Goal: Information Seeking & Learning: Learn about a topic

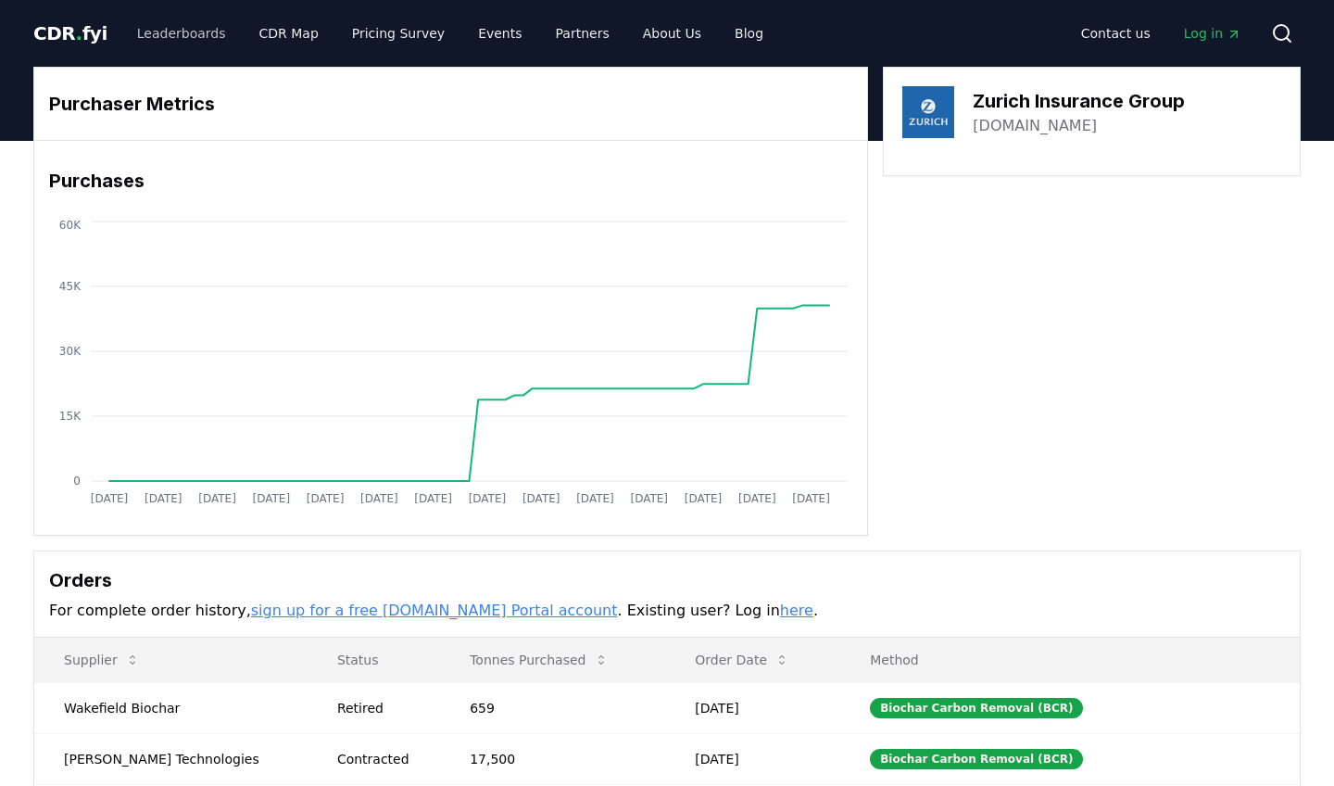
click at [180, 38] on link "Leaderboards" at bounding box center [181, 33] width 119 height 33
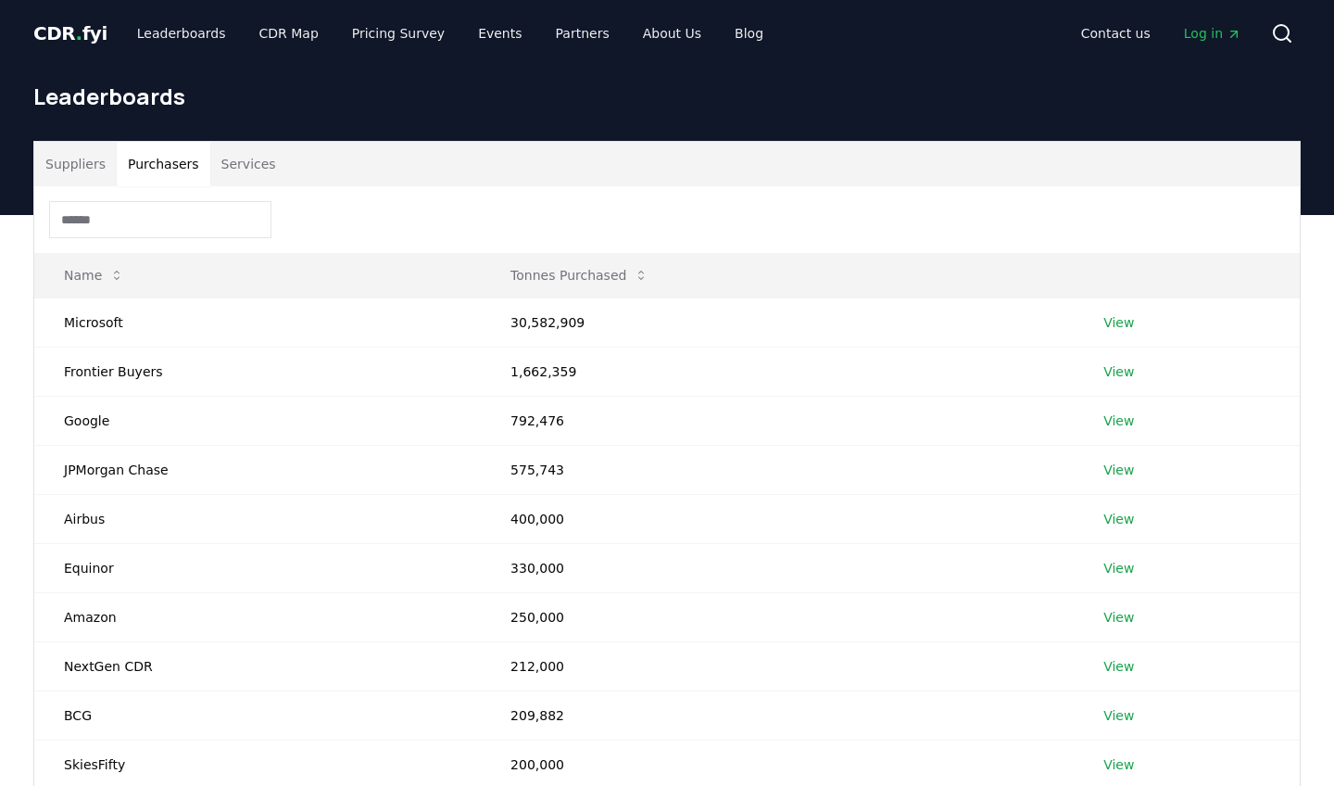
click at [181, 160] on button "Purchasers" at bounding box center [164, 164] width 94 height 44
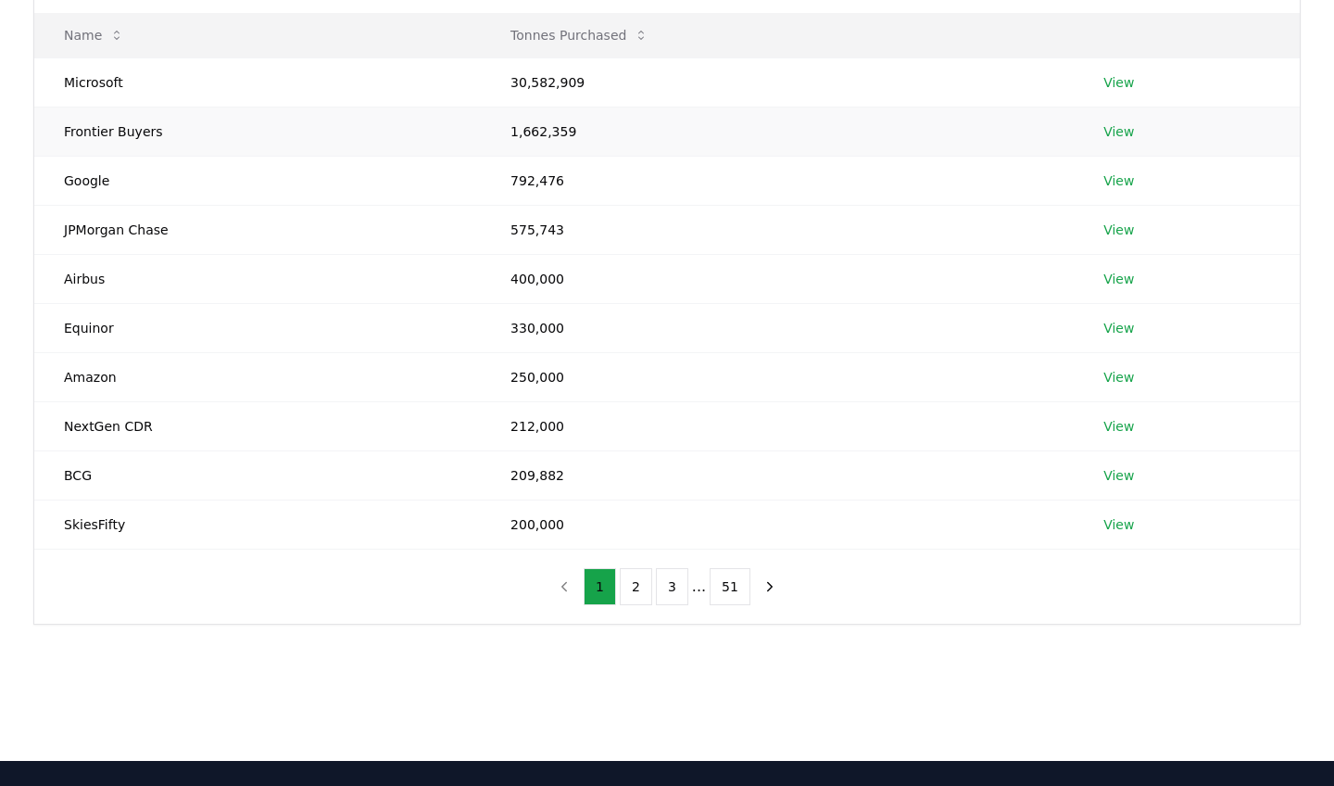
scroll to position [372, 0]
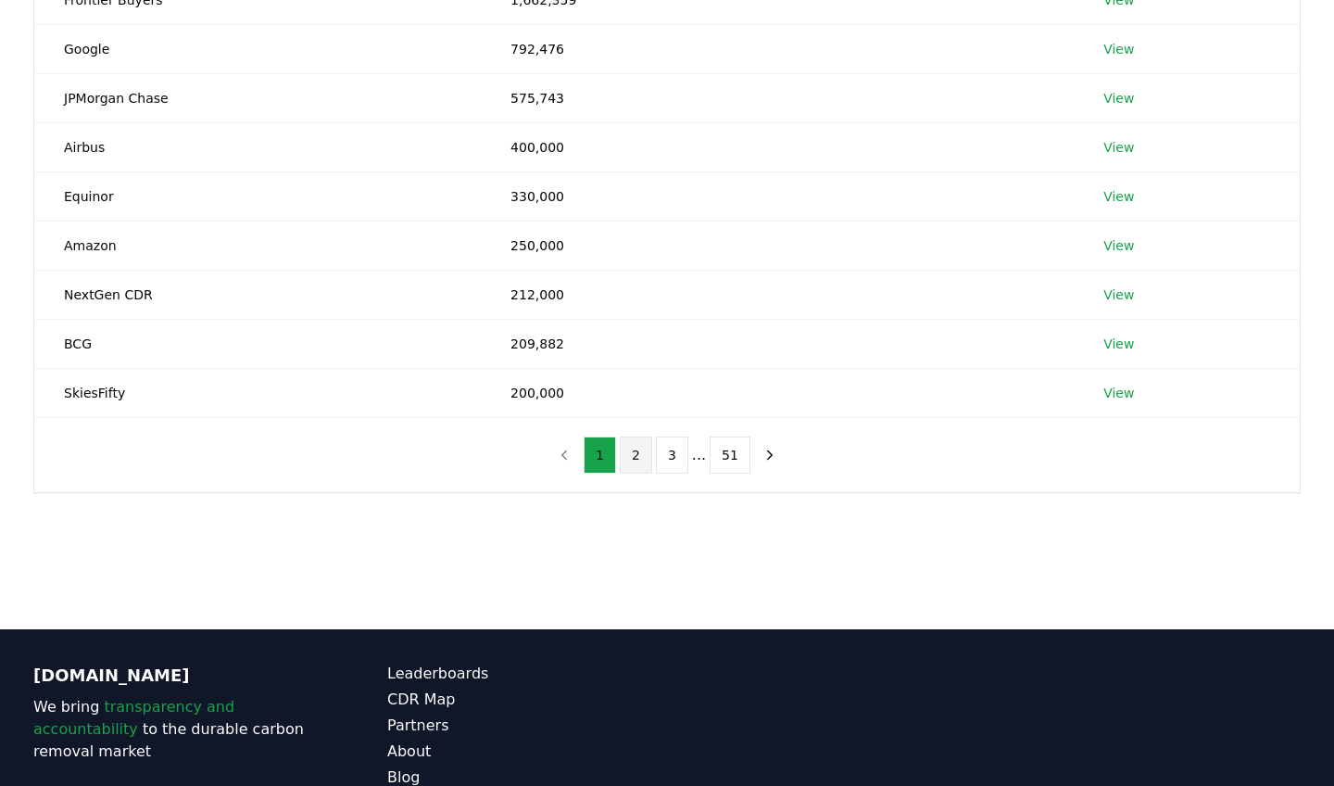
click at [634, 460] on button "2" at bounding box center [636, 454] width 32 height 37
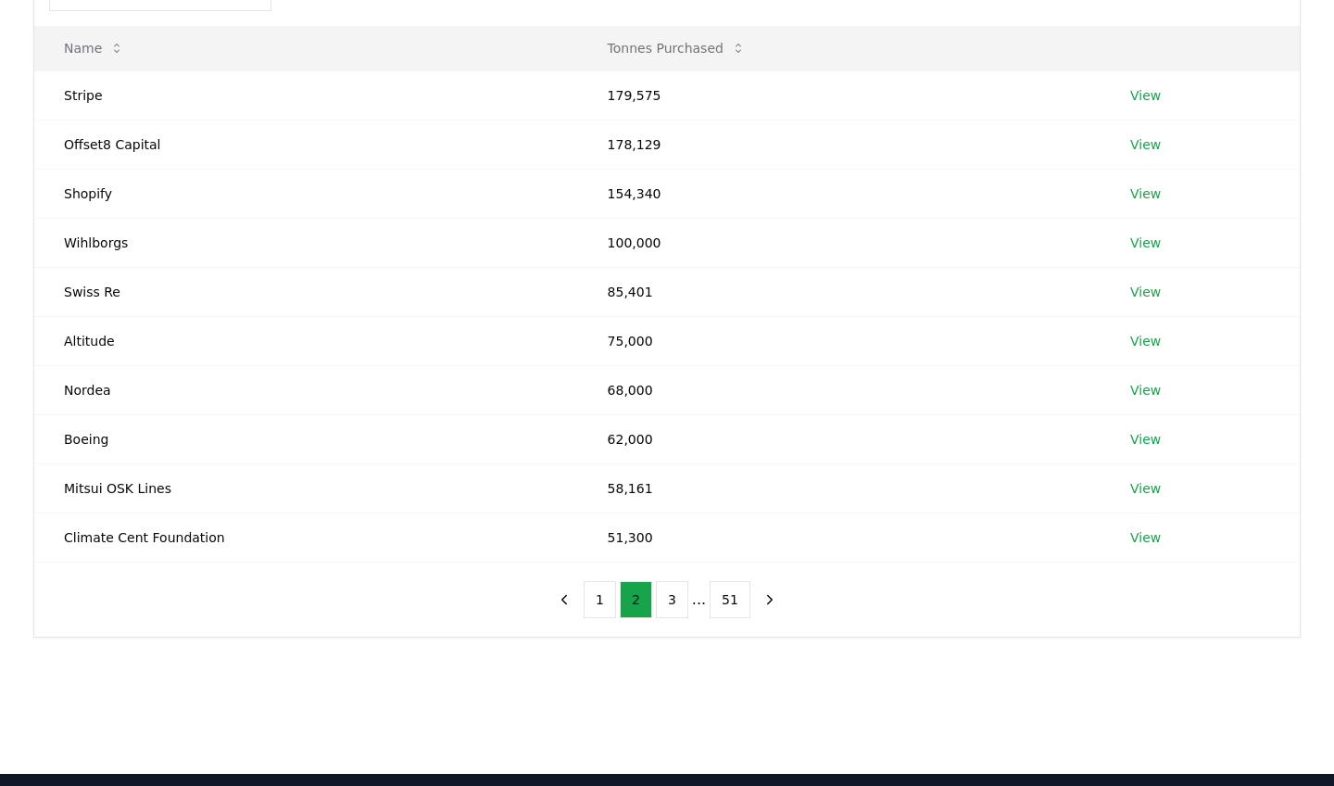
scroll to position [200, 0]
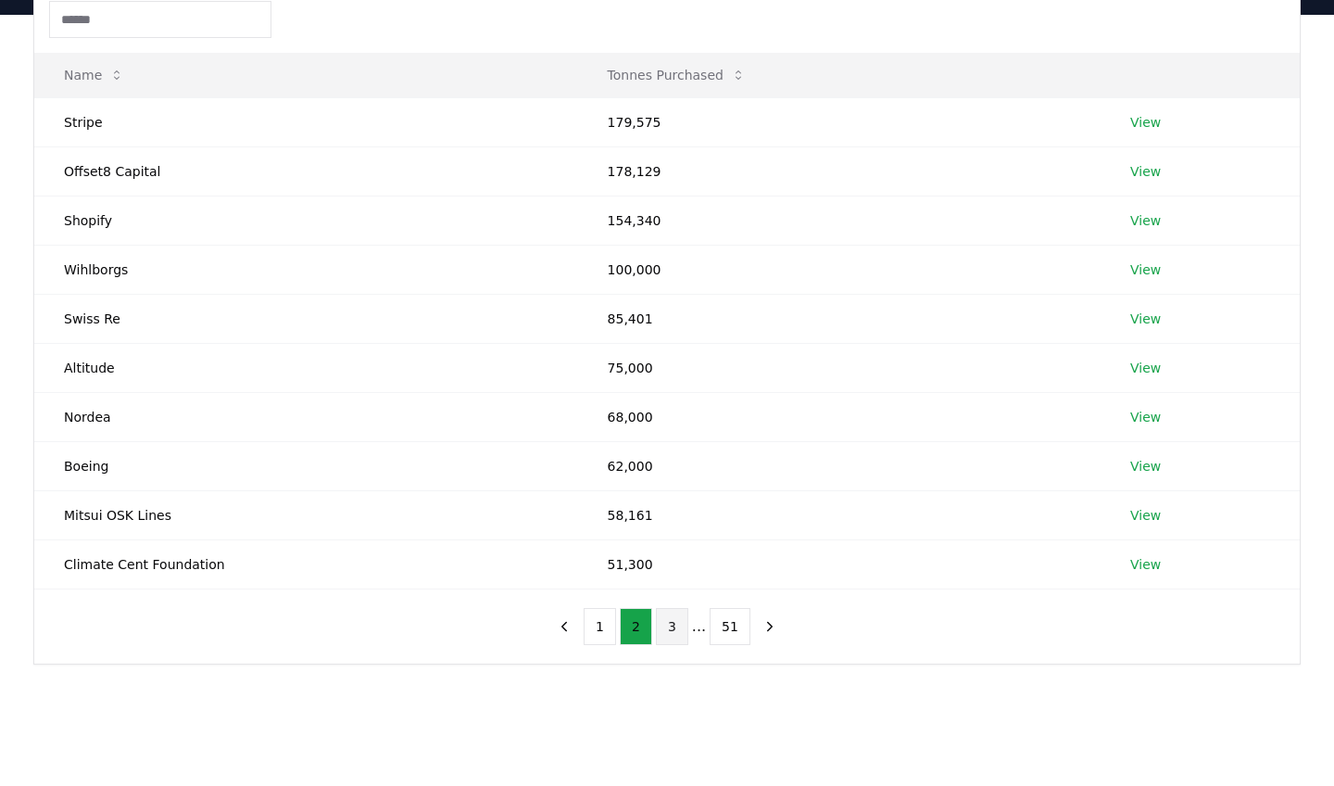
click at [677, 625] on button "3" at bounding box center [672, 626] width 32 height 37
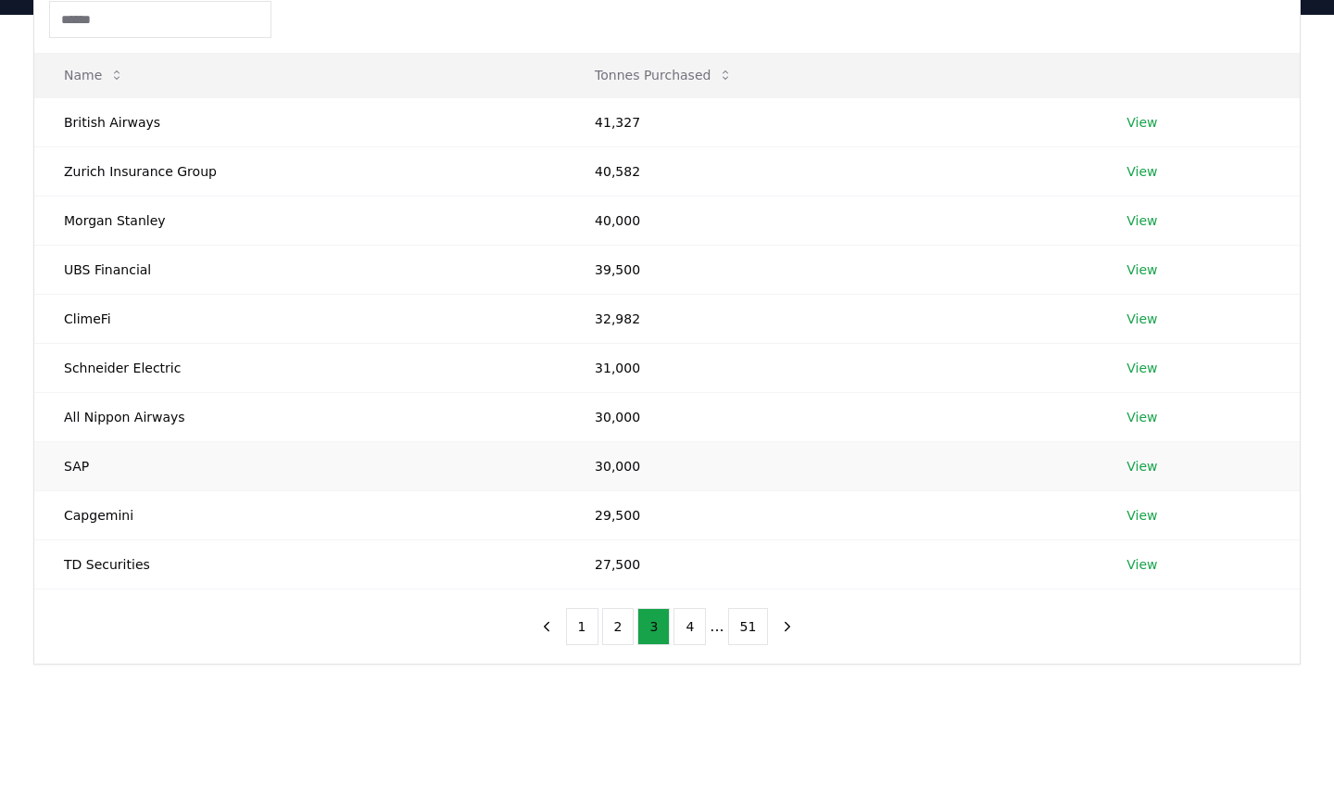
click at [1138, 472] on link "View" at bounding box center [1142, 466] width 31 height 19
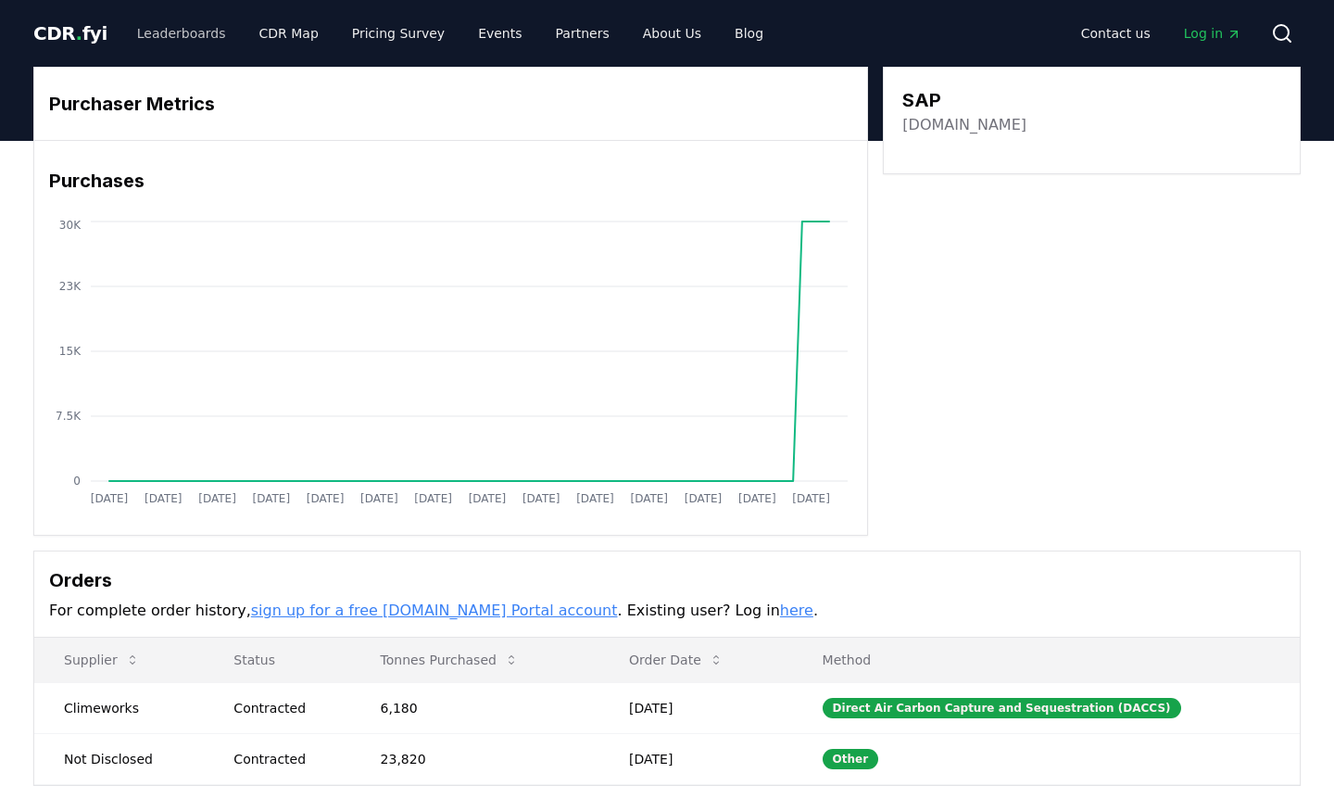
click at [135, 29] on link "Leaderboards" at bounding box center [181, 33] width 119 height 33
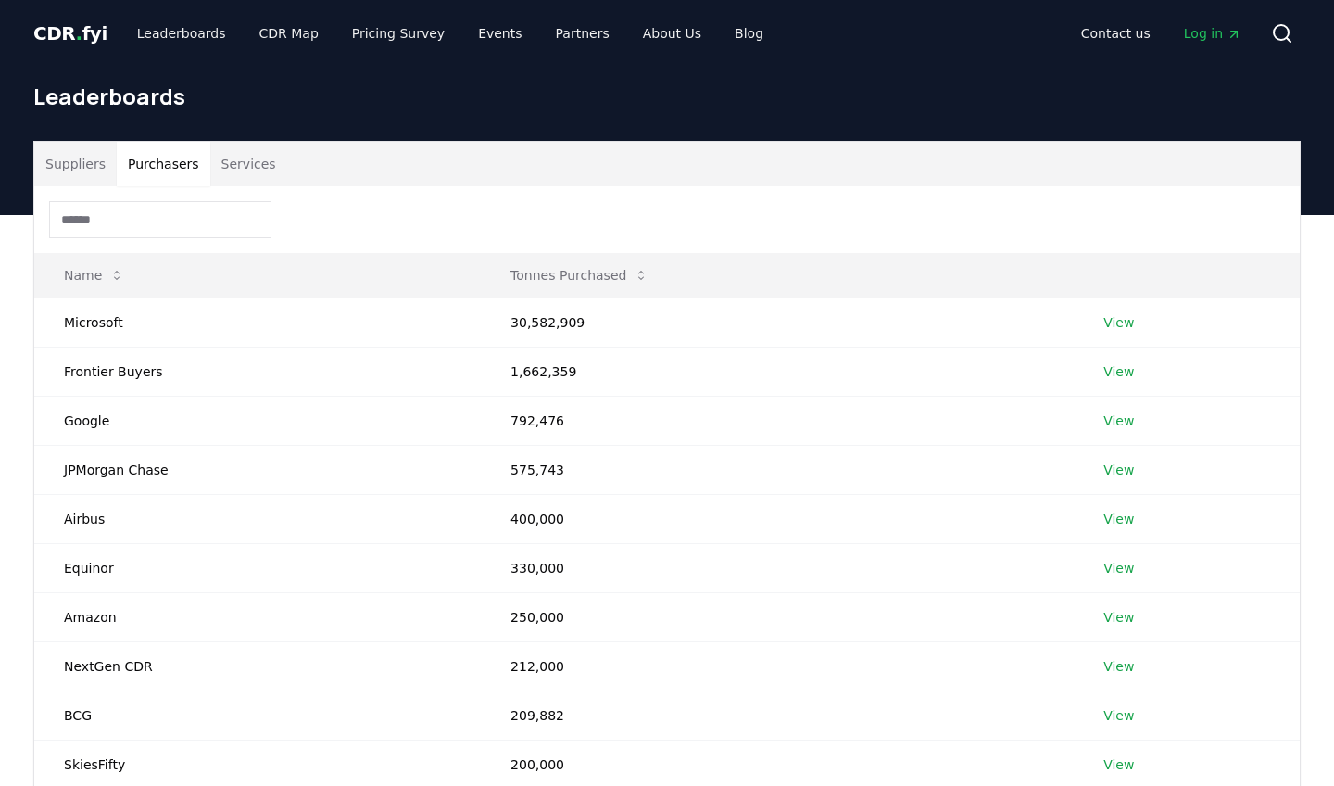
click at [164, 152] on button "Purchasers" at bounding box center [164, 164] width 94 height 44
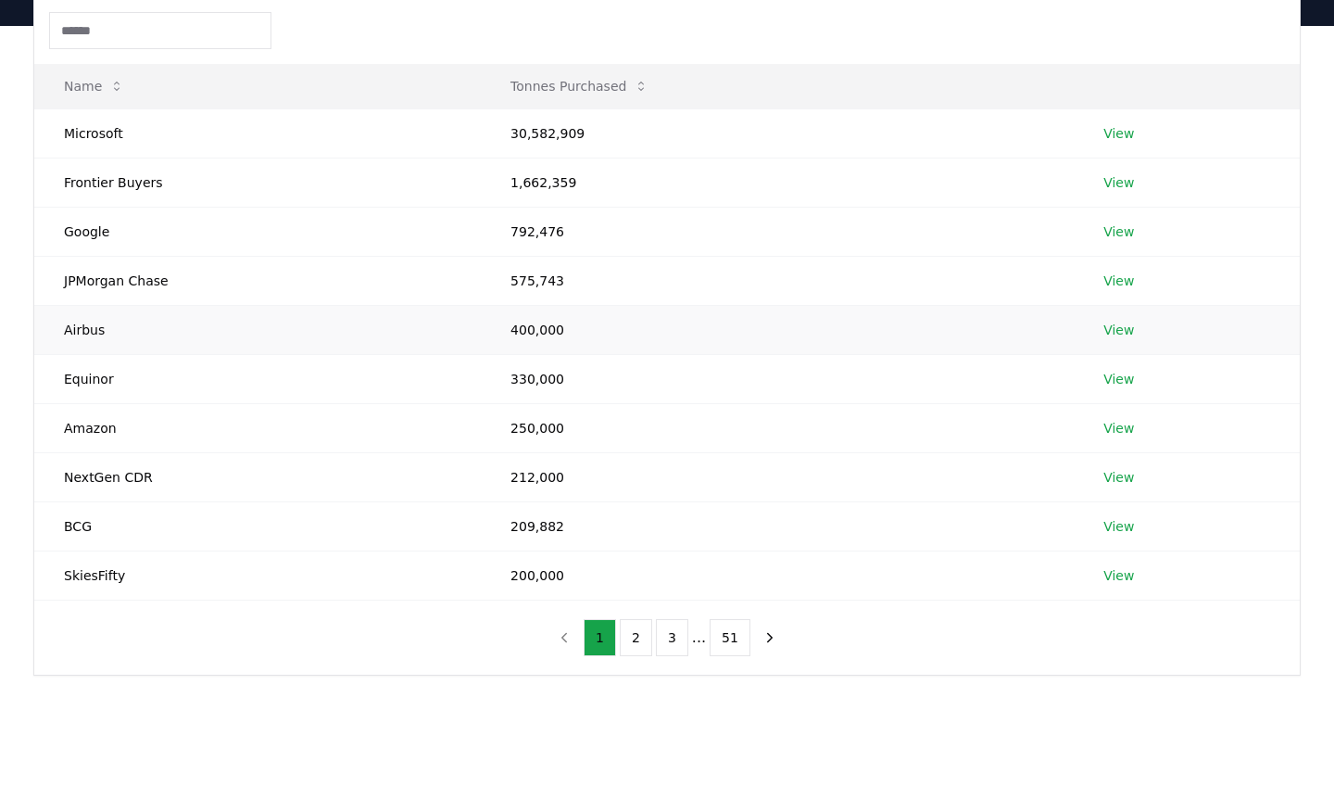
scroll to position [423, 0]
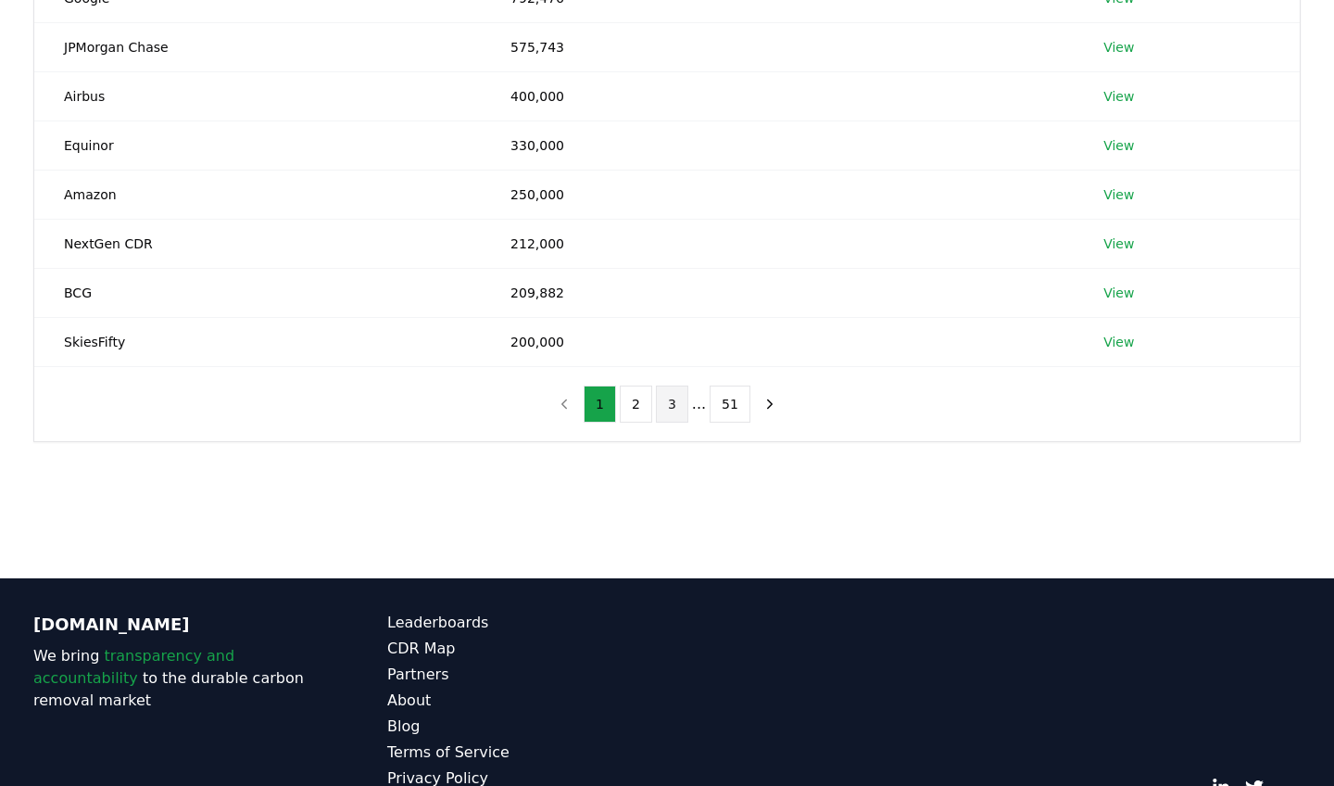
click at [671, 414] on button "3" at bounding box center [672, 404] width 32 height 37
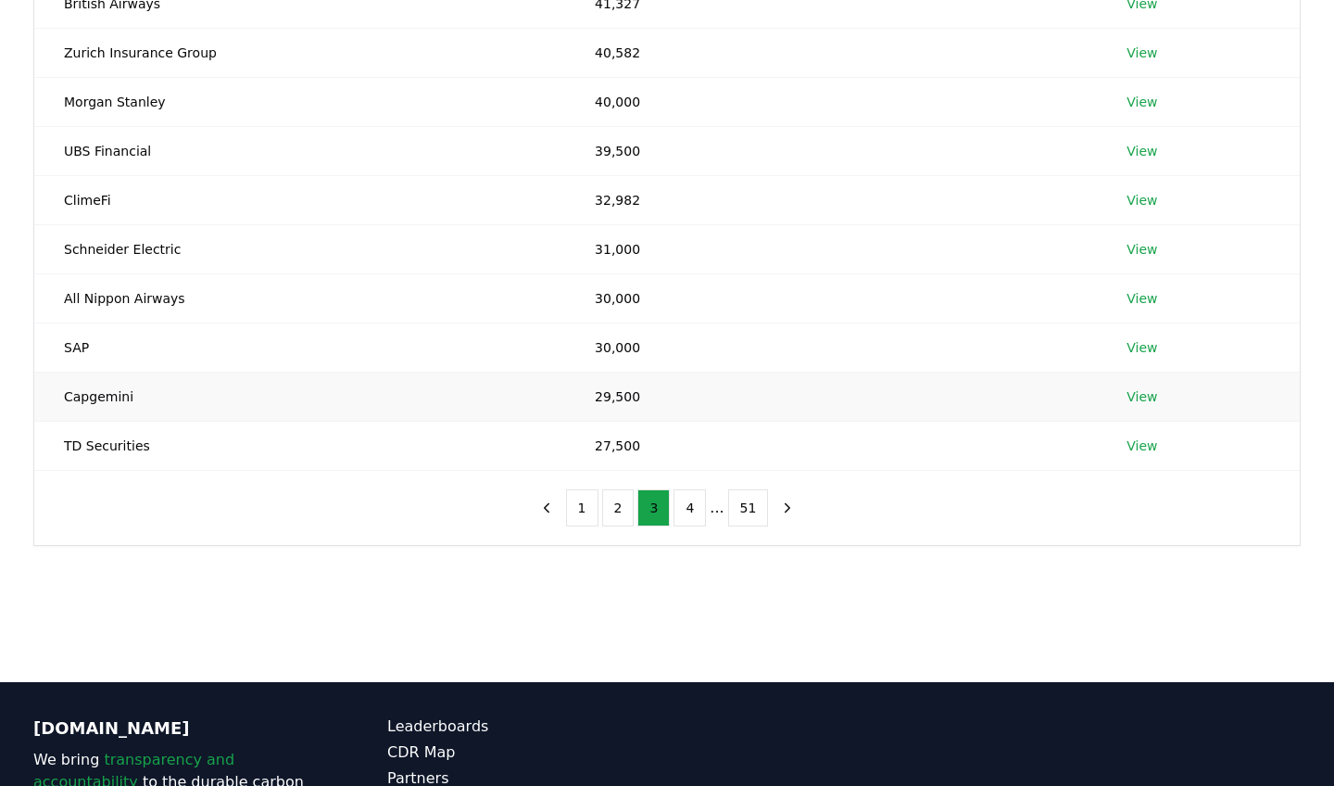
scroll to position [308, 0]
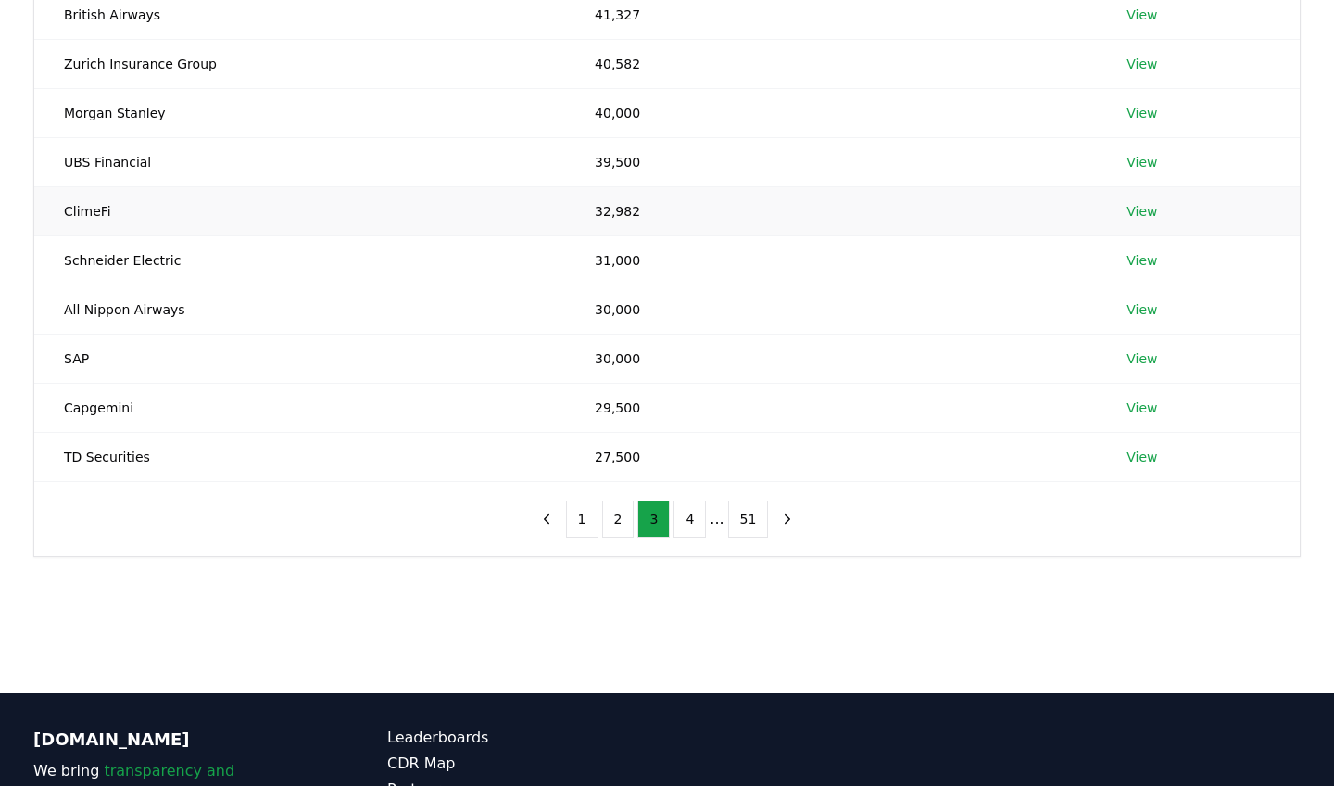
click at [1144, 212] on link "View" at bounding box center [1142, 211] width 31 height 19
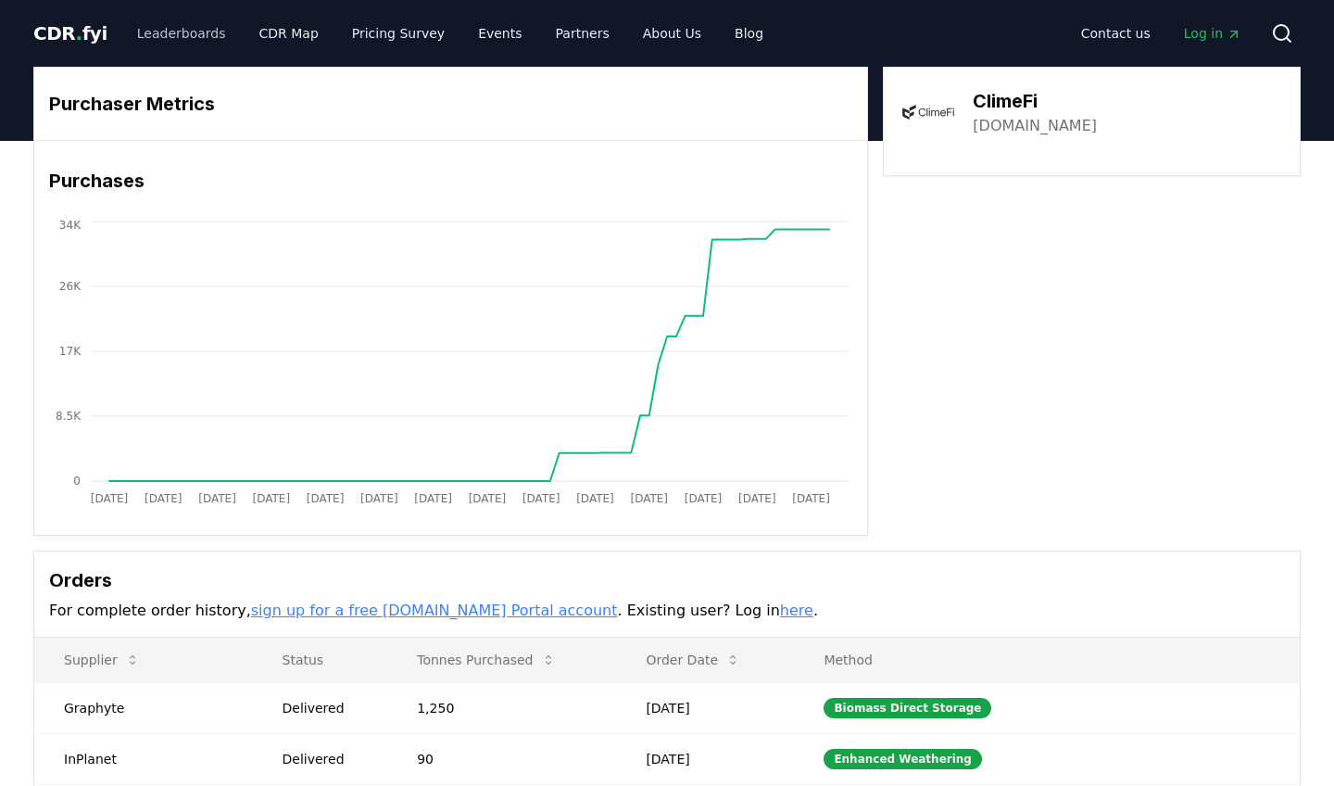
click at [187, 42] on link "Leaderboards" at bounding box center [181, 33] width 119 height 33
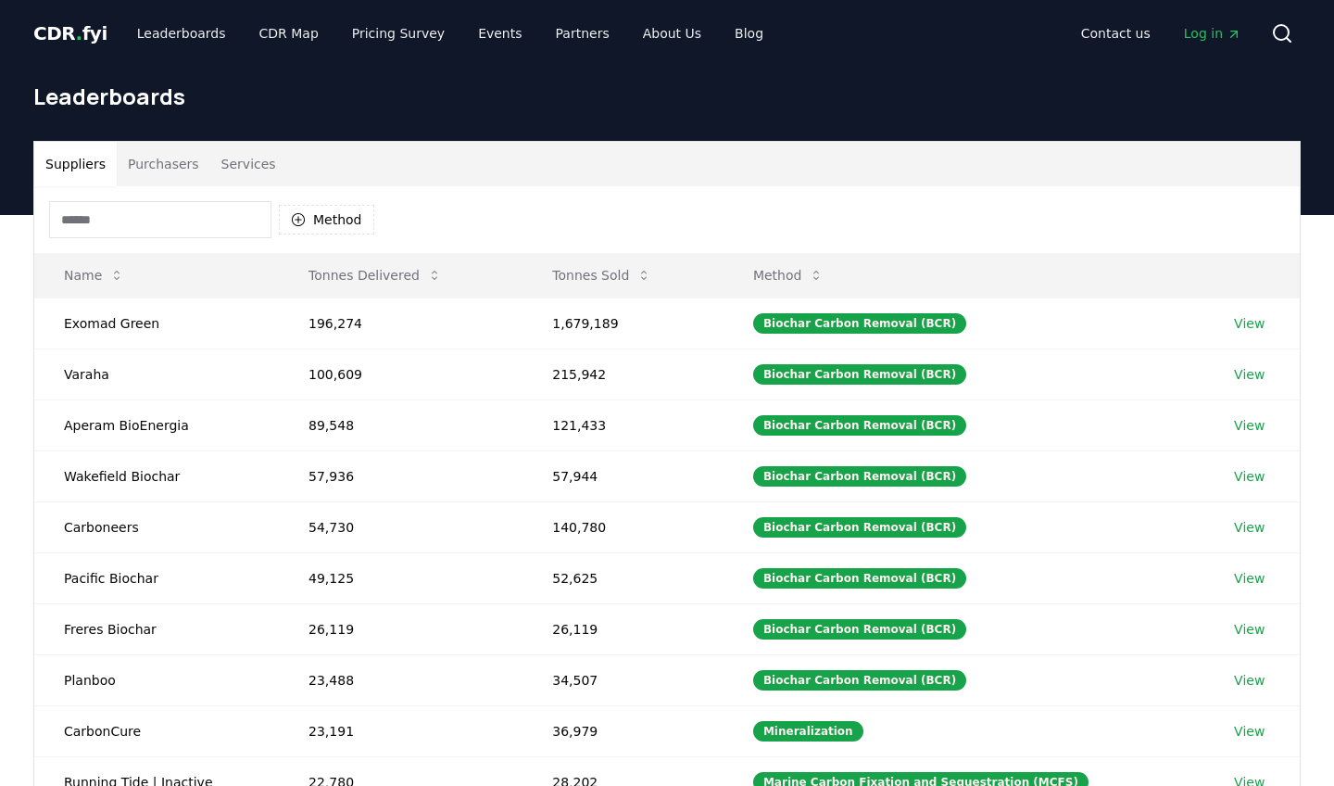
click at [177, 175] on button "Purchasers" at bounding box center [164, 164] width 94 height 44
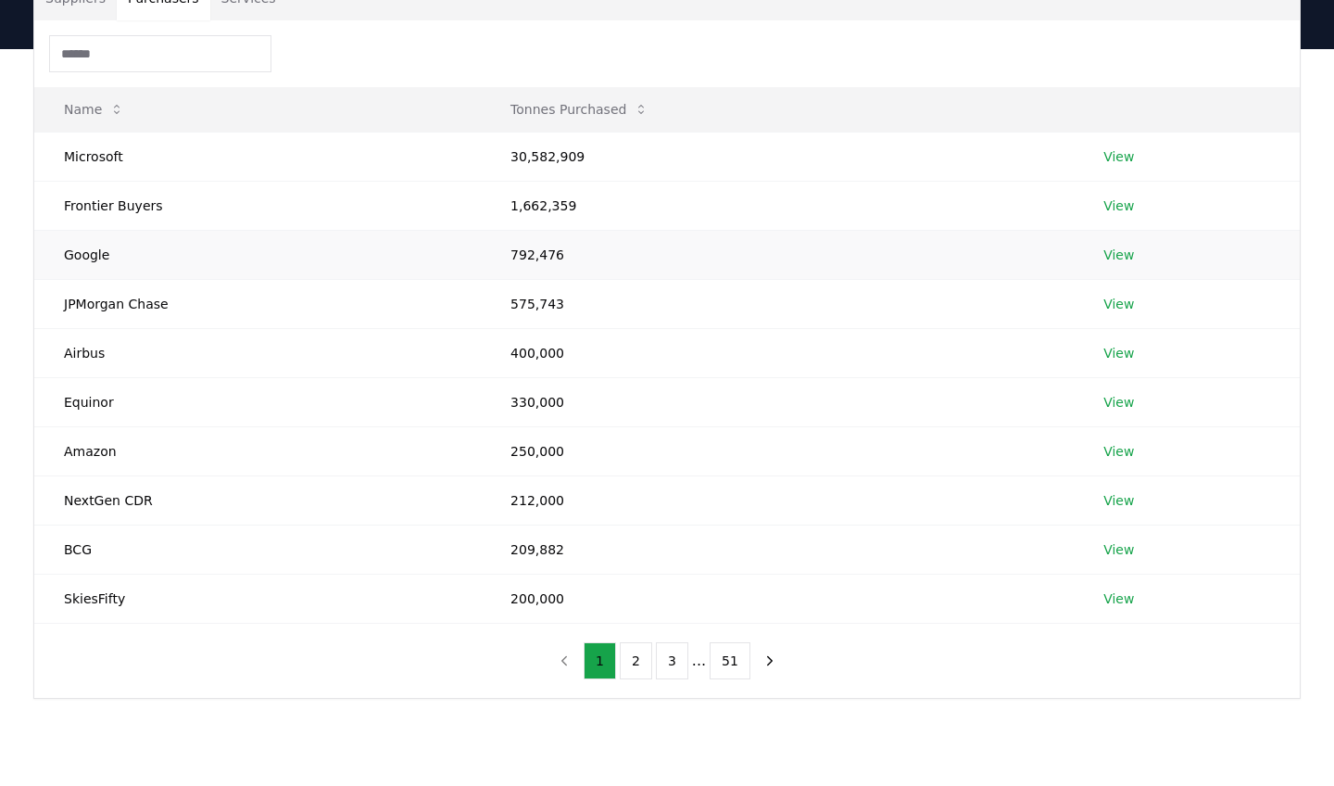
scroll to position [312, 0]
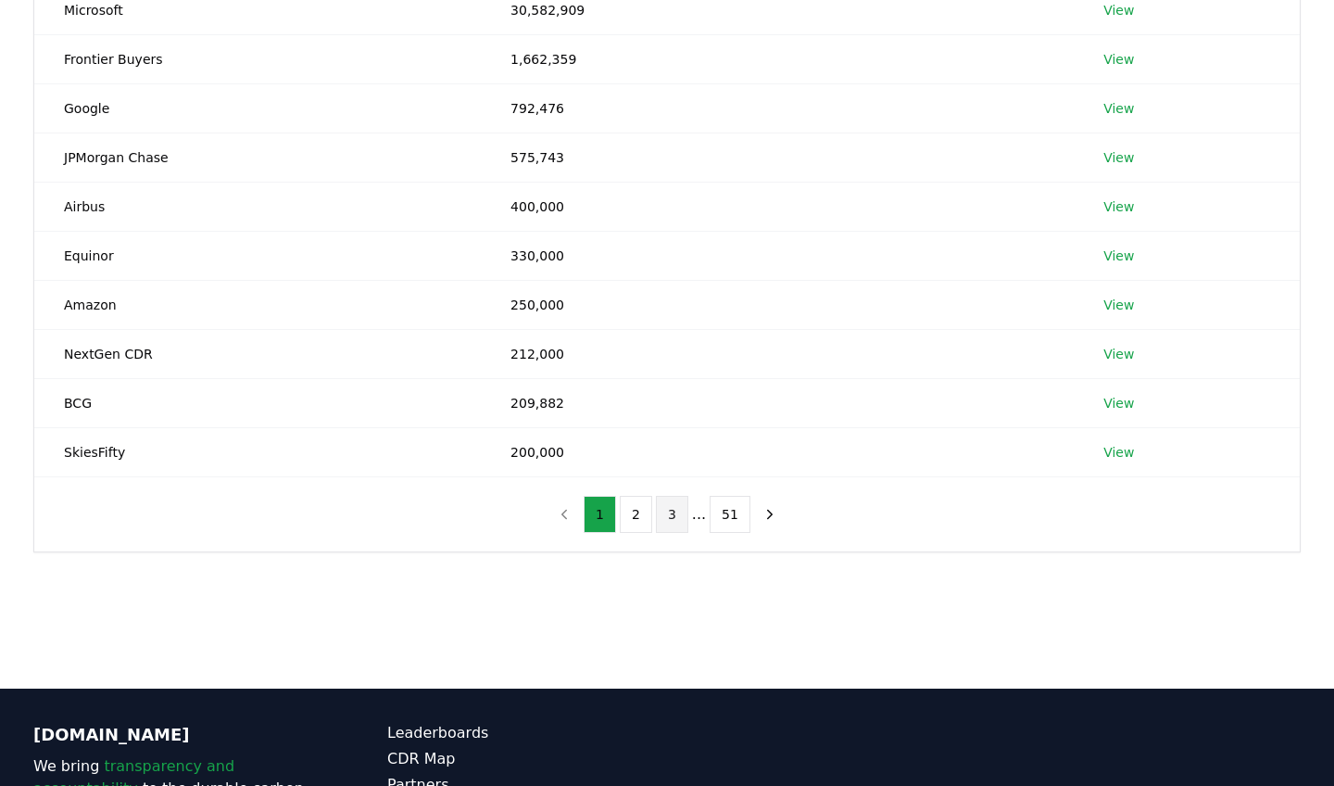
click at [665, 512] on button "3" at bounding box center [672, 514] width 32 height 37
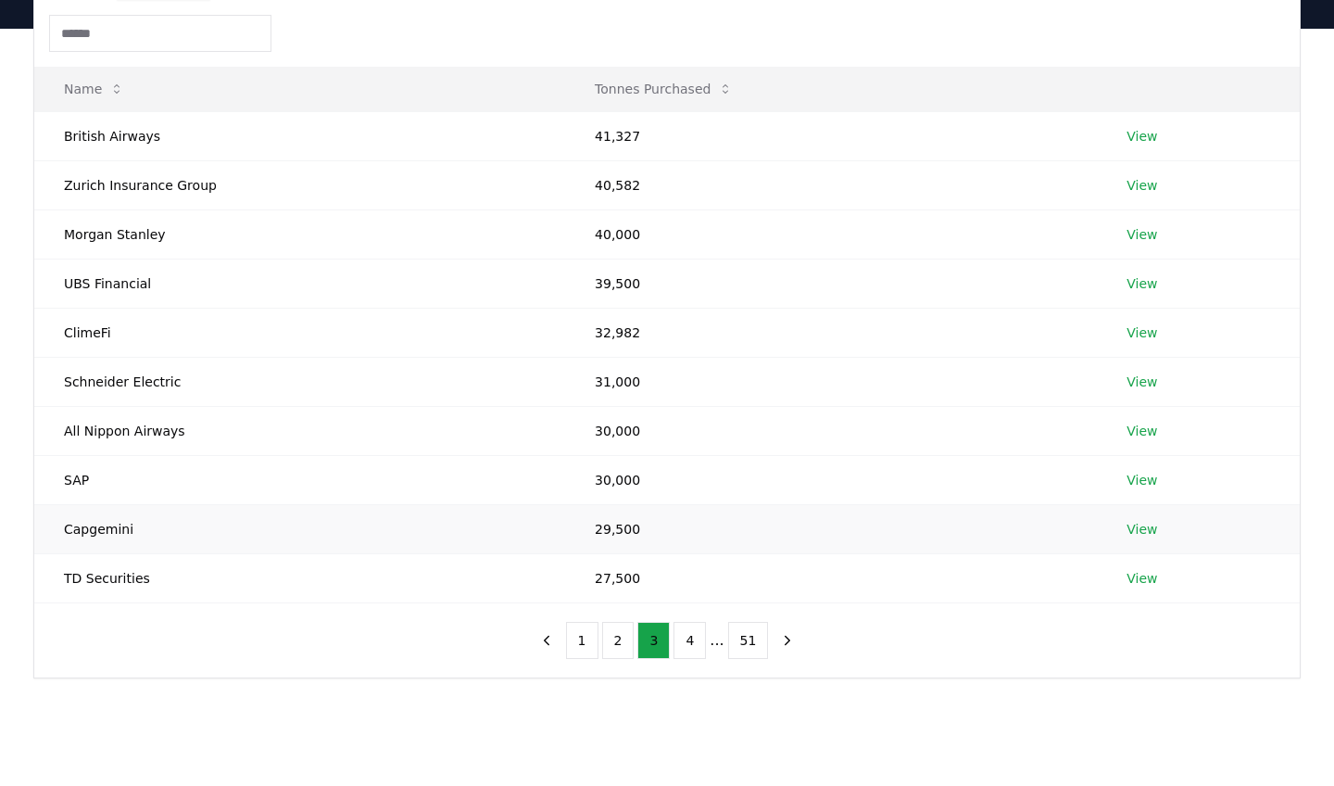
scroll to position [184, 0]
click at [790, 644] on icon "next page" at bounding box center [787, 642] width 17 height 17
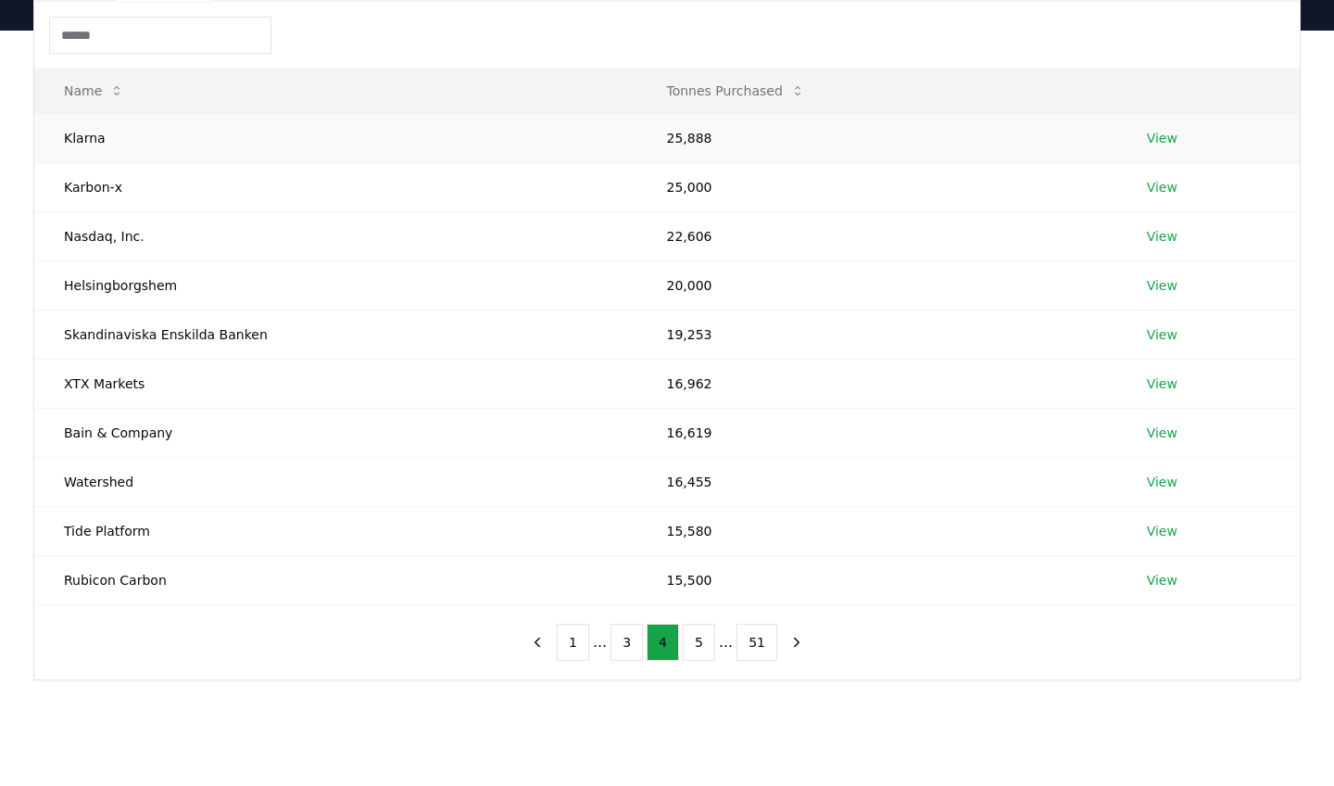
click at [1154, 141] on link "View" at bounding box center [1162, 138] width 31 height 19
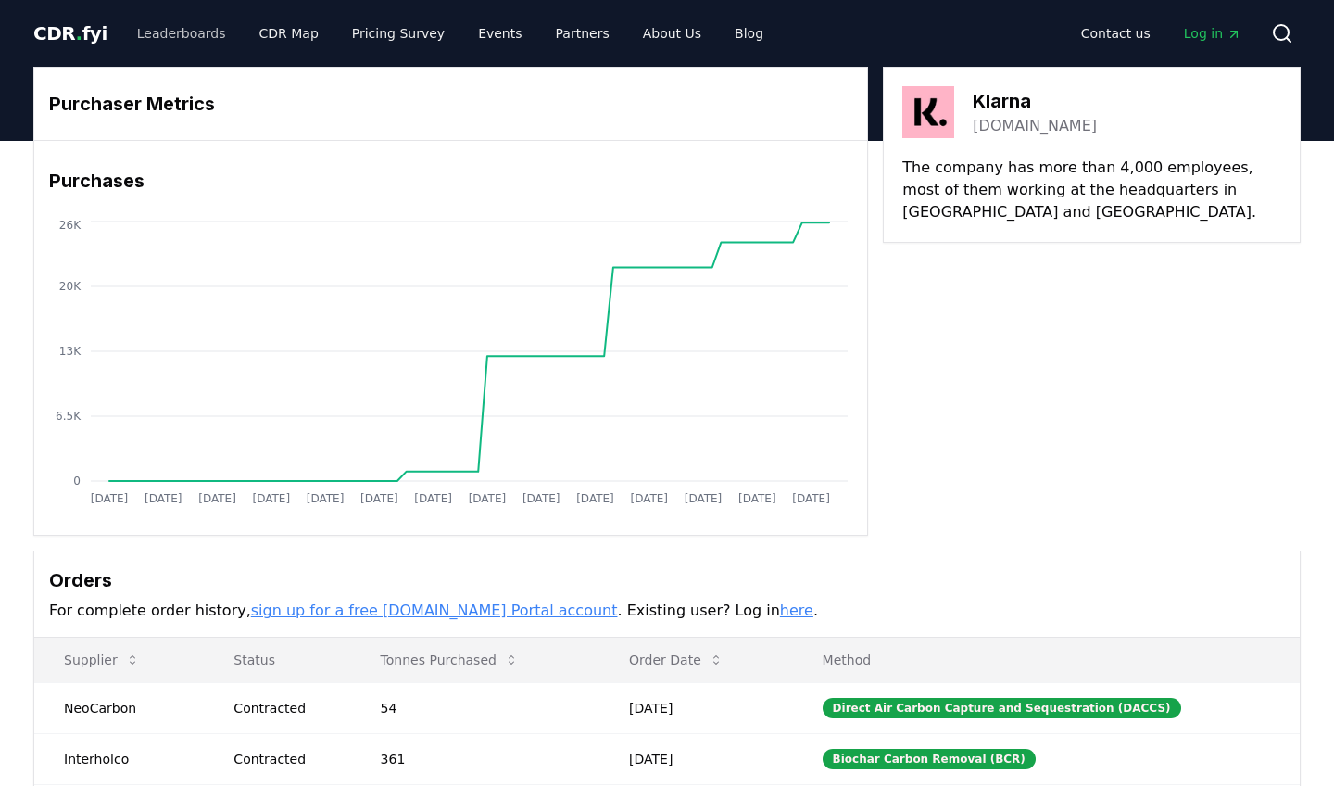
click at [168, 41] on link "Leaderboards" at bounding box center [181, 33] width 119 height 33
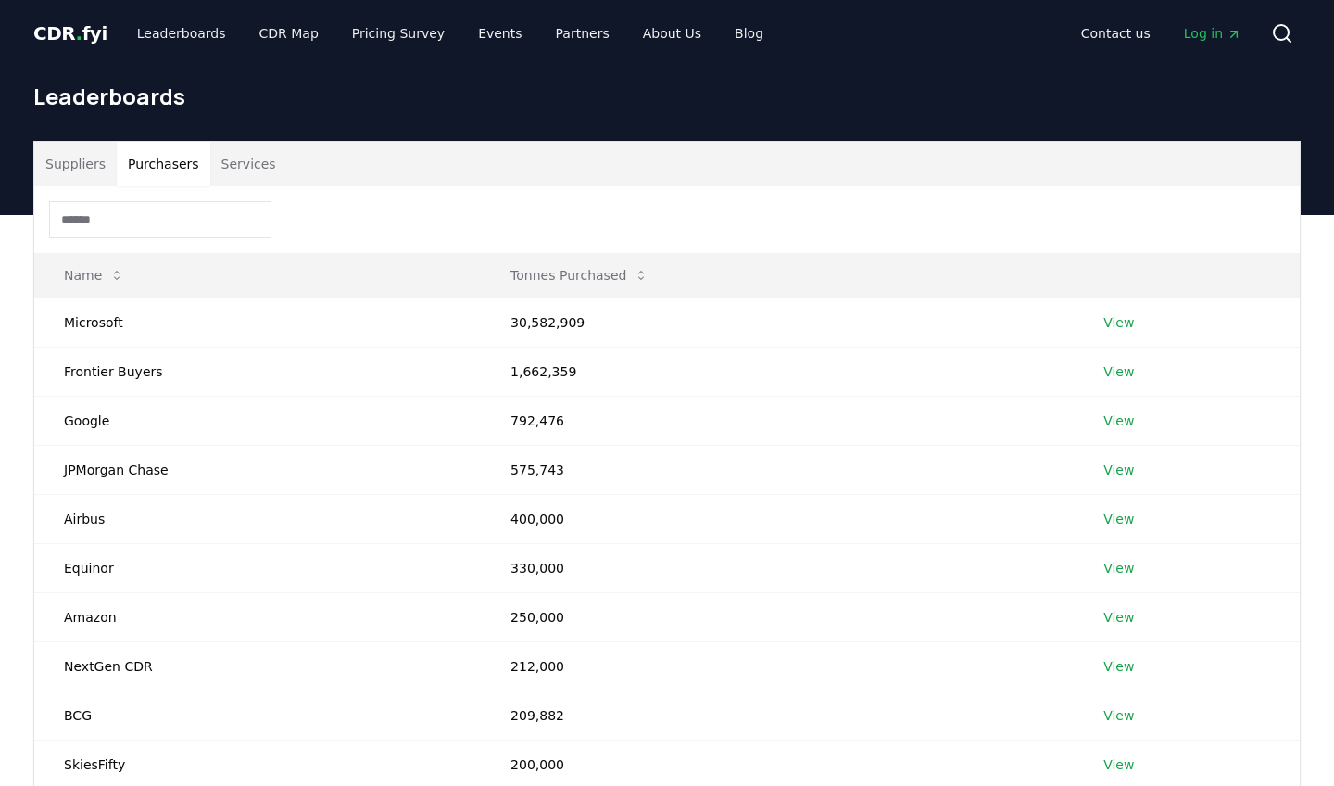
click at [160, 168] on button "Purchasers" at bounding box center [164, 164] width 94 height 44
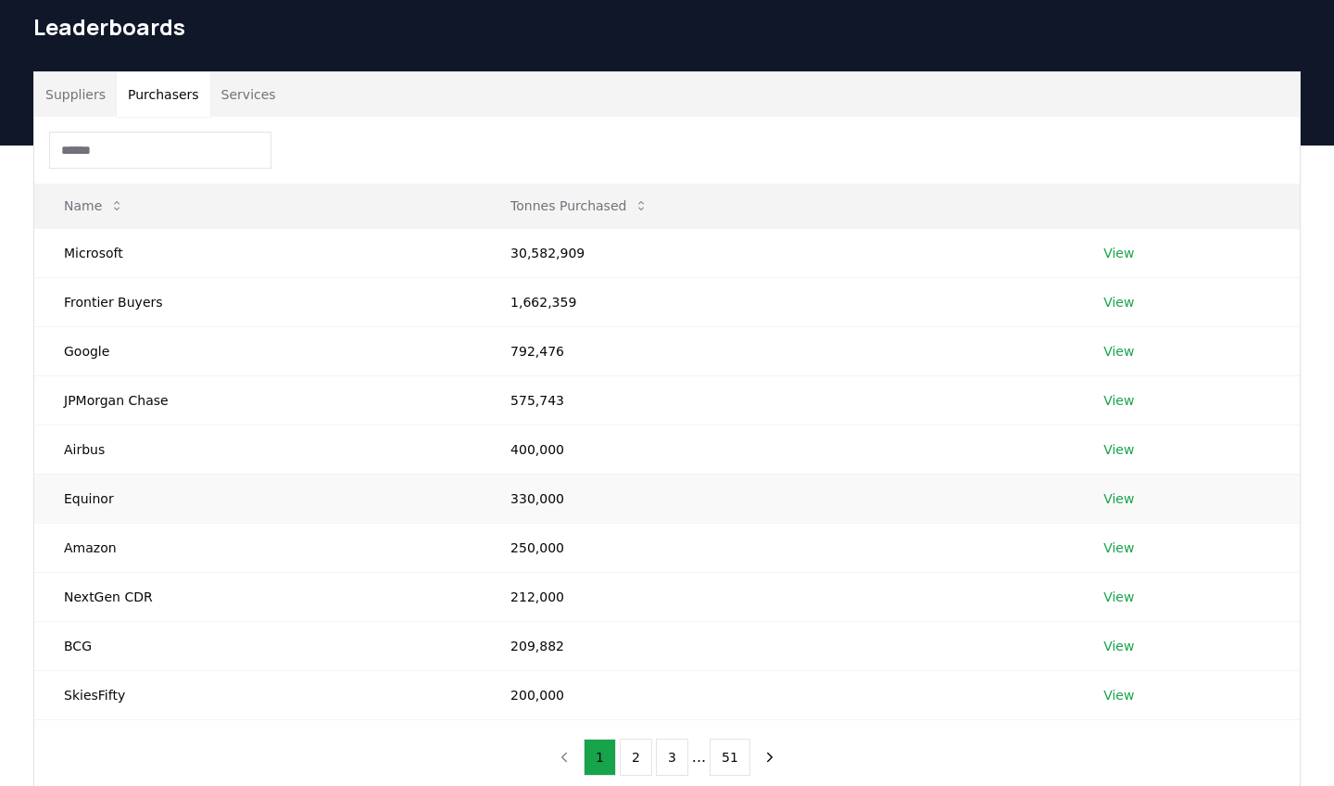
scroll to position [158, 0]
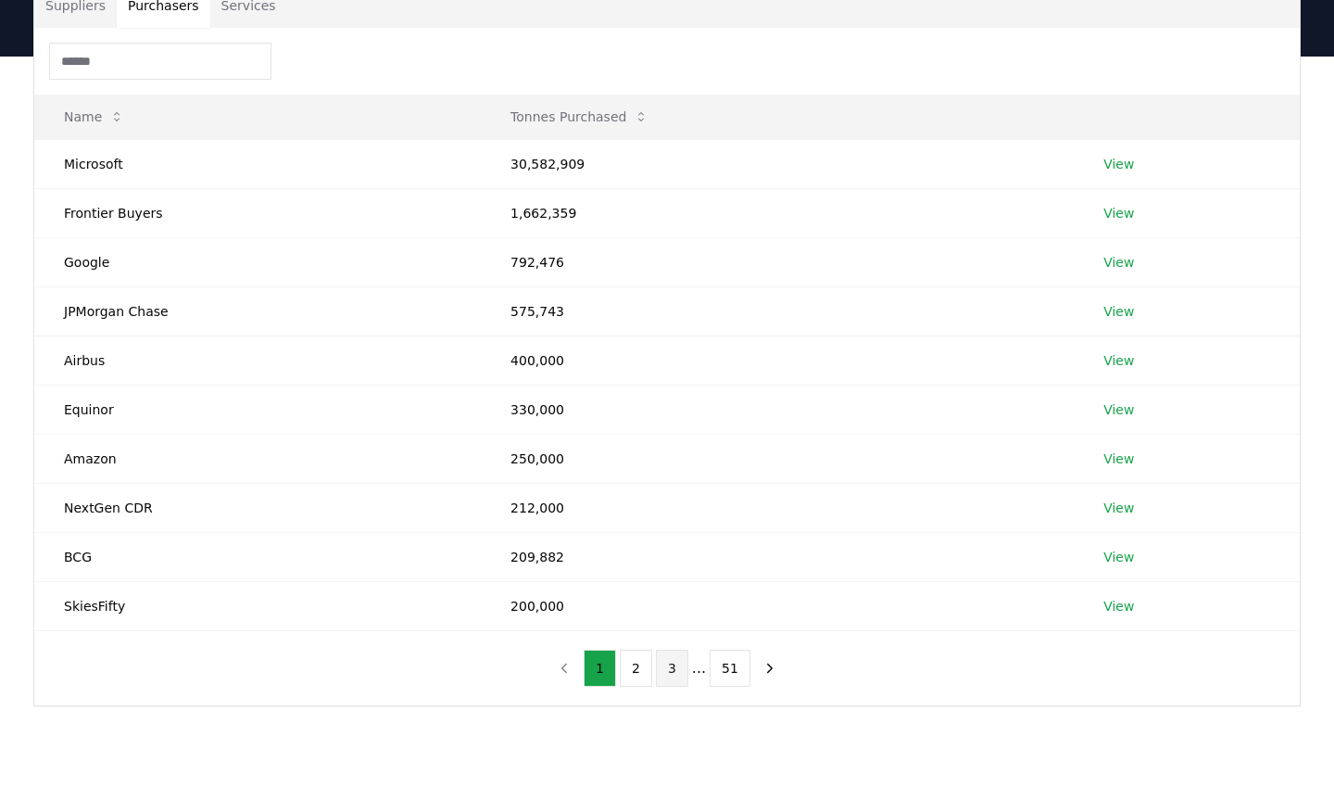
click at [665, 660] on button "3" at bounding box center [672, 668] width 32 height 37
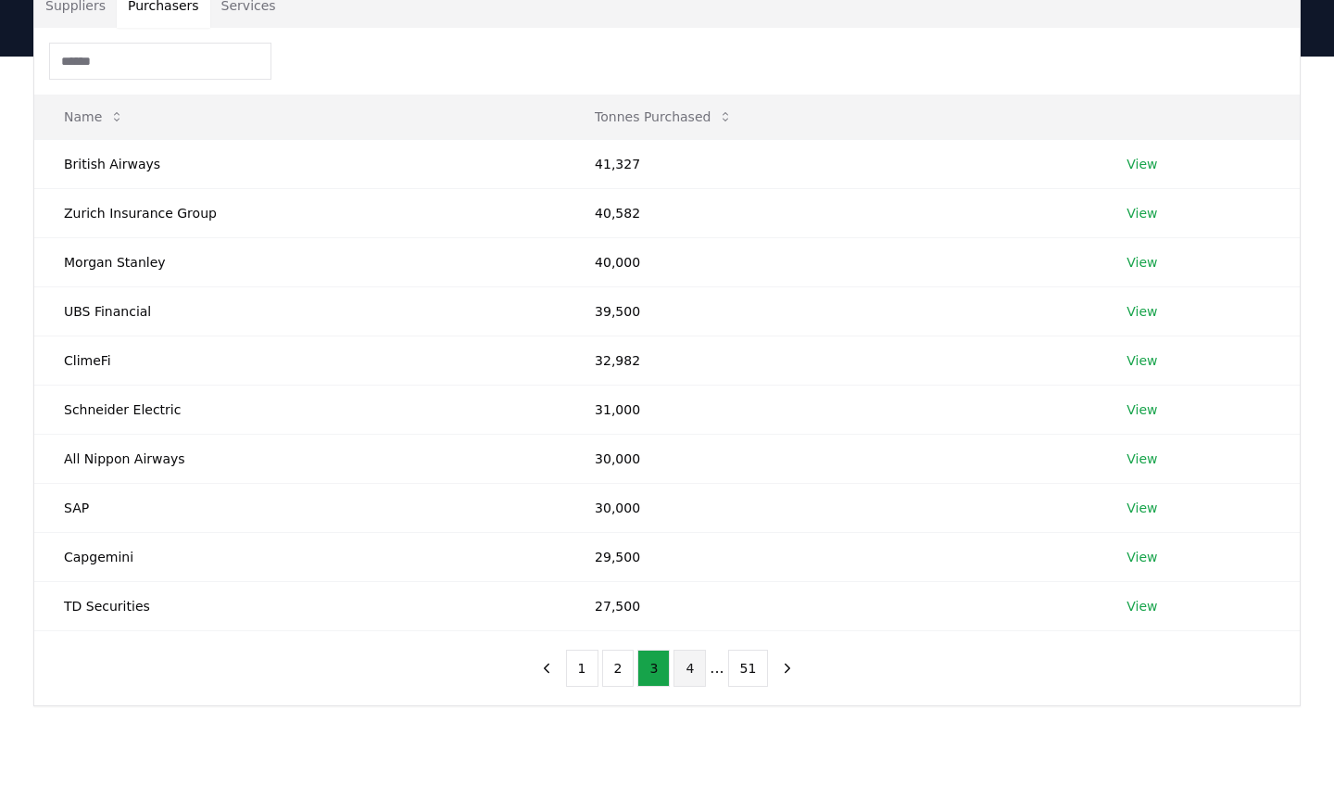
click at [695, 666] on button "4" at bounding box center [690, 668] width 32 height 37
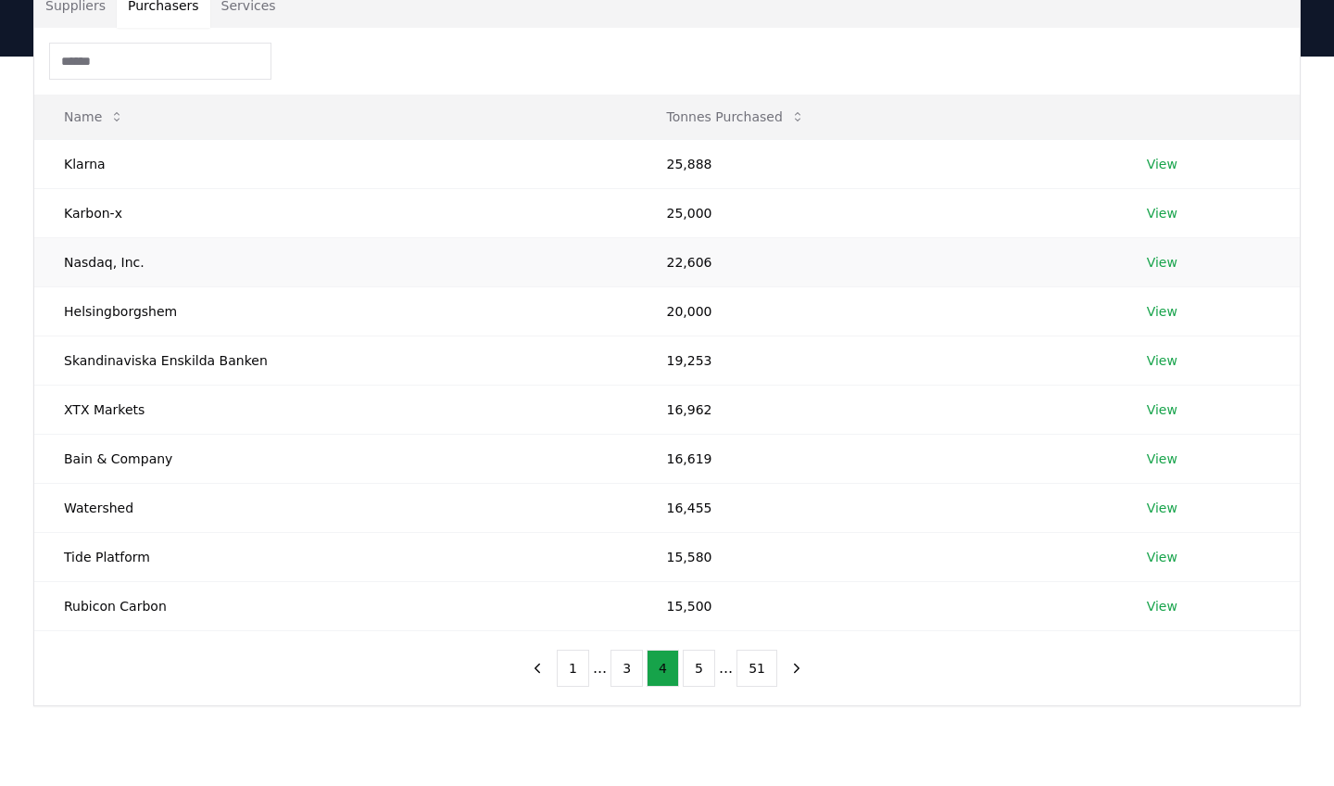
click at [1165, 269] on link "View" at bounding box center [1162, 262] width 31 height 19
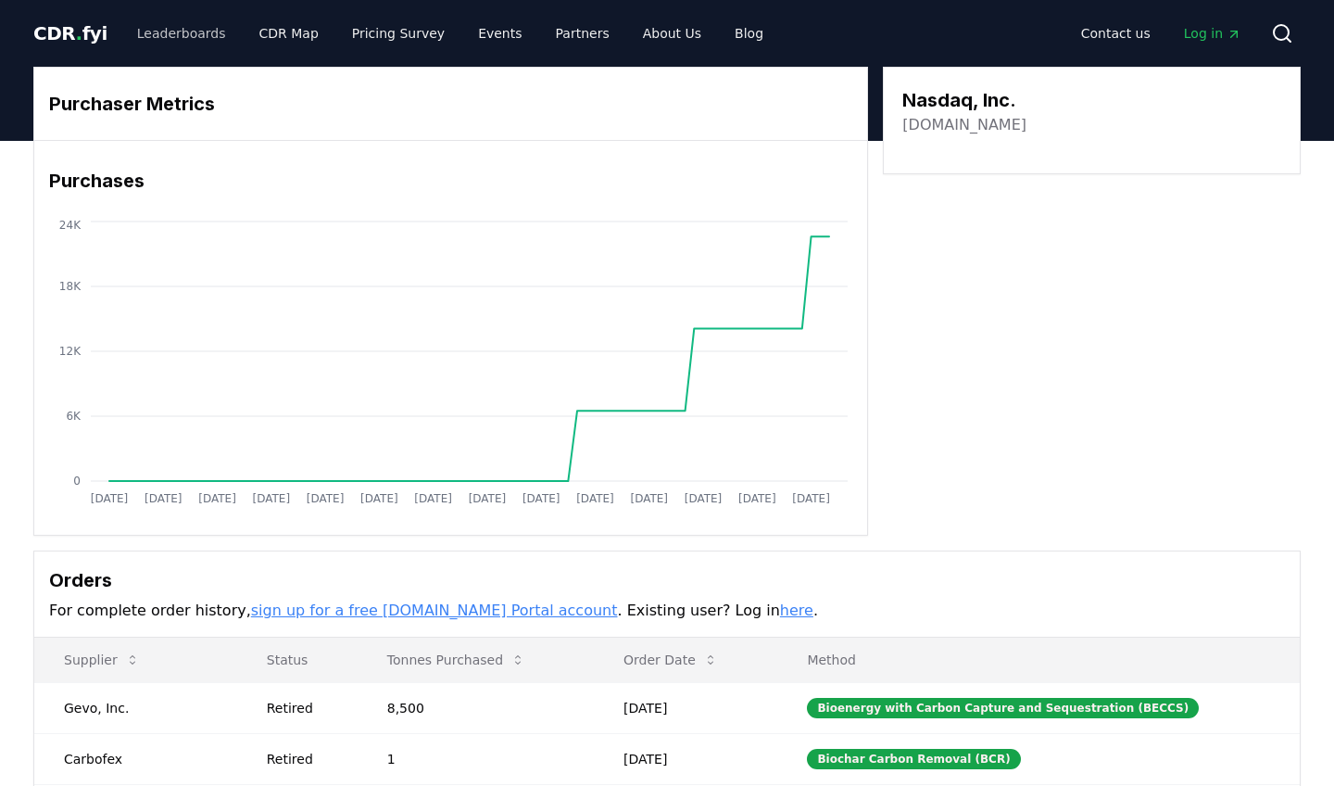
click at [168, 37] on link "Leaderboards" at bounding box center [181, 33] width 119 height 33
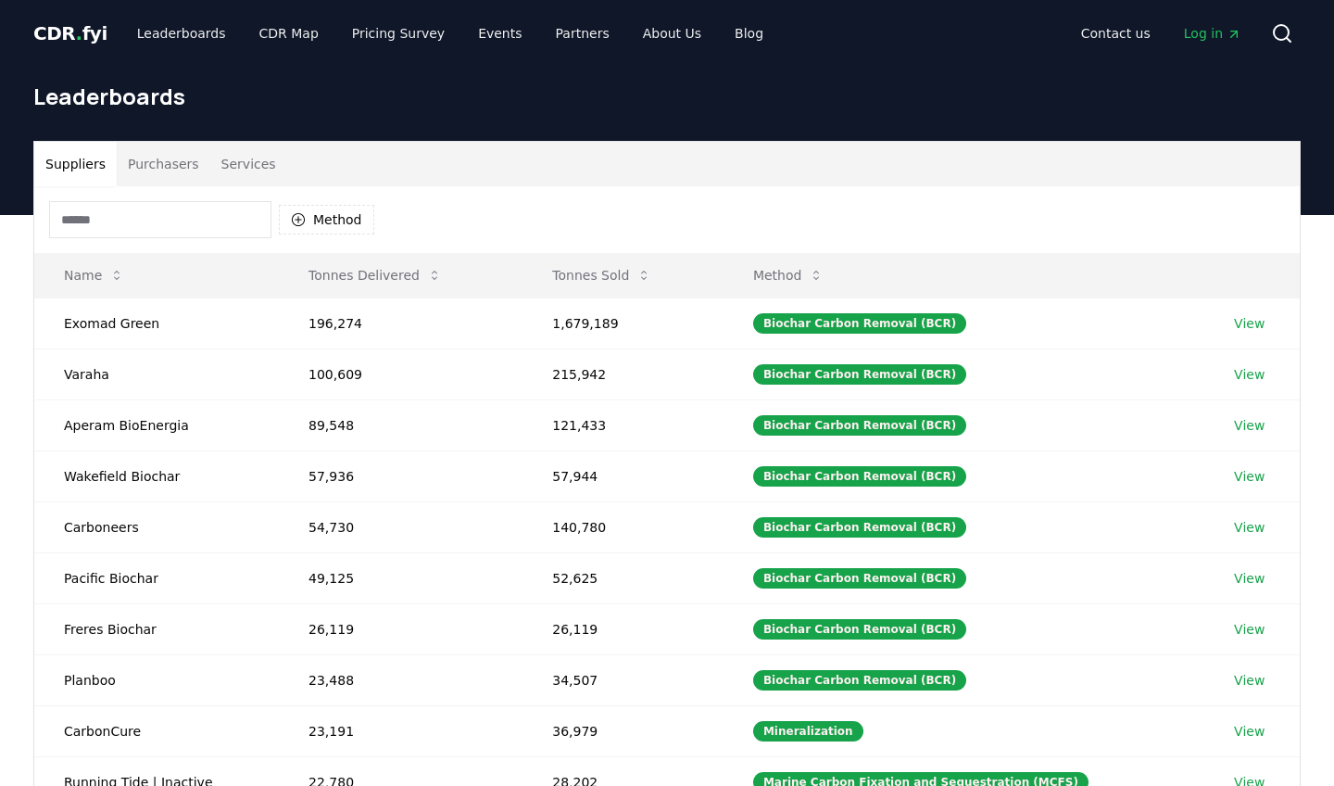
click at [168, 164] on button "Purchasers" at bounding box center [164, 164] width 94 height 44
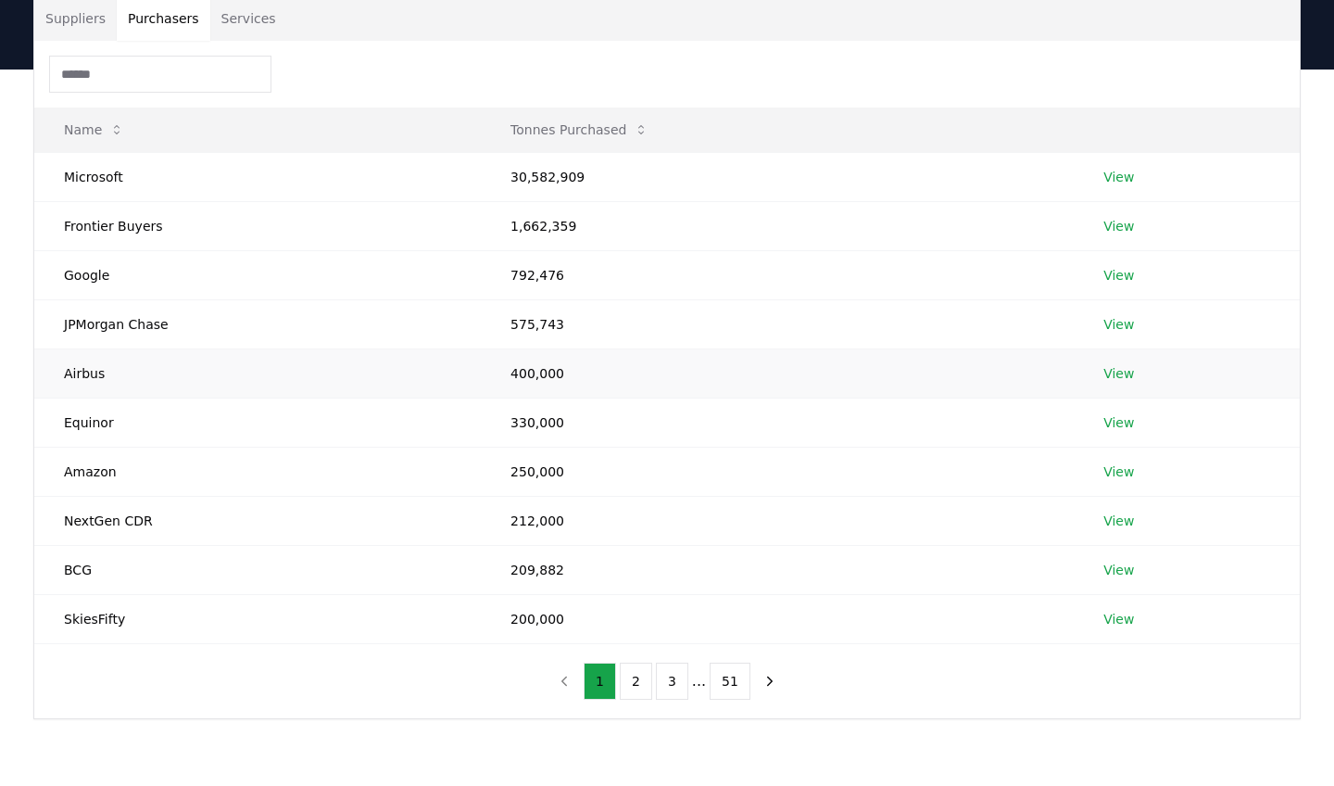
scroll to position [322, 0]
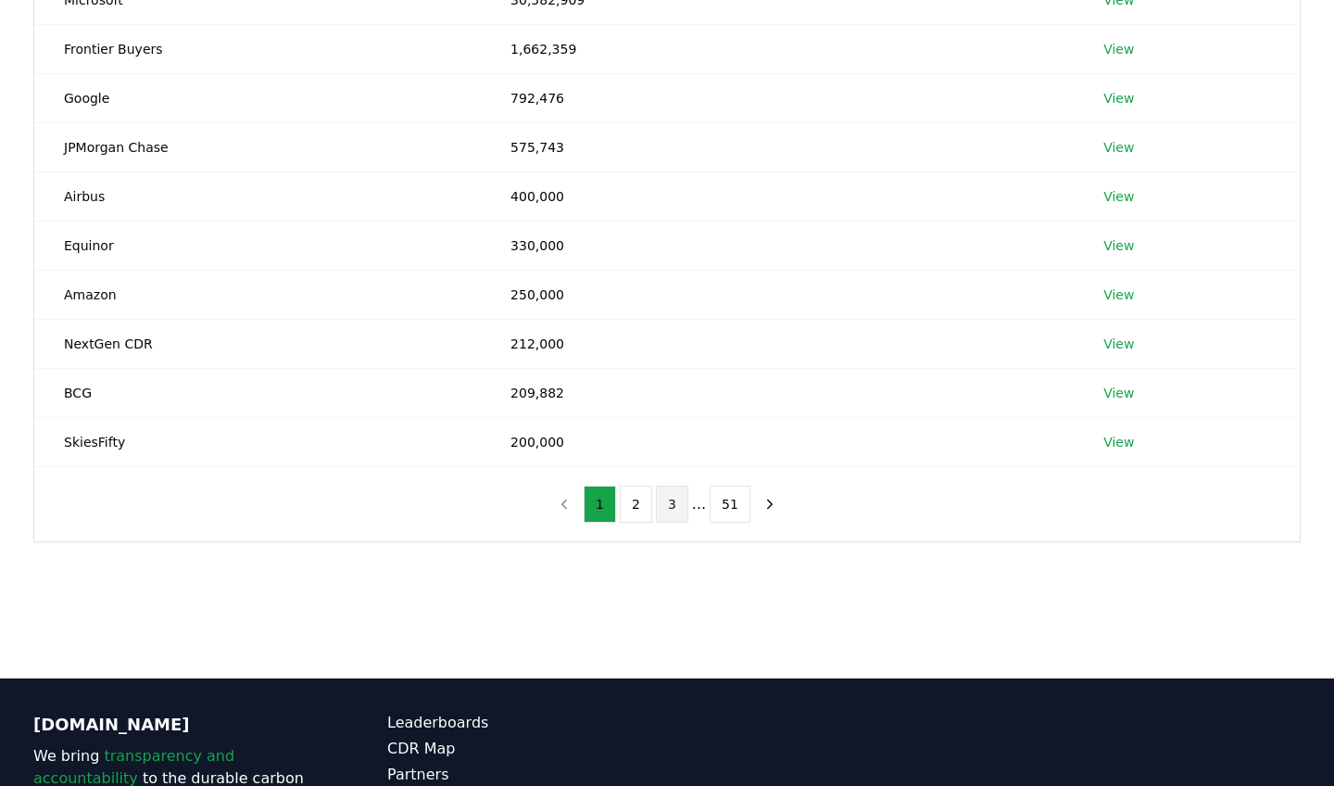
click at [677, 504] on button "3" at bounding box center [672, 504] width 32 height 37
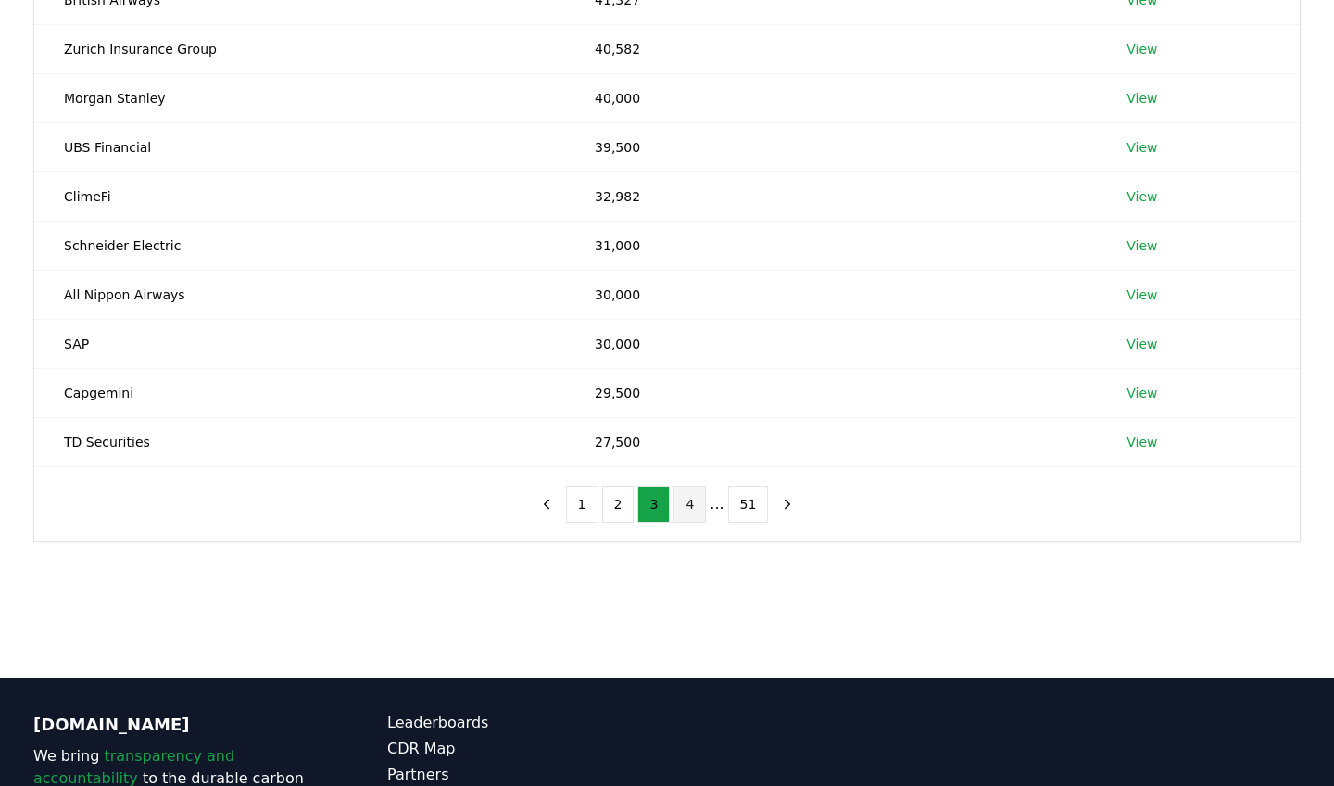
click at [687, 504] on button "4" at bounding box center [690, 504] width 32 height 37
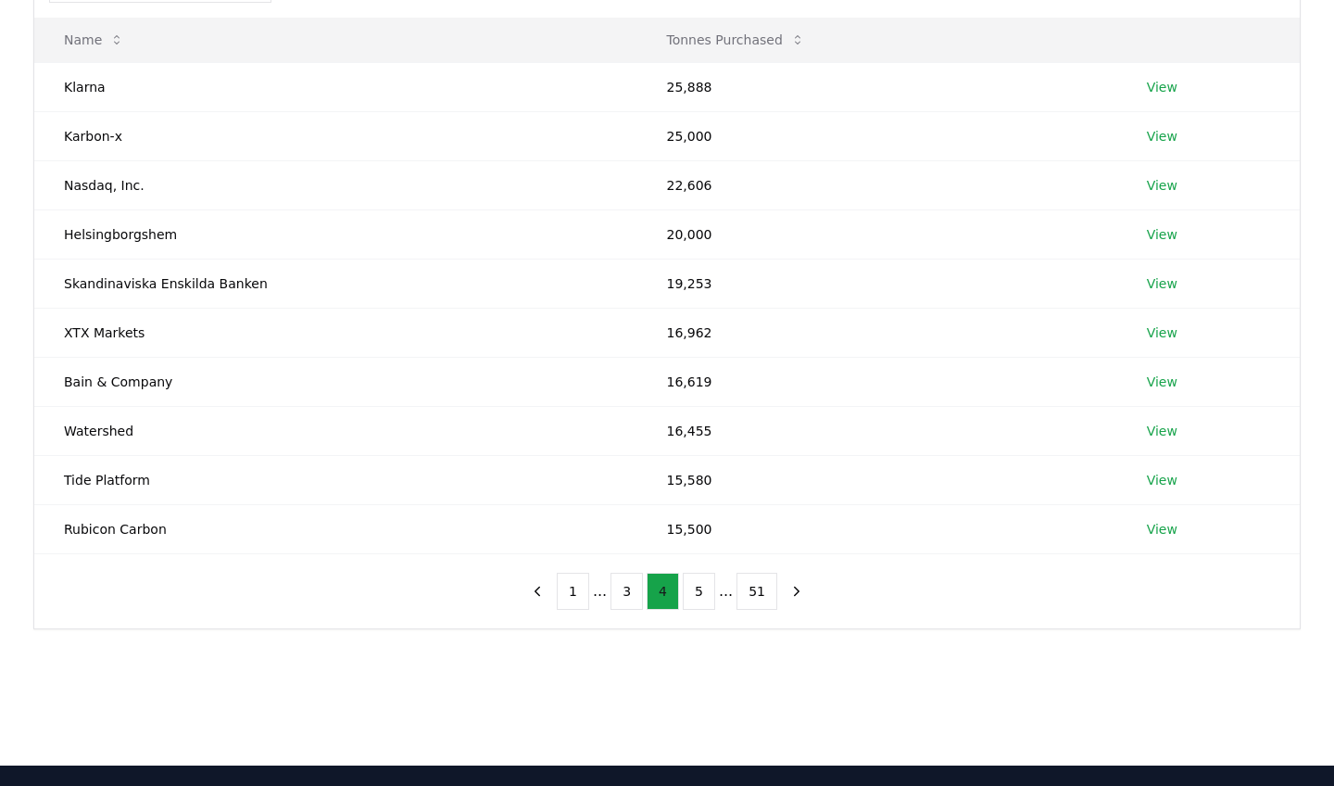
scroll to position [227, 0]
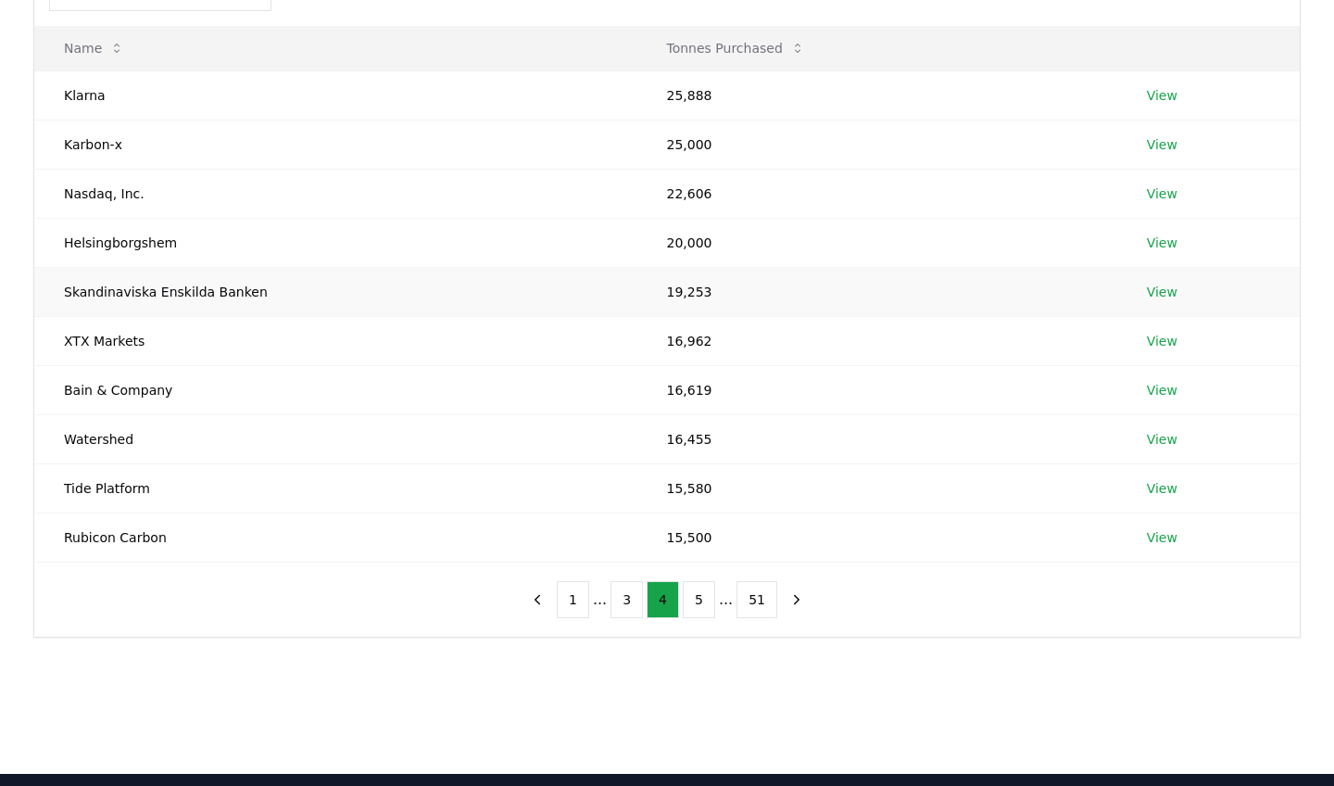
click at [1155, 290] on link "View" at bounding box center [1162, 292] width 31 height 19
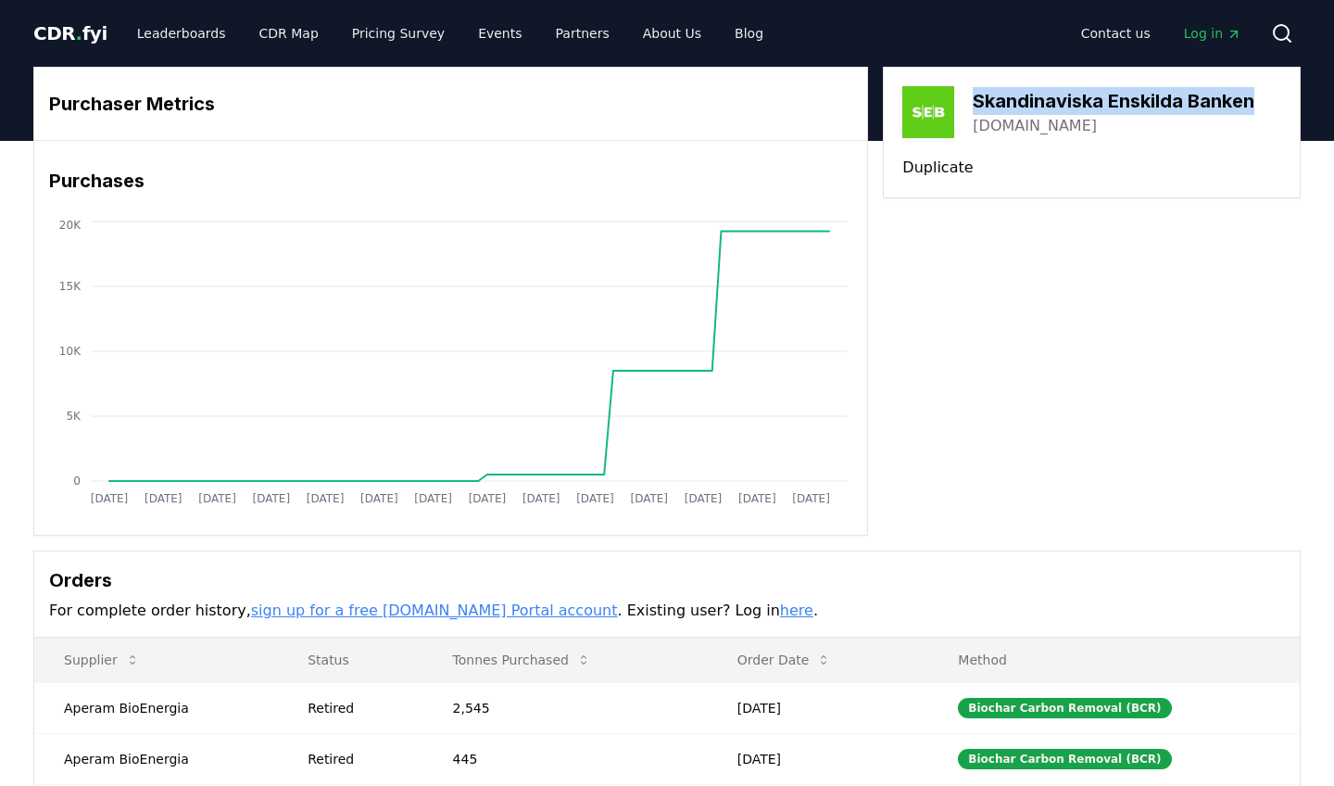
drag, startPoint x: 977, startPoint y: 98, endPoint x: 1258, endPoint y: 105, distance: 280.9
click at [1255, 105] on h3 "Skandinaviska Enskilda Banken" at bounding box center [1114, 101] width 282 height 28
copy h3 "Skandinaviska Enskilda Banken"
click at [165, 26] on link "Leaderboards" at bounding box center [181, 33] width 119 height 33
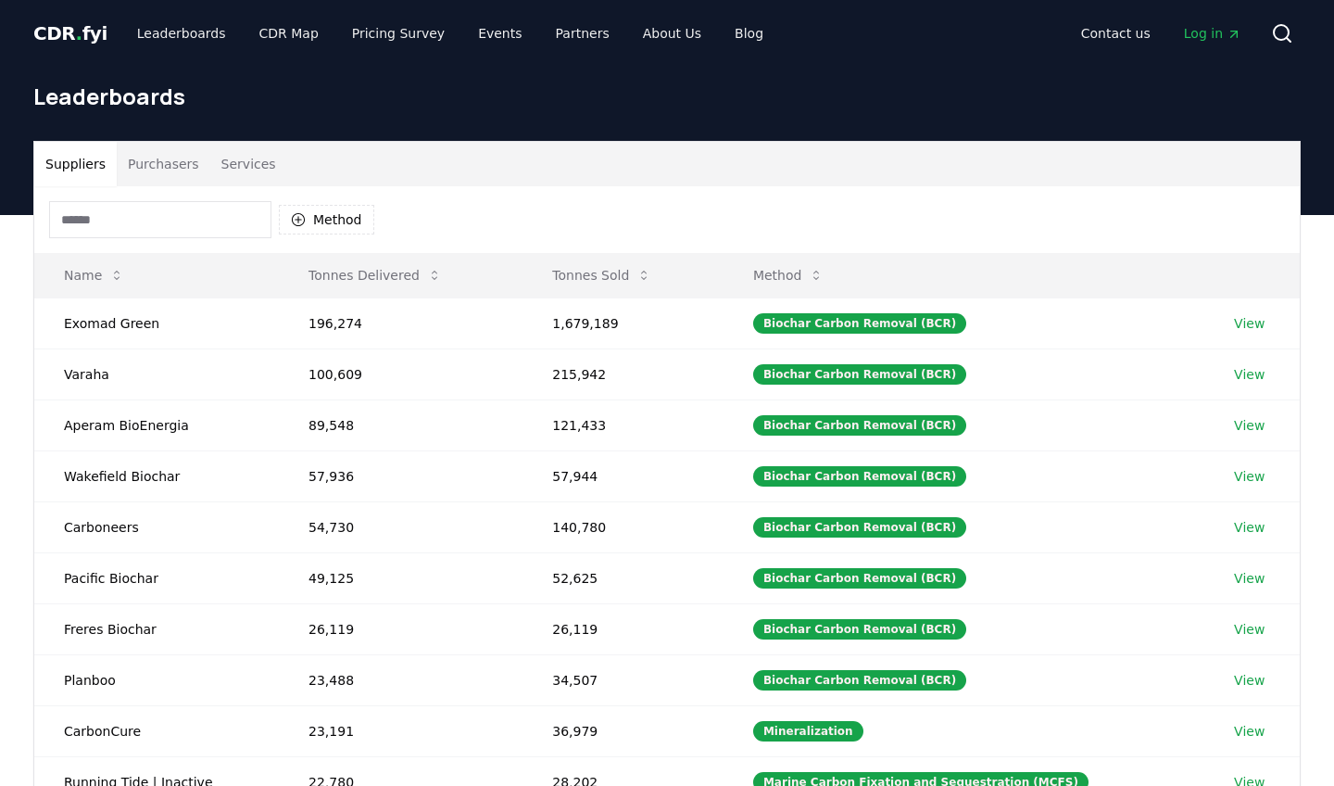
click at [169, 163] on button "Purchasers" at bounding box center [164, 164] width 94 height 44
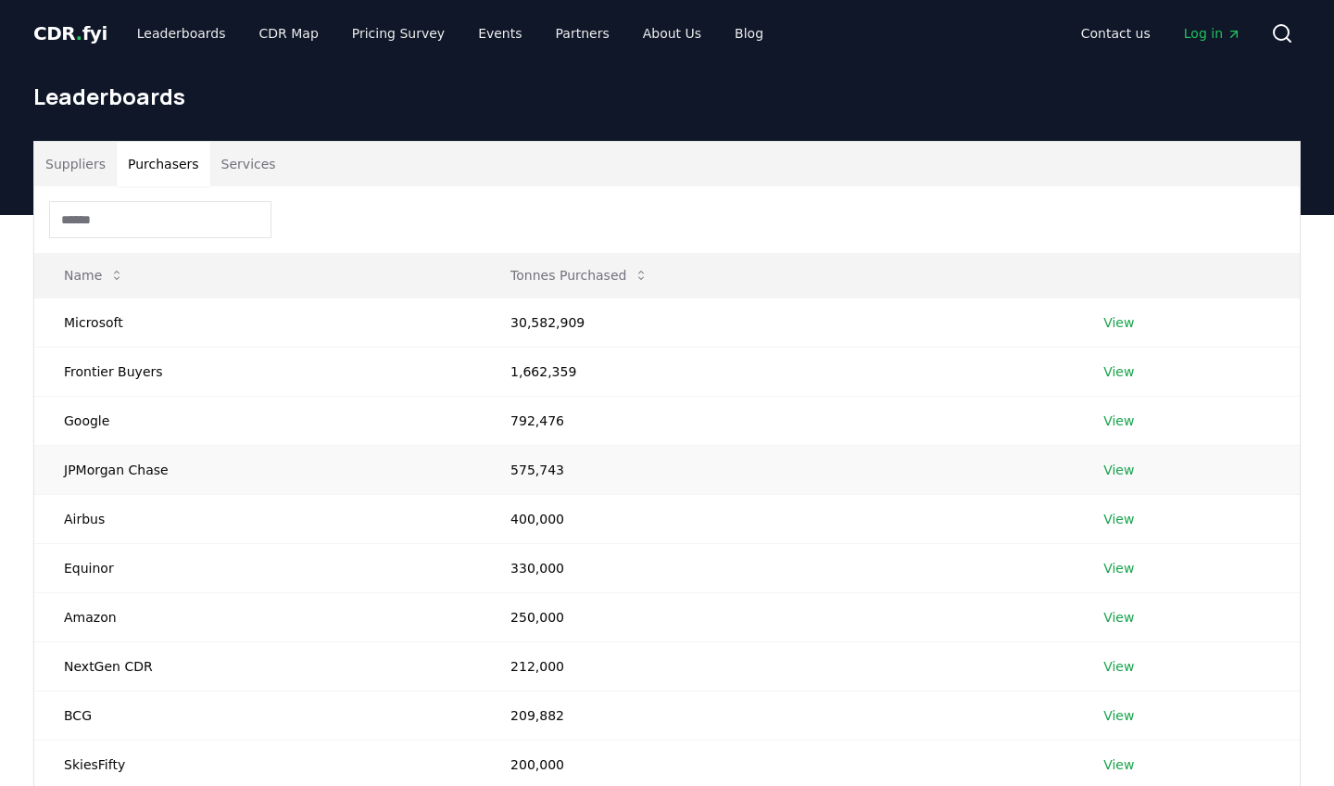
scroll to position [276, 0]
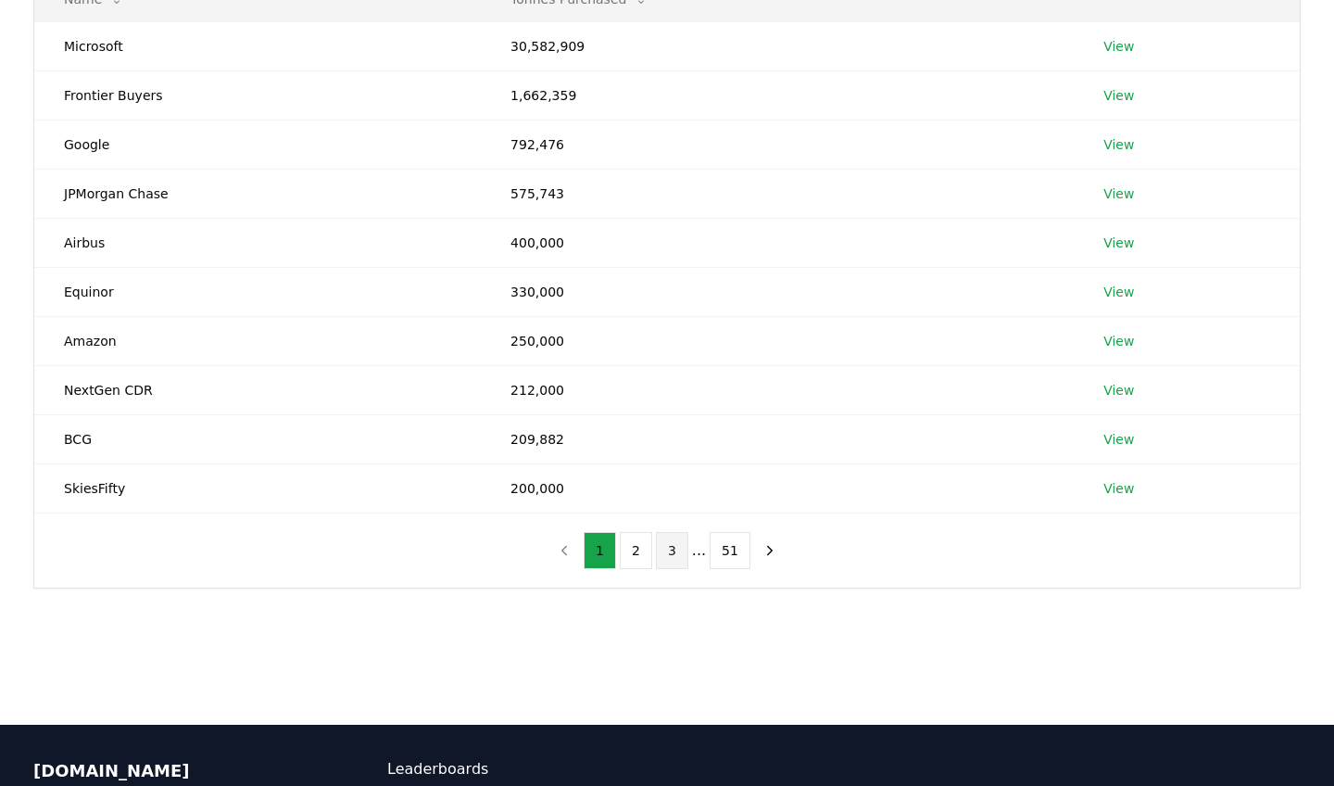
click at [677, 554] on button "3" at bounding box center [672, 550] width 32 height 37
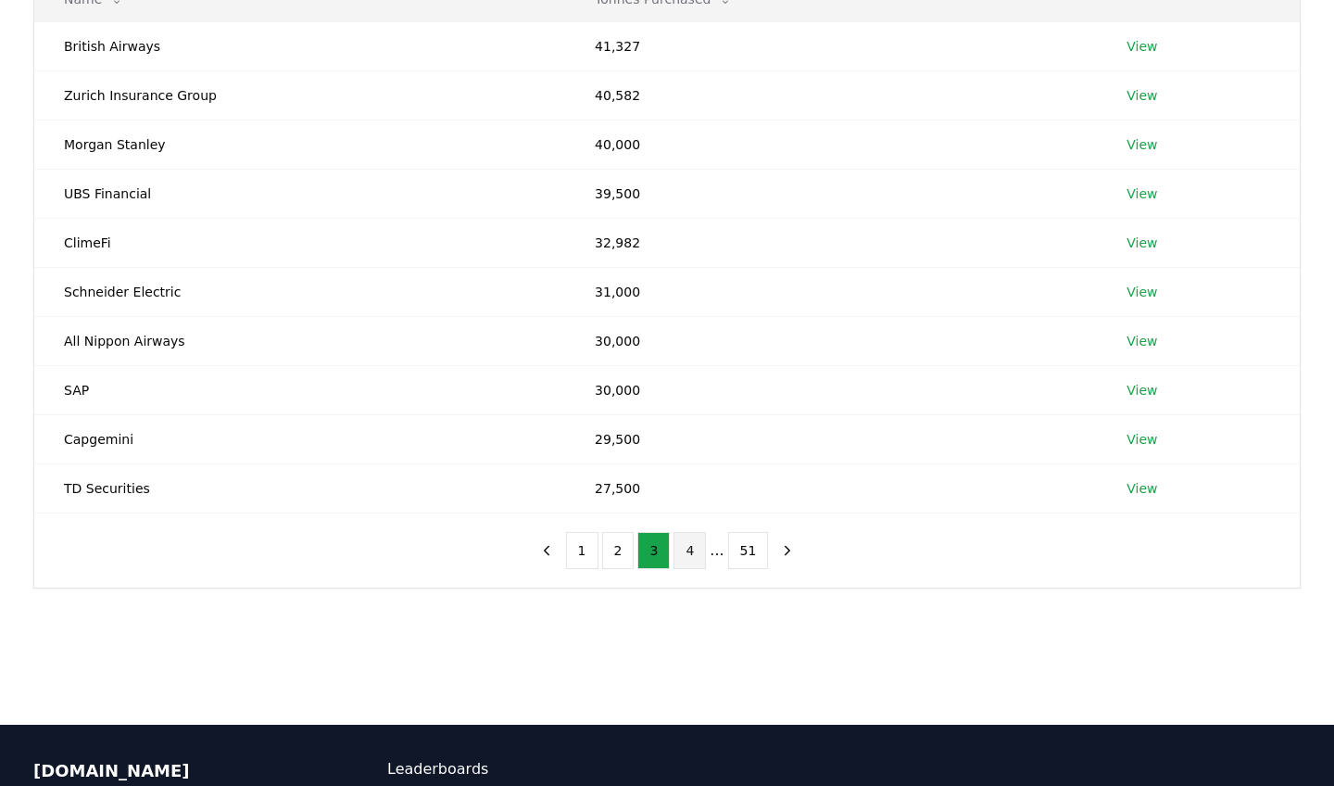
click at [689, 553] on button "4" at bounding box center [690, 550] width 32 height 37
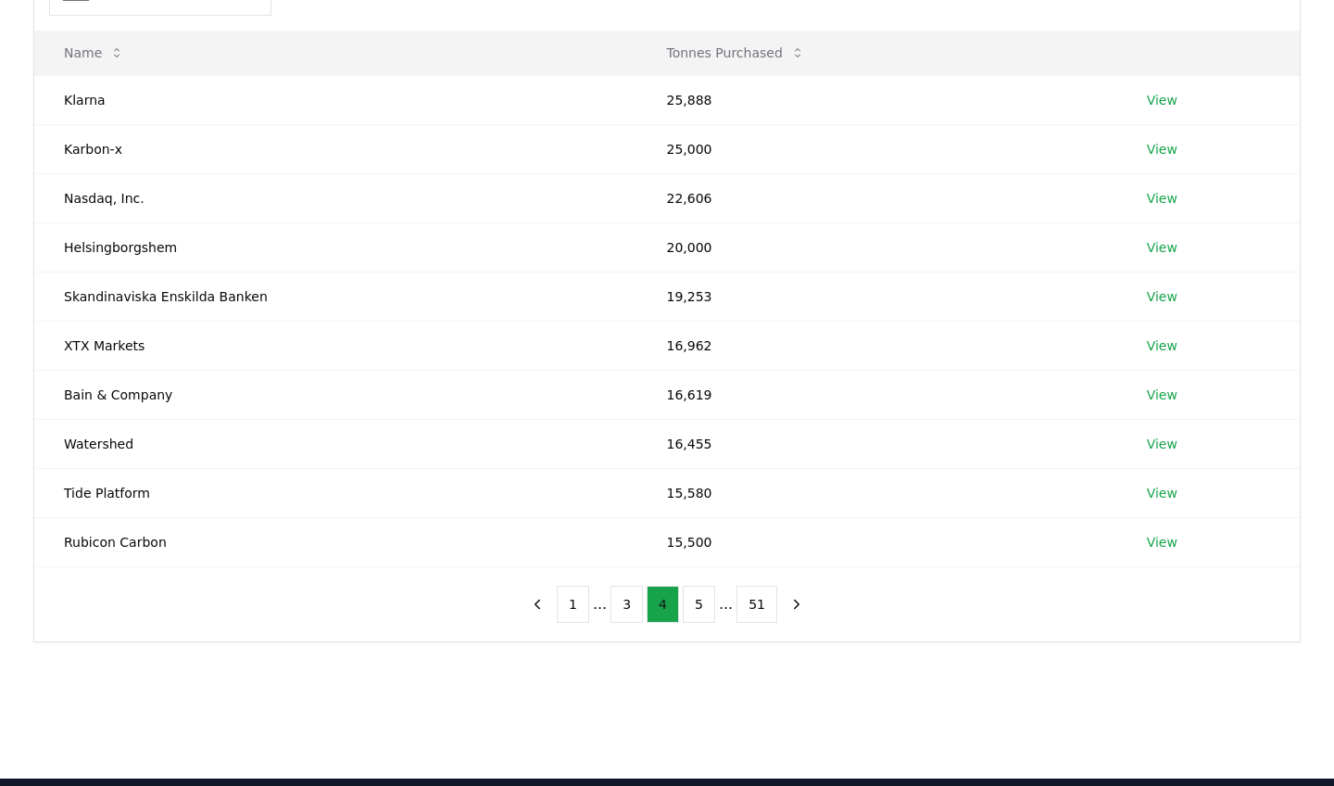
scroll to position [221, 0]
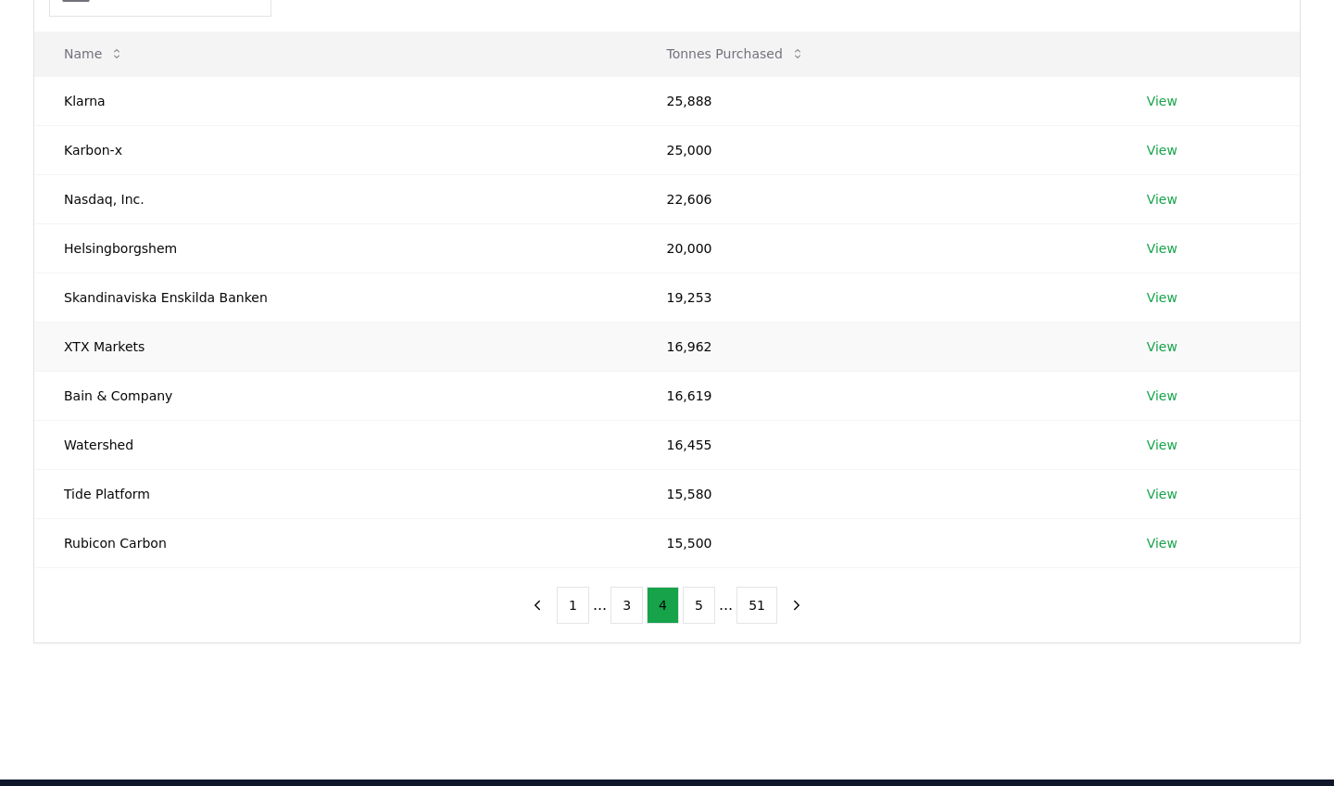
click at [1155, 346] on link "View" at bounding box center [1162, 346] width 31 height 19
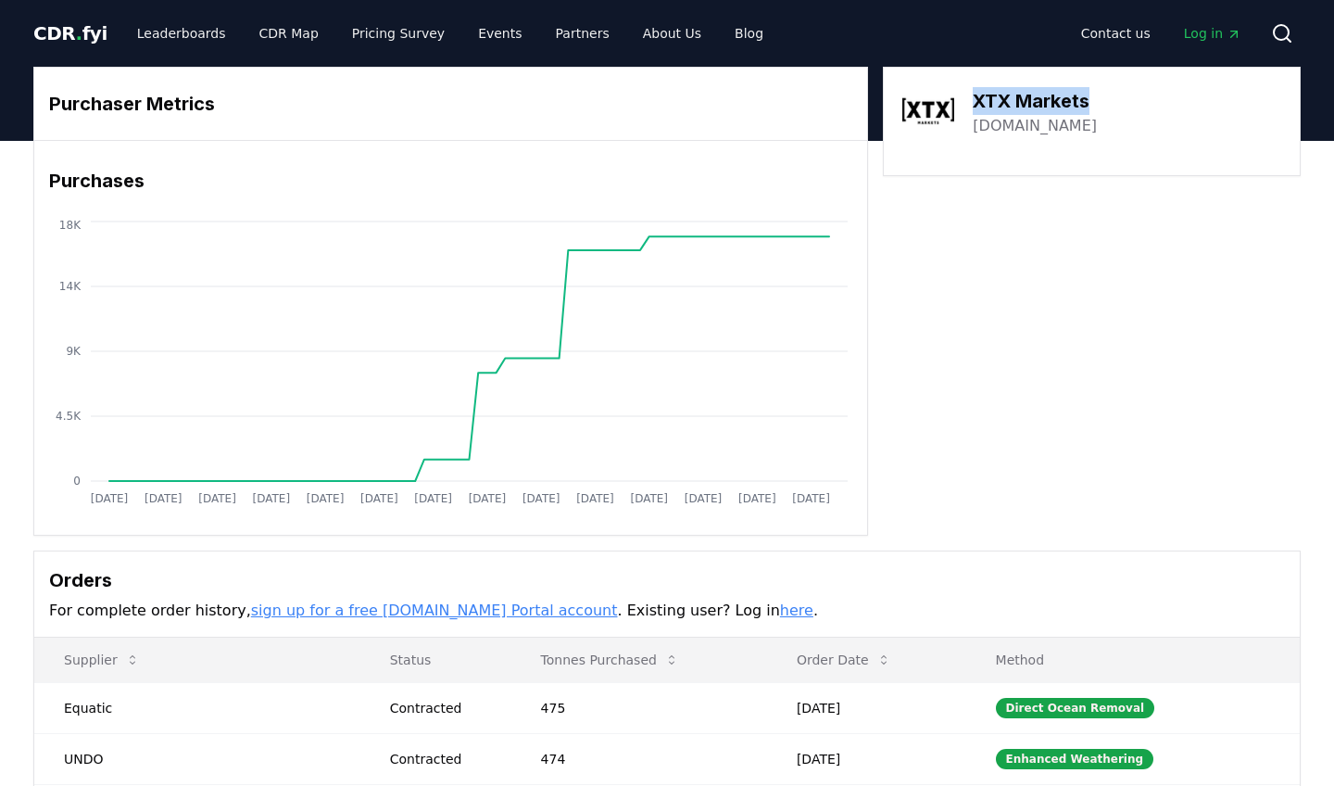
drag, startPoint x: 976, startPoint y: 100, endPoint x: 1106, endPoint y: 102, distance: 129.8
click at [1106, 102] on div "XTX Markets [DOMAIN_NAME]" at bounding box center [1092, 112] width 379 height 52
copy h3 "XTX Markets"
click at [177, 36] on link "Leaderboards" at bounding box center [181, 33] width 119 height 33
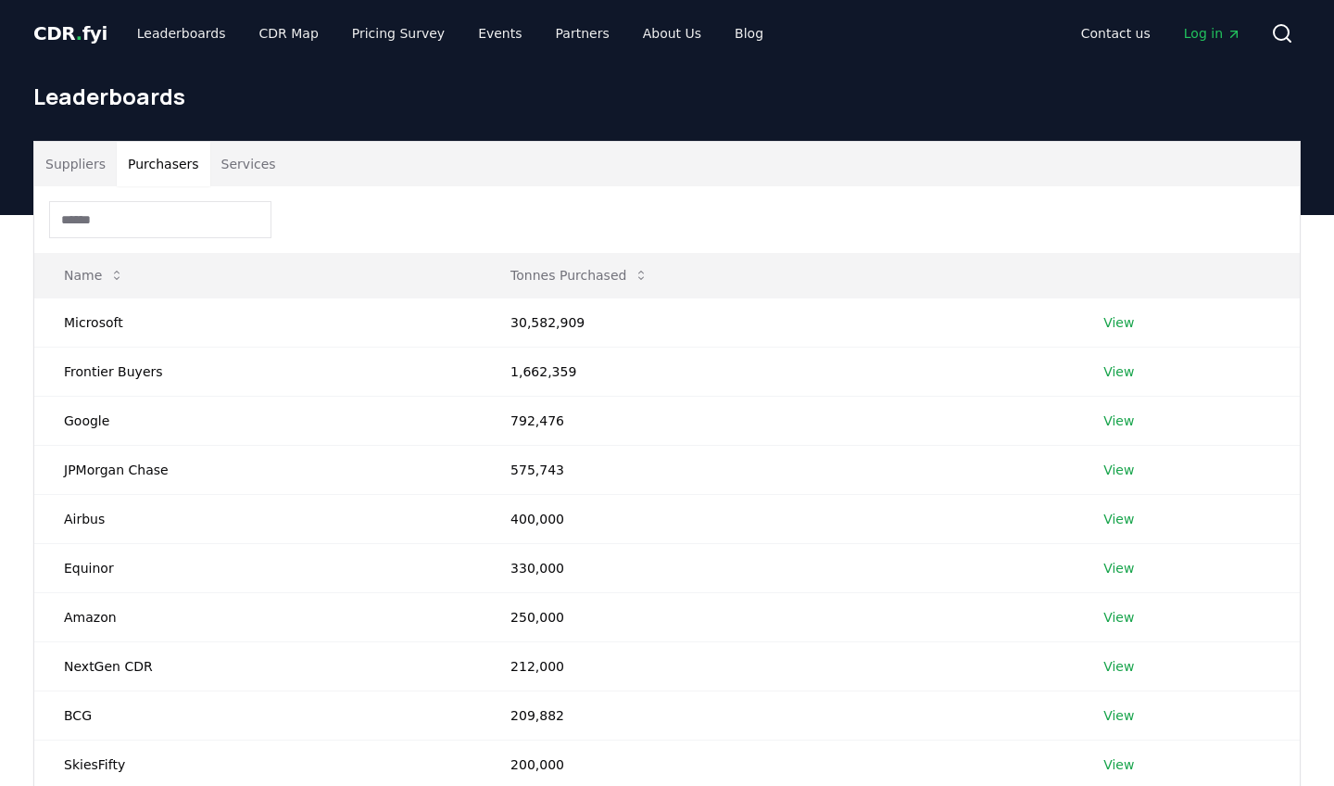
click at [192, 158] on button "Purchasers" at bounding box center [164, 164] width 94 height 44
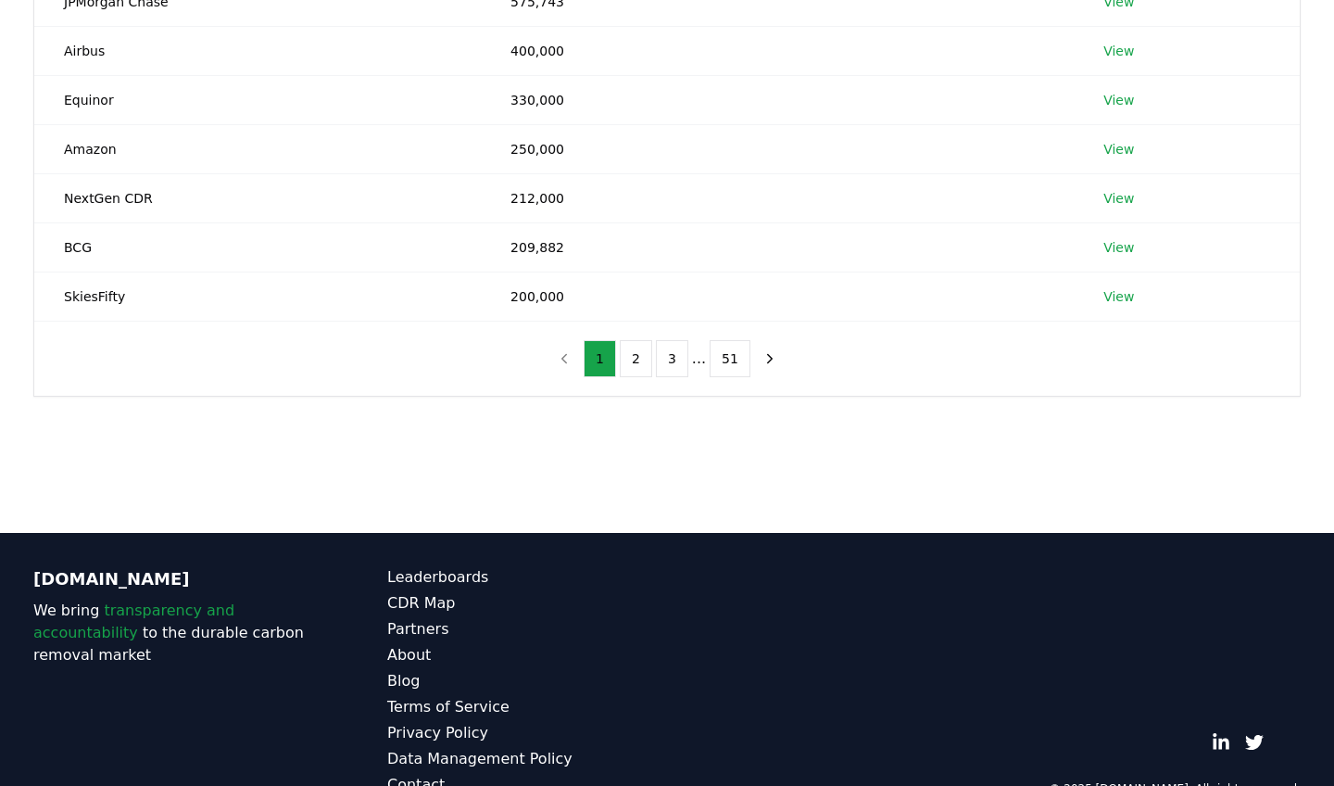
scroll to position [512, 0]
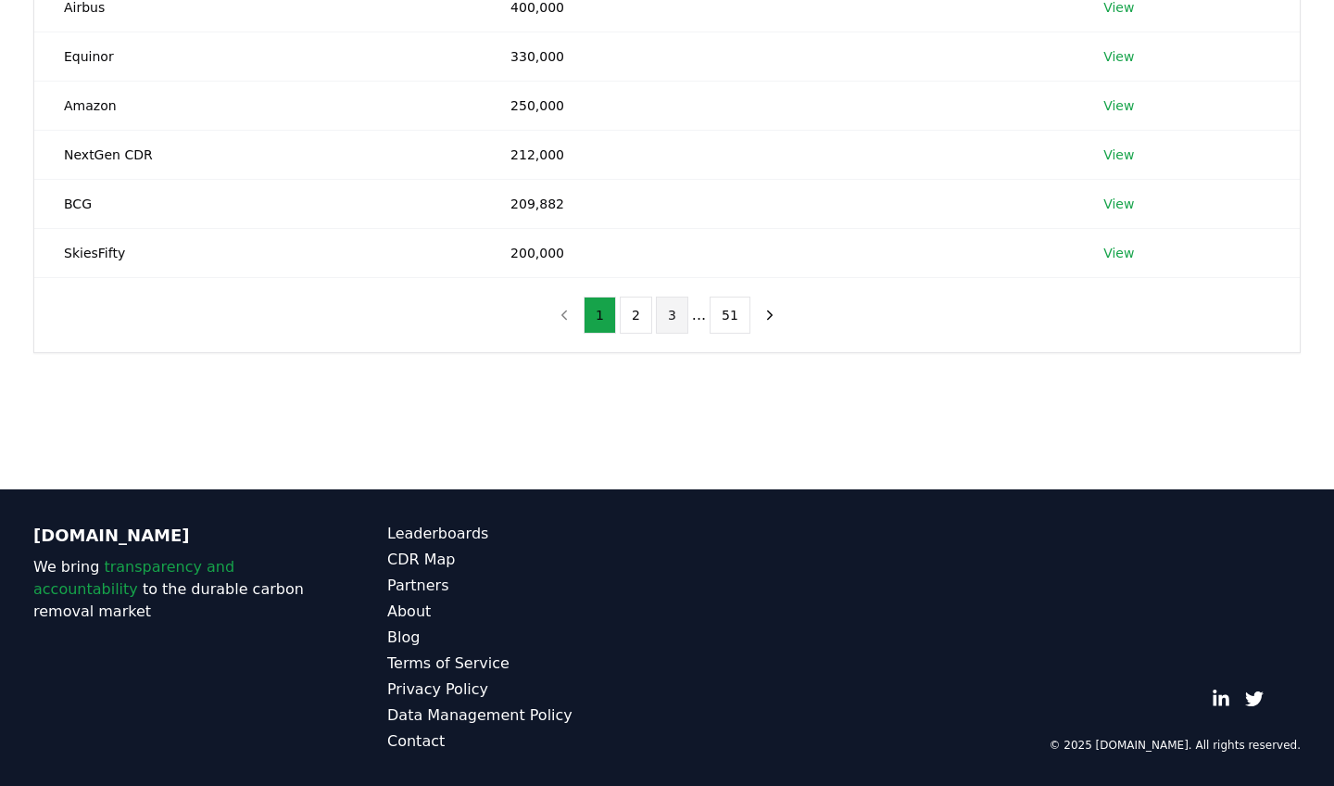
click at [675, 308] on button "3" at bounding box center [672, 315] width 32 height 37
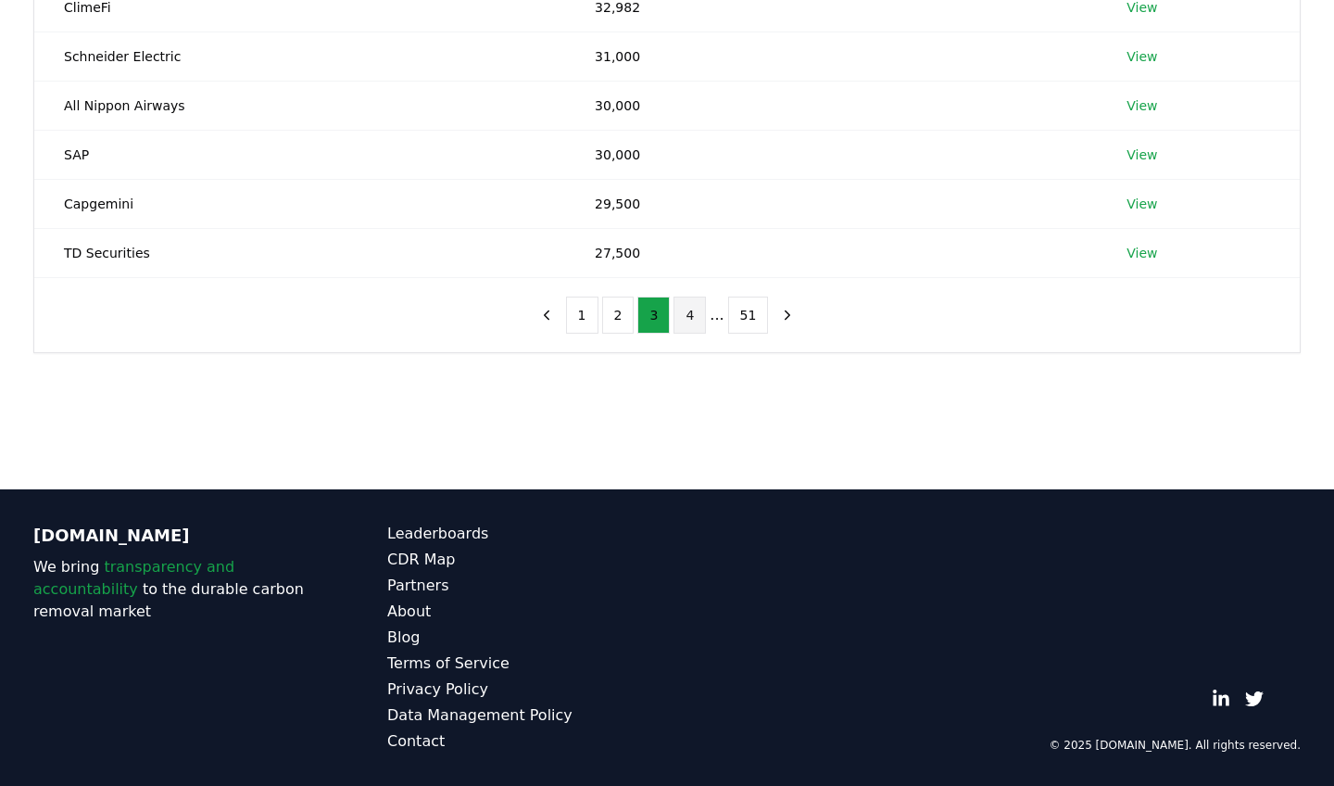
click at [680, 315] on button "4" at bounding box center [690, 315] width 32 height 37
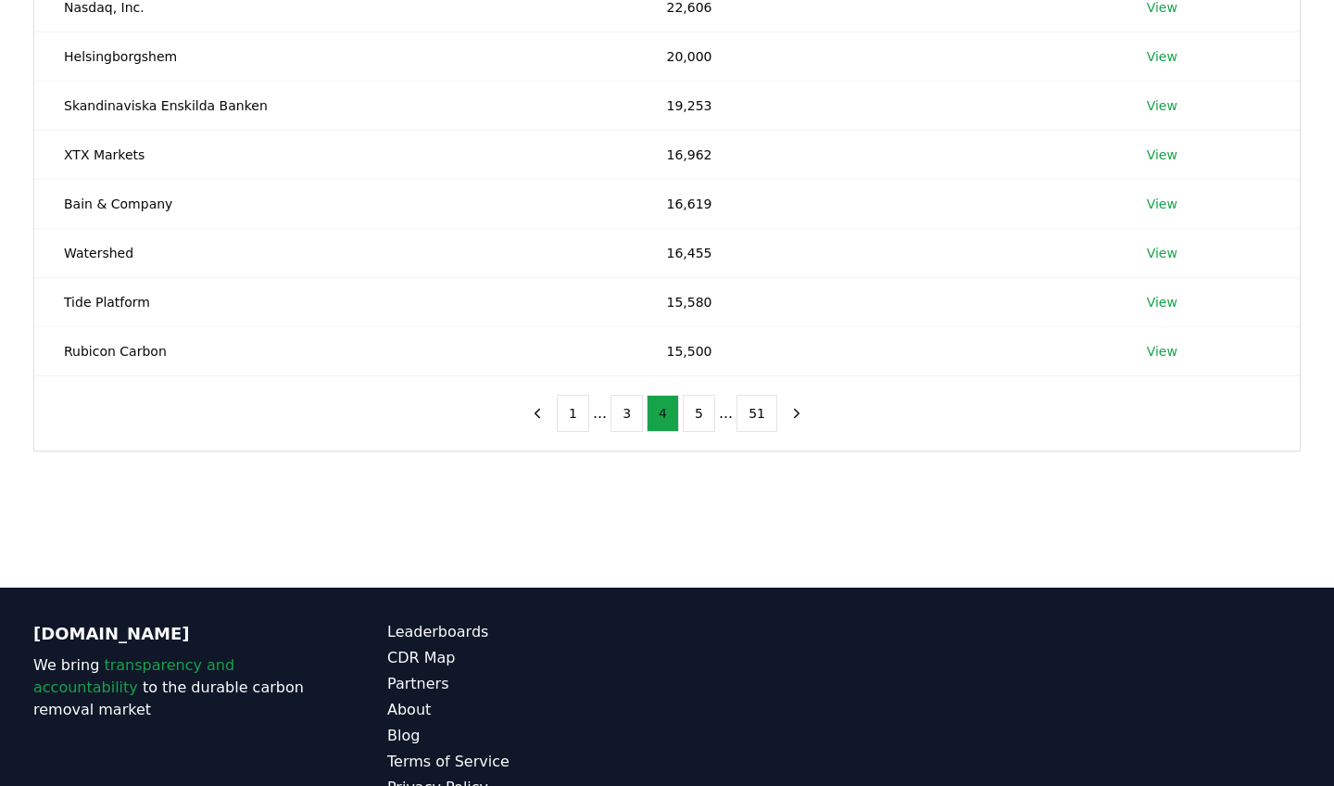
scroll to position [408, 0]
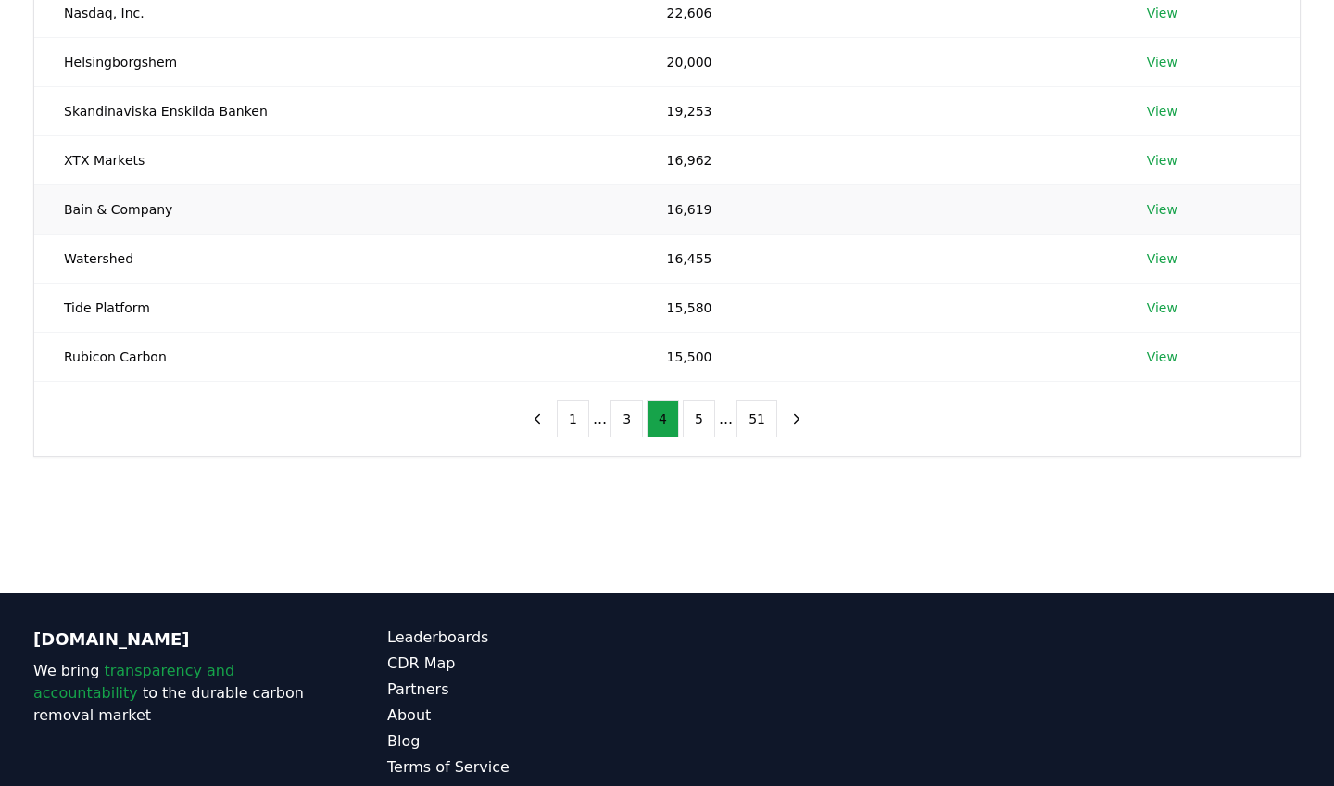
click at [1171, 210] on link "View" at bounding box center [1162, 209] width 31 height 19
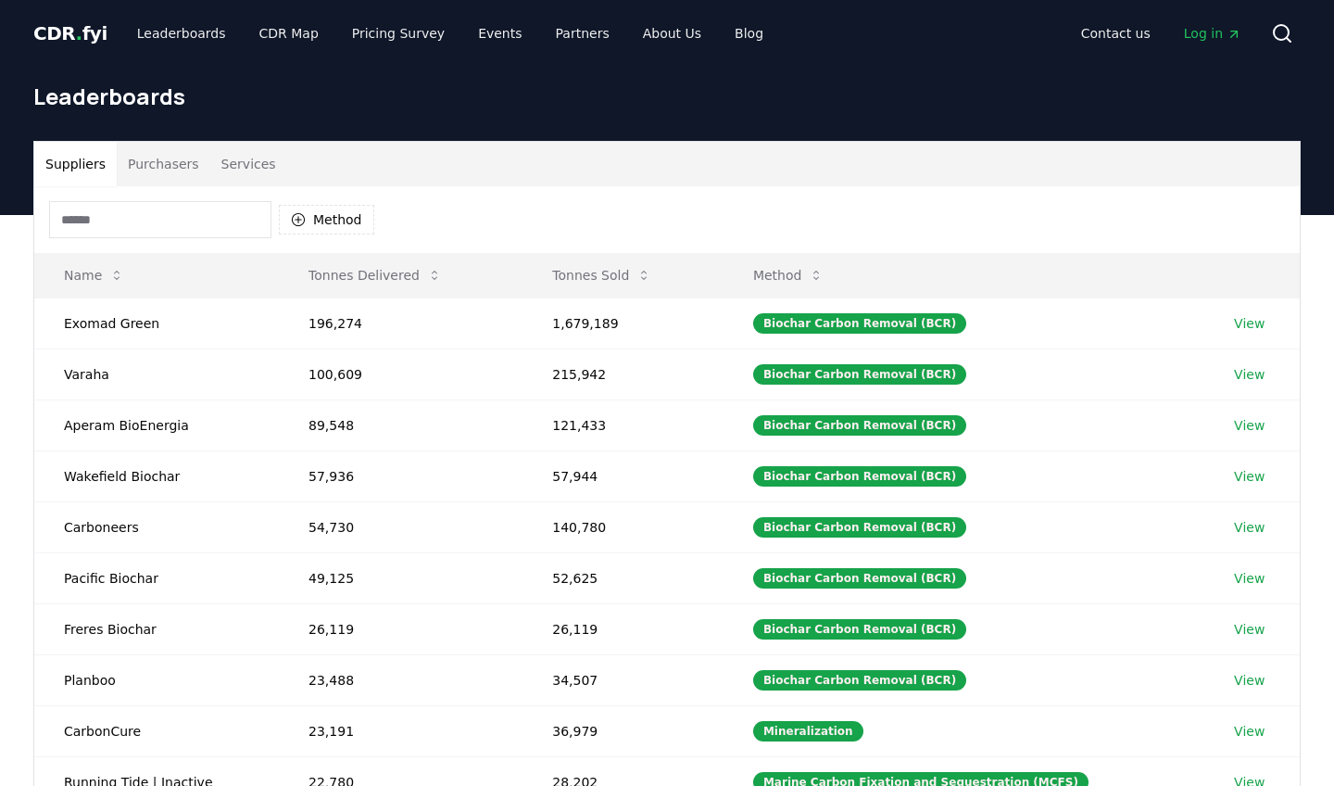
scroll to position [408, 0]
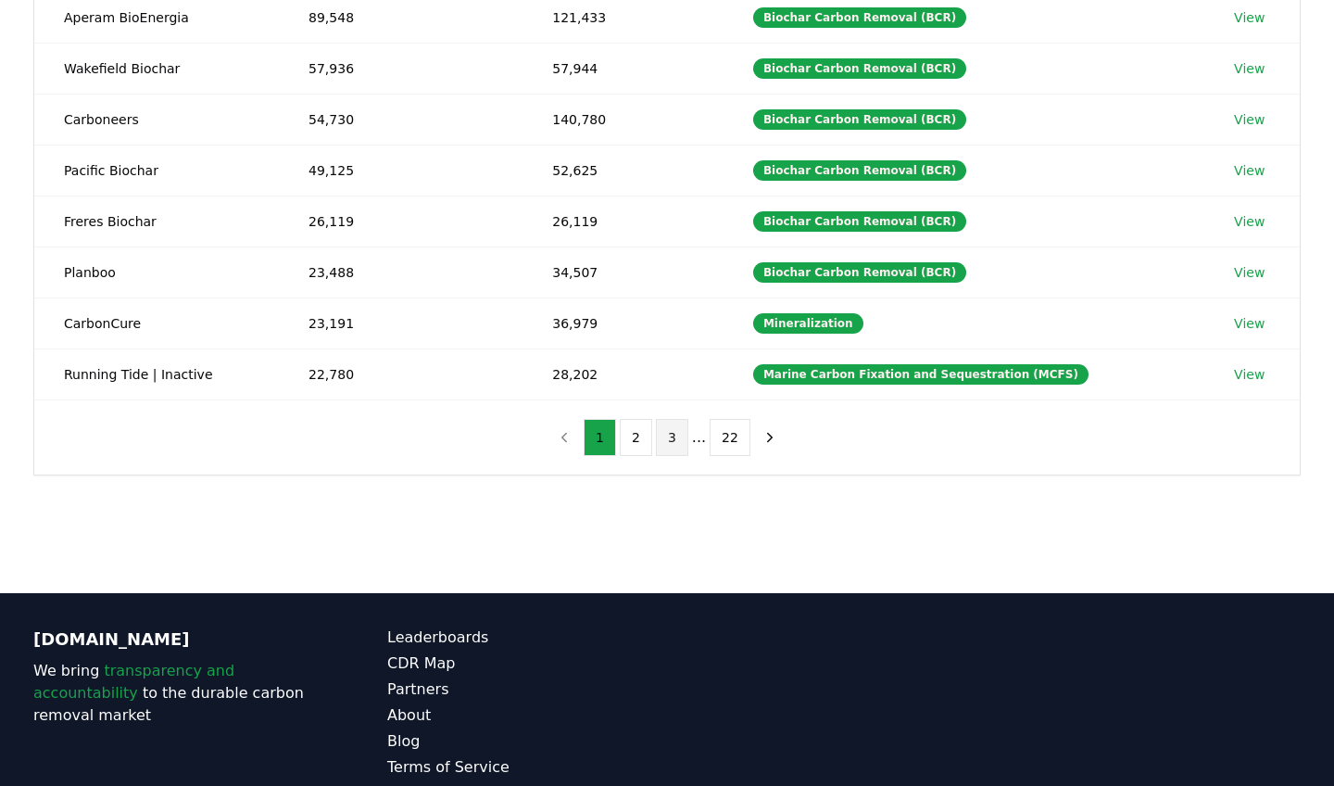
click at [664, 440] on button "3" at bounding box center [672, 437] width 32 height 37
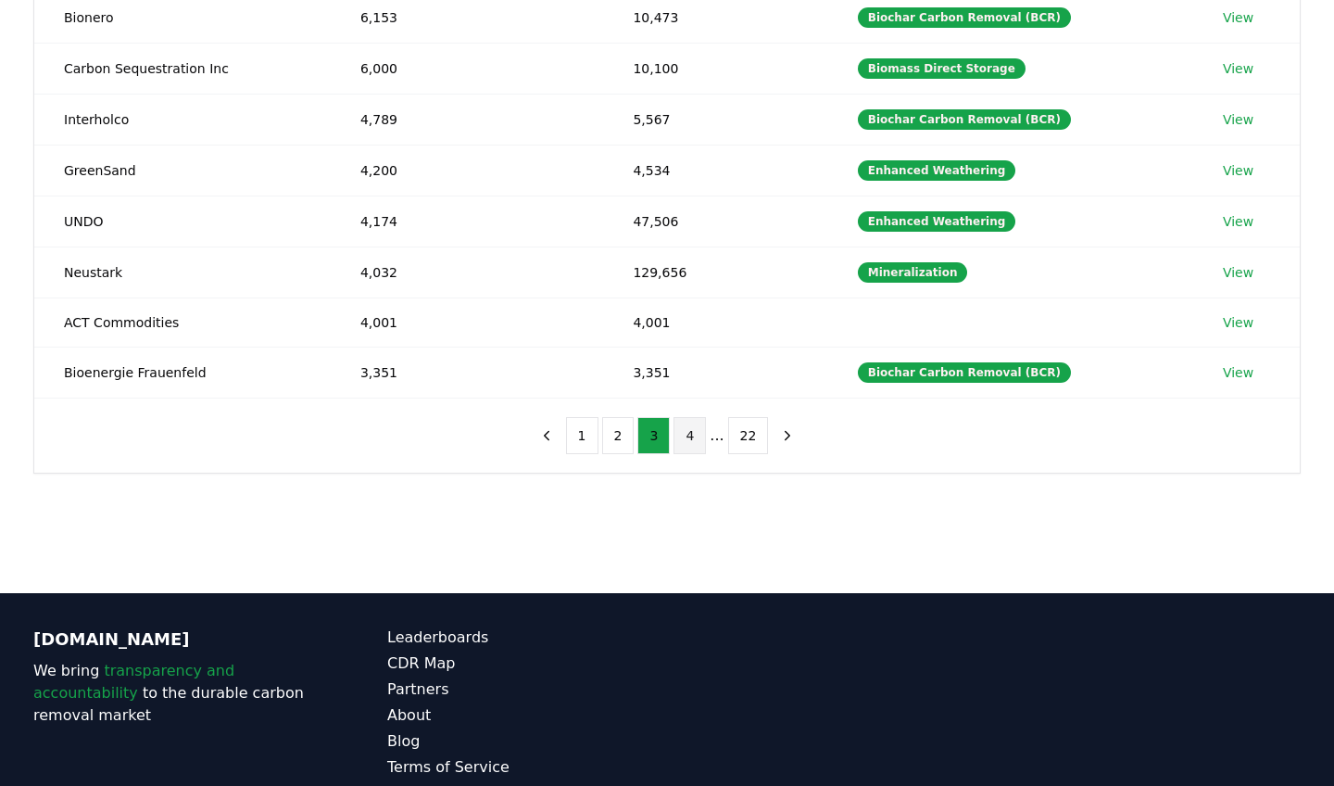
click at [693, 436] on button "4" at bounding box center [690, 435] width 32 height 37
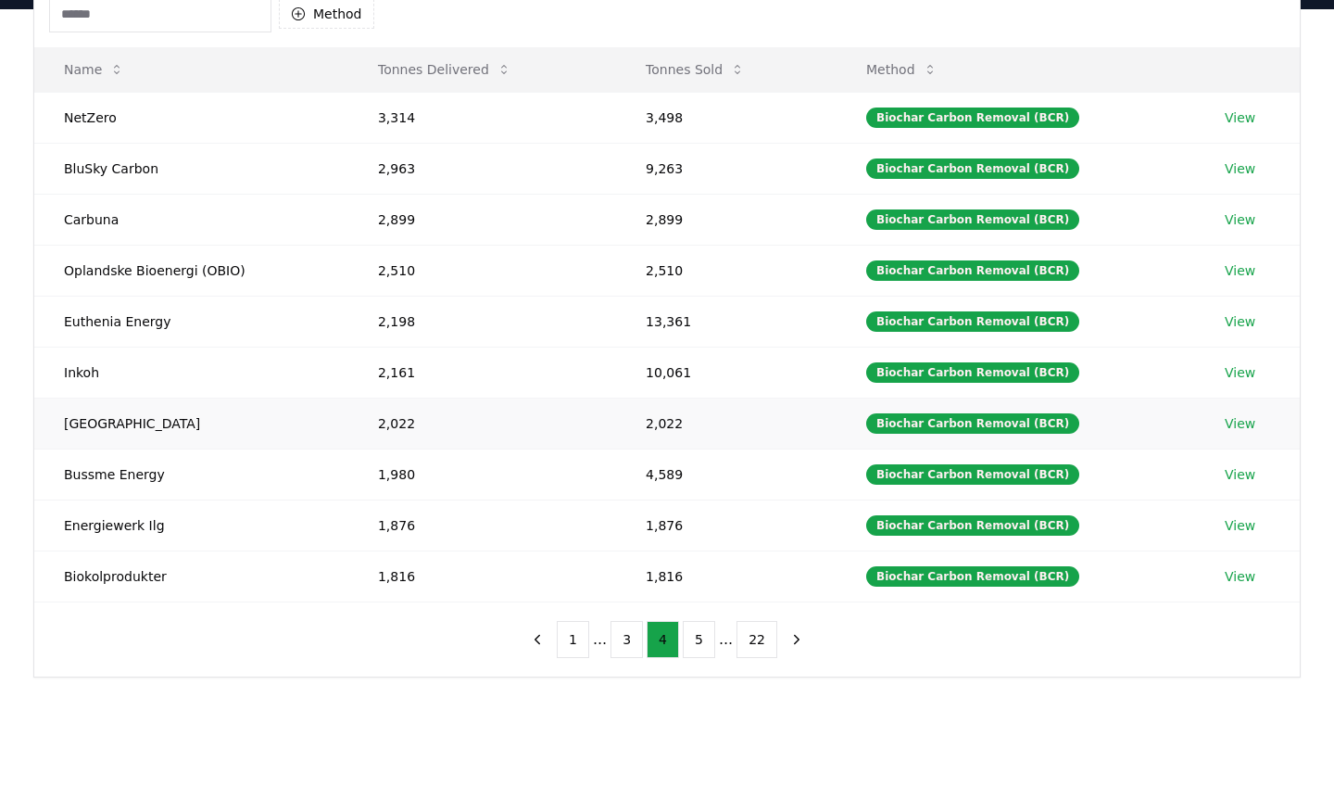
scroll to position [208, 0]
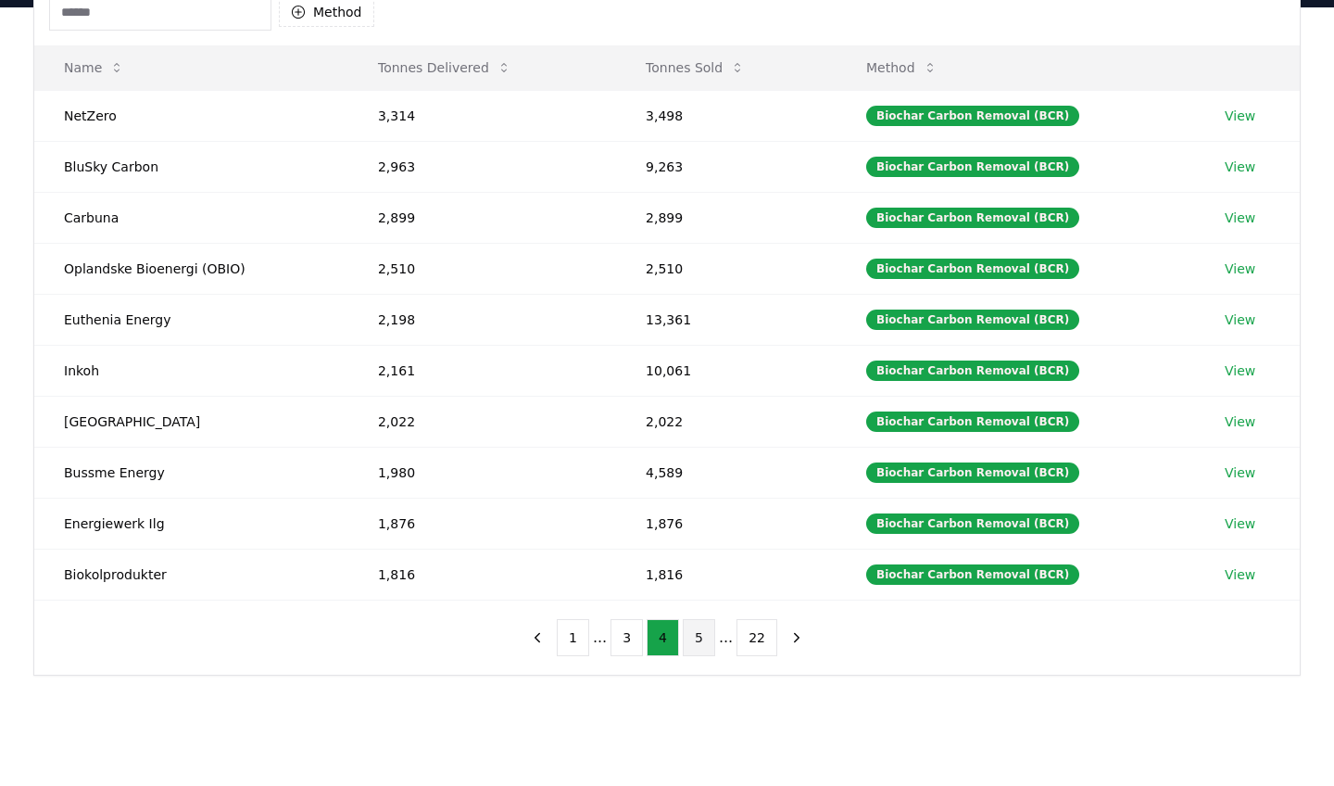
click at [700, 631] on button "5" at bounding box center [699, 637] width 32 height 37
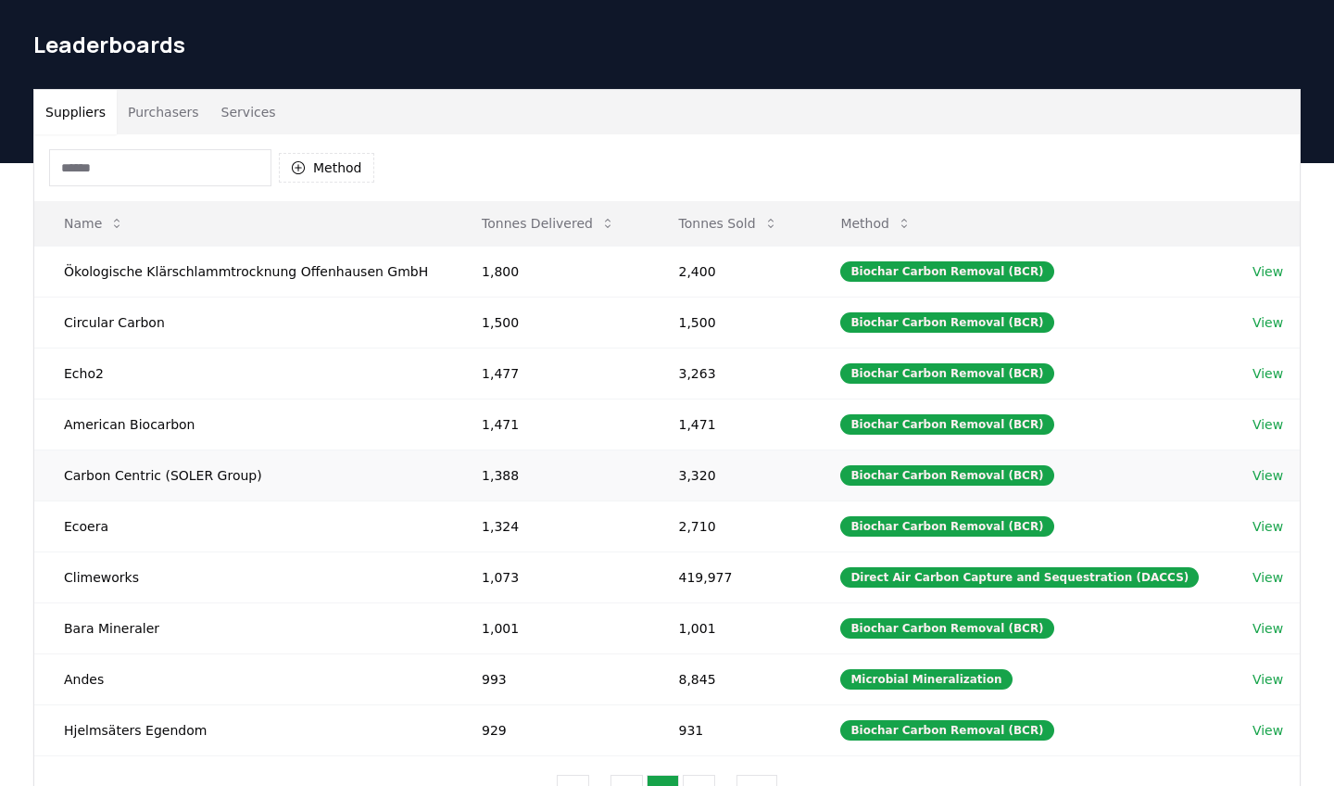
scroll to position [25, 0]
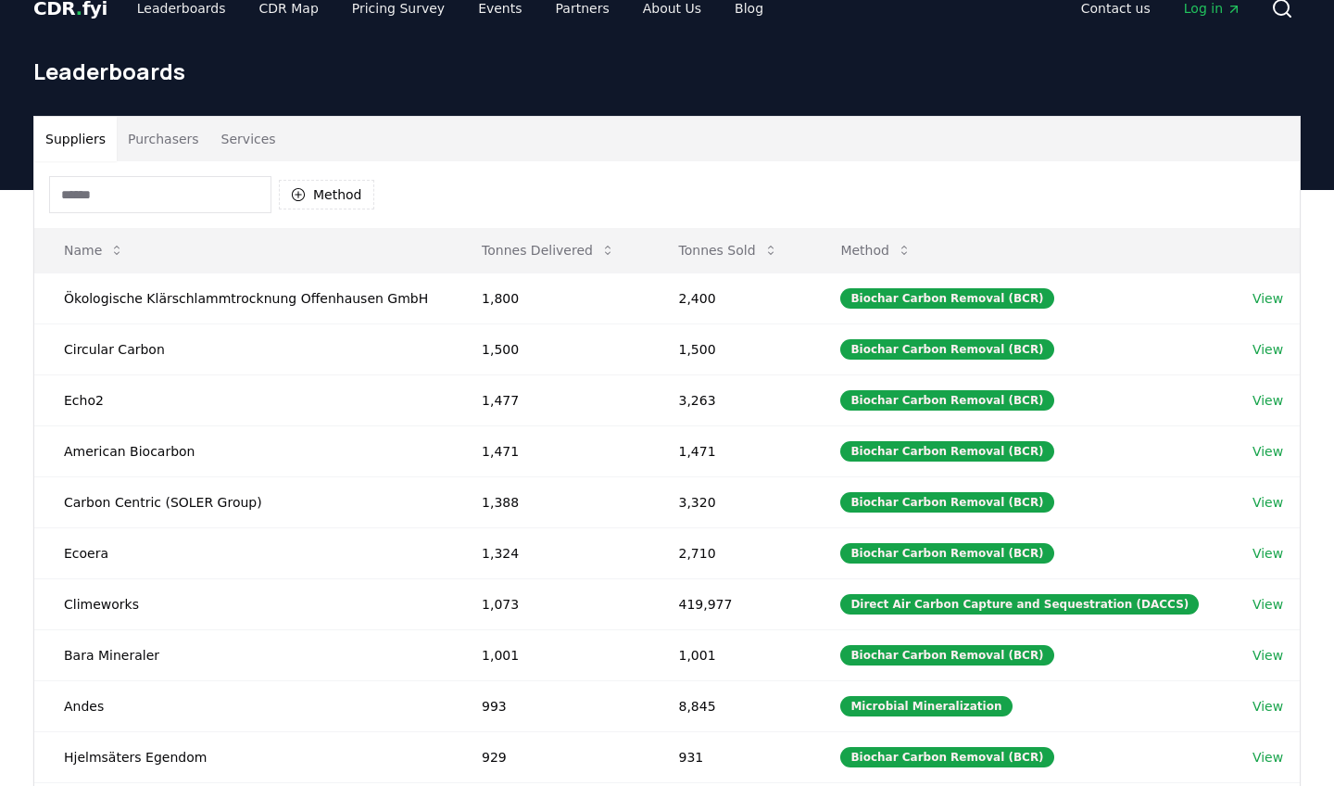
click at [149, 133] on button "Purchasers" at bounding box center [164, 139] width 94 height 44
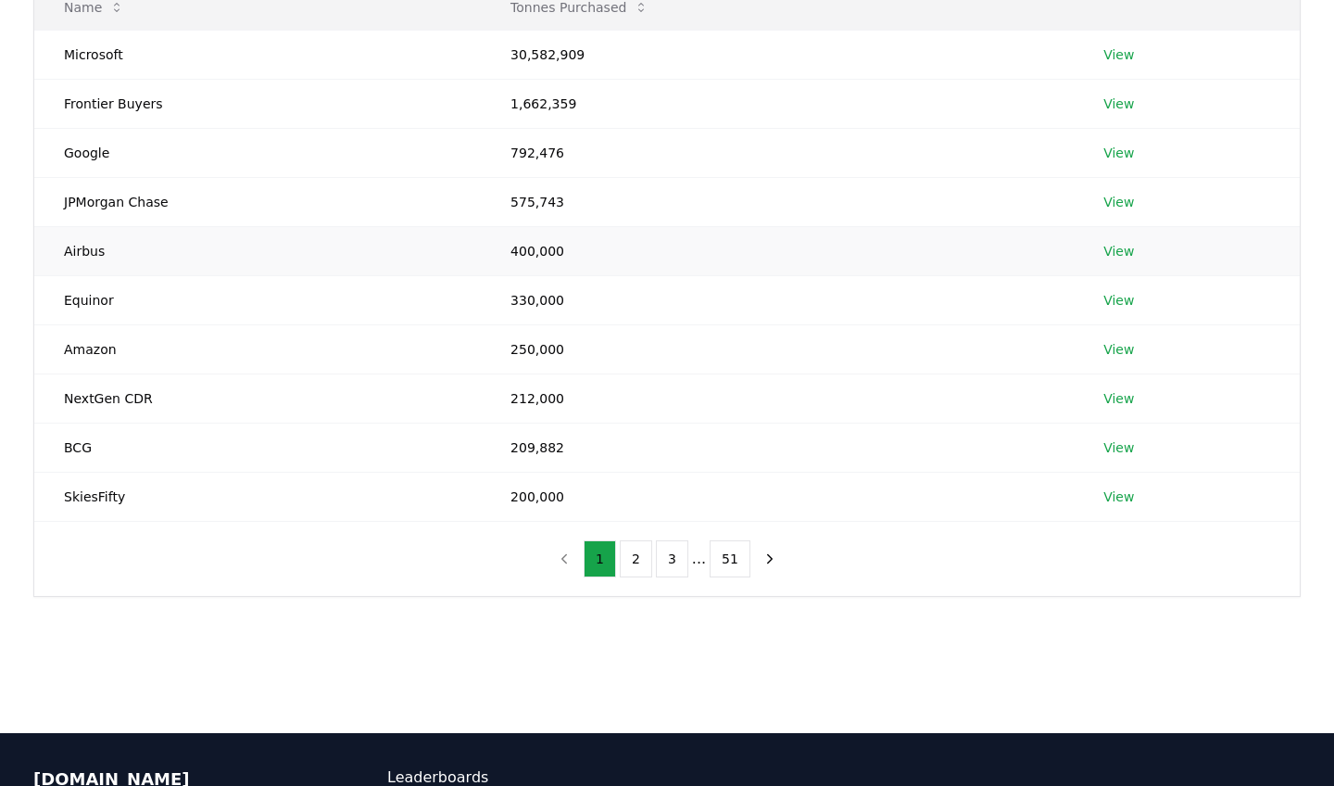
scroll to position [443, 0]
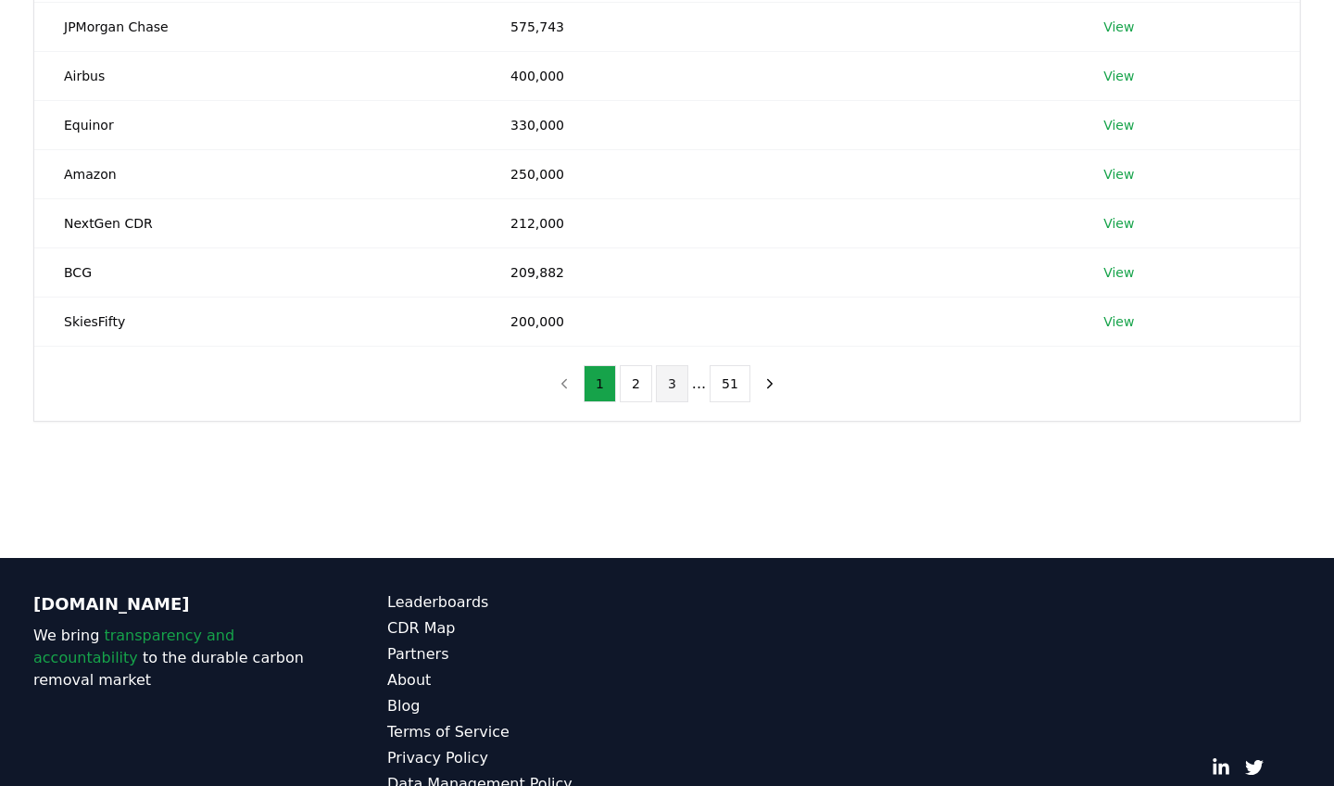
click at [681, 391] on button "3" at bounding box center [672, 383] width 32 height 37
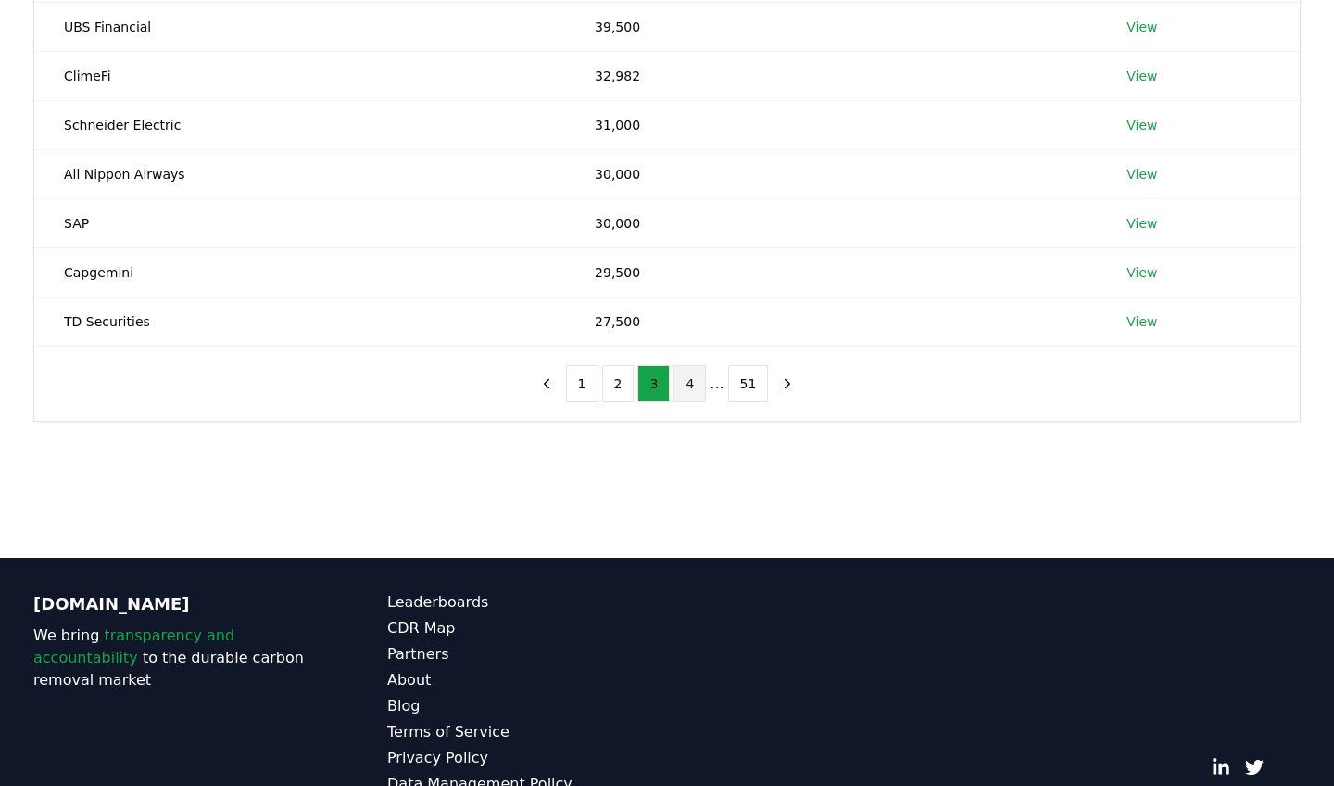
click at [703, 385] on button "4" at bounding box center [690, 383] width 32 height 37
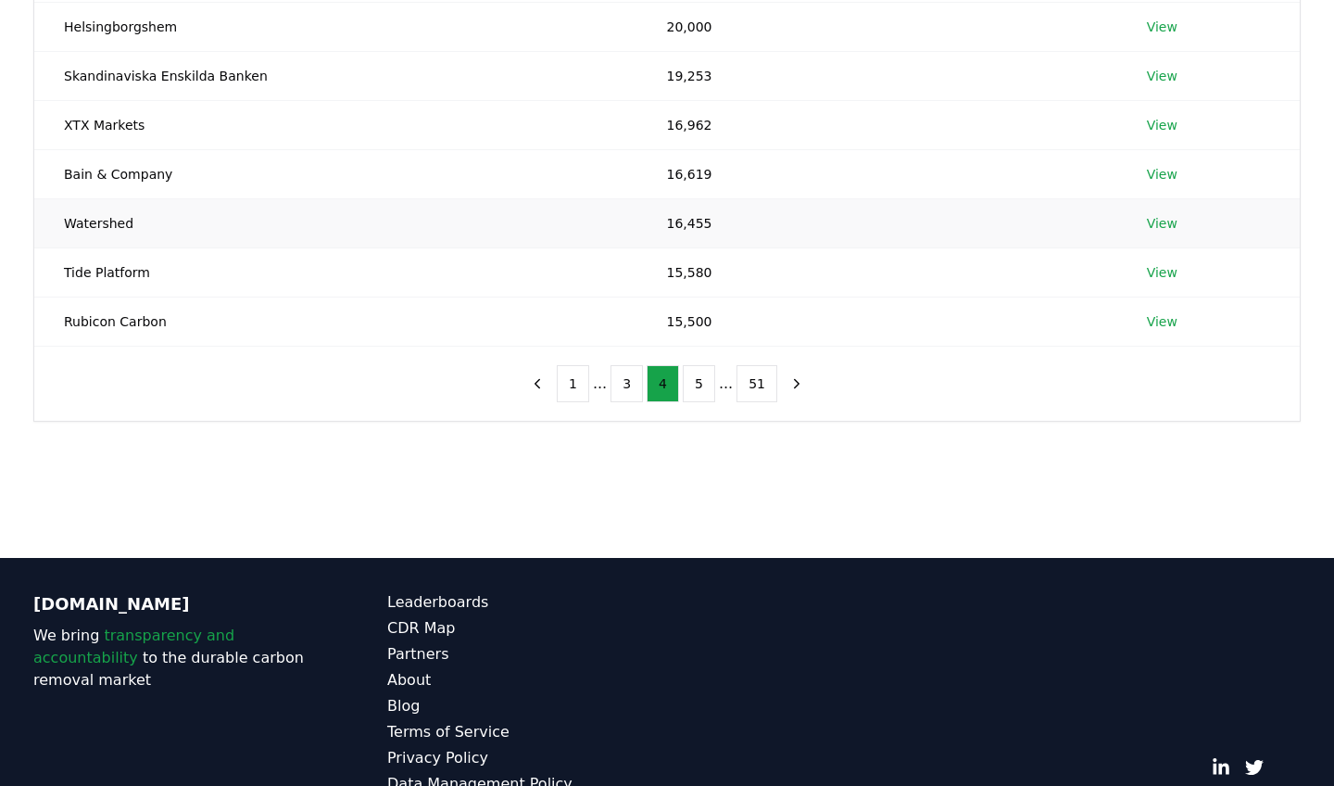
click at [1159, 223] on link "View" at bounding box center [1162, 223] width 31 height 19
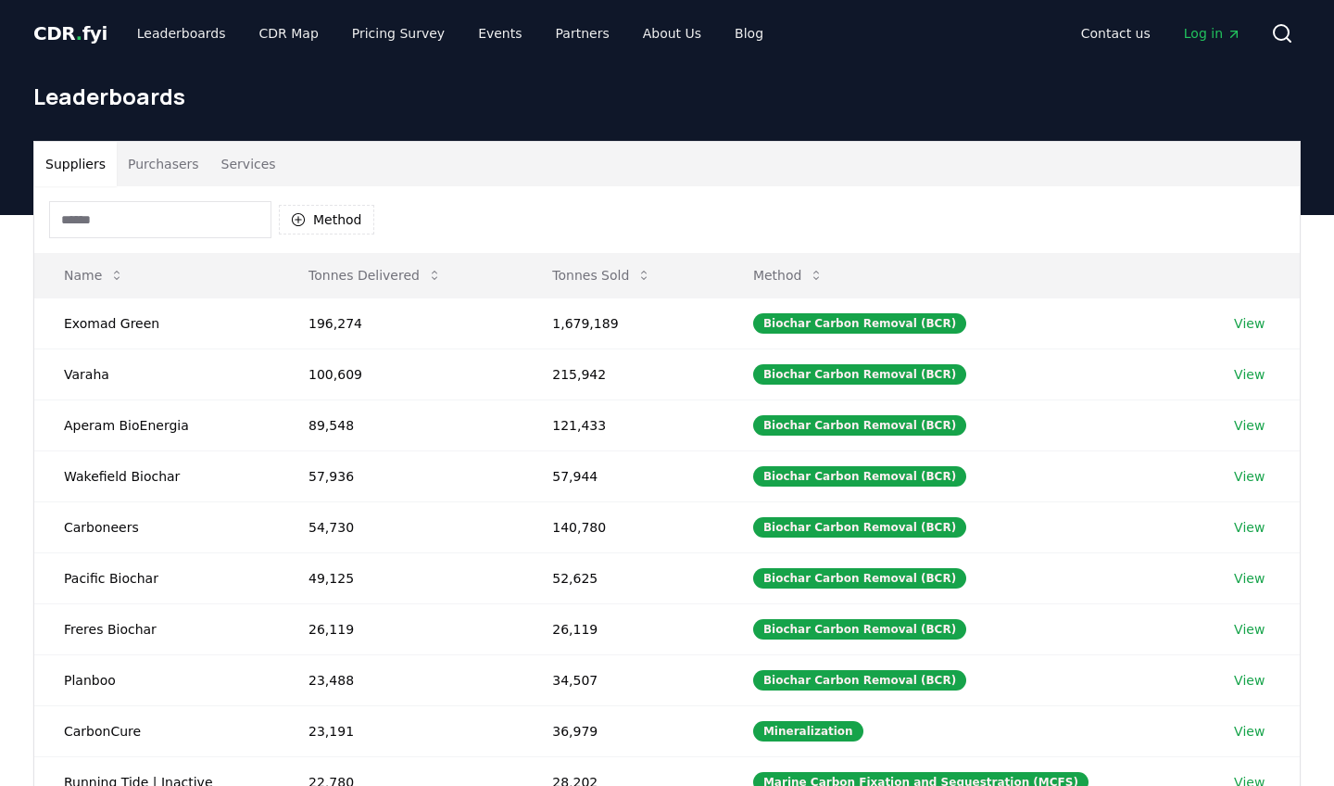
click at [165, 181] on button "Purchasers" at bounding box center [164, 164] width 94 height 44
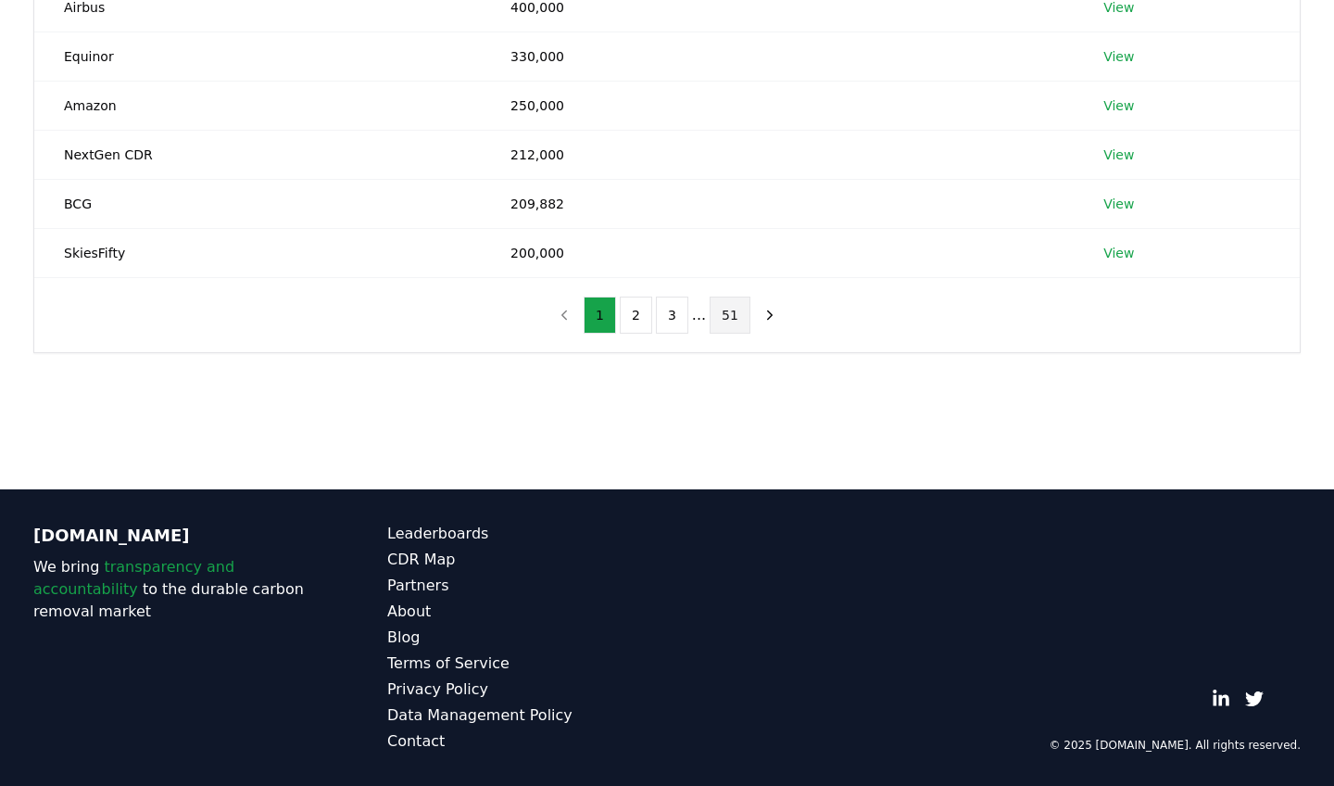
scroll to position [512, 0]
click at [674, 311] on button "3" at bounding box center [672, 315] width 32 height 37
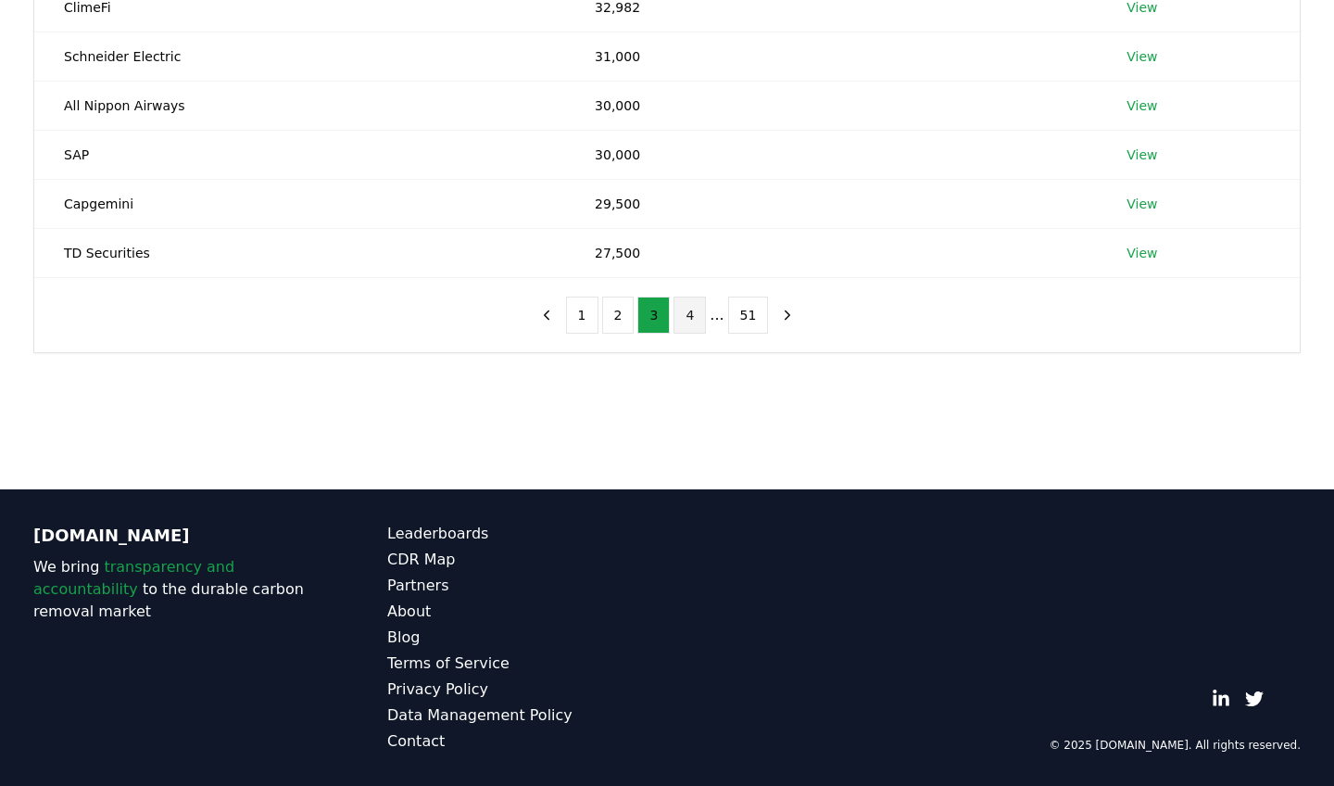
click at [690, 321] on button "4" at bounding box center [690, 315] width 32 height 37
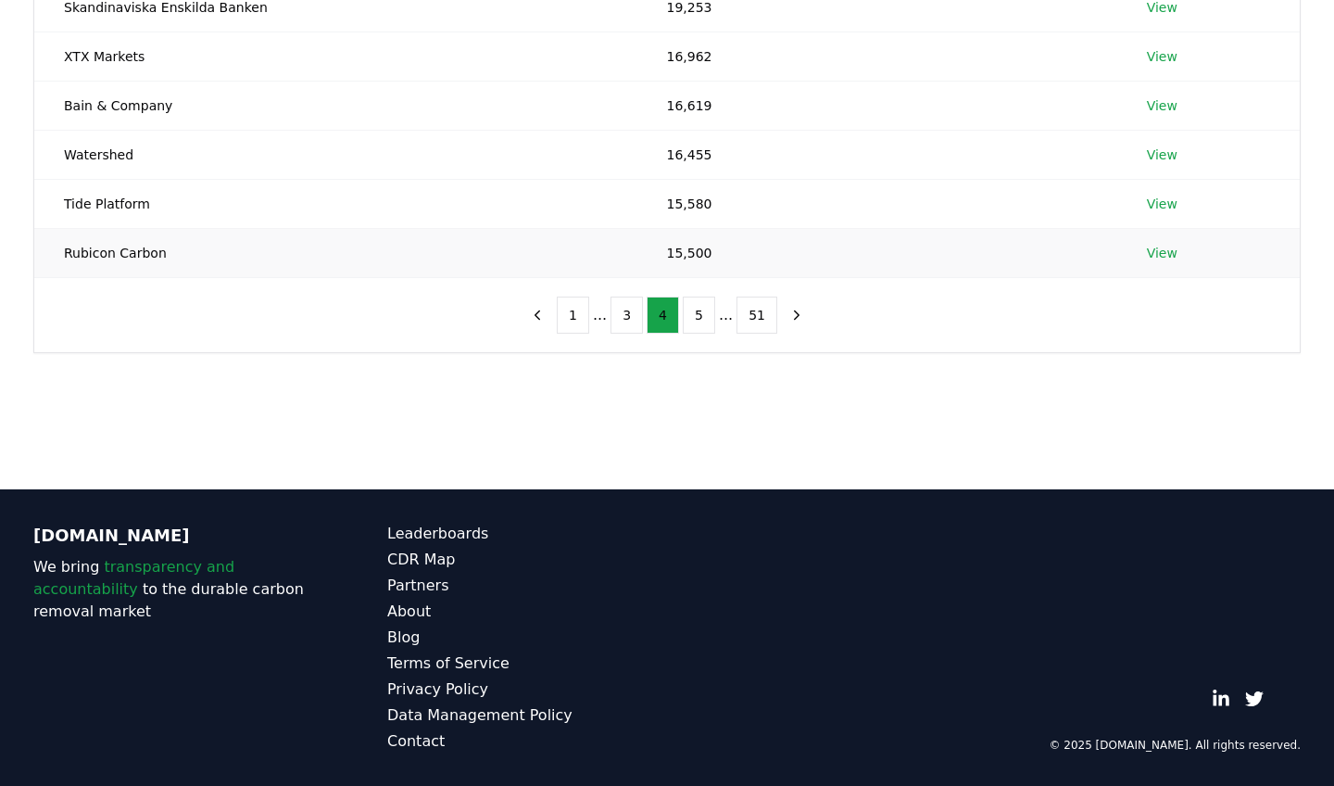
click at [1153, 259] on link "View" at bounding box center [1162, 253] width 31 height 19
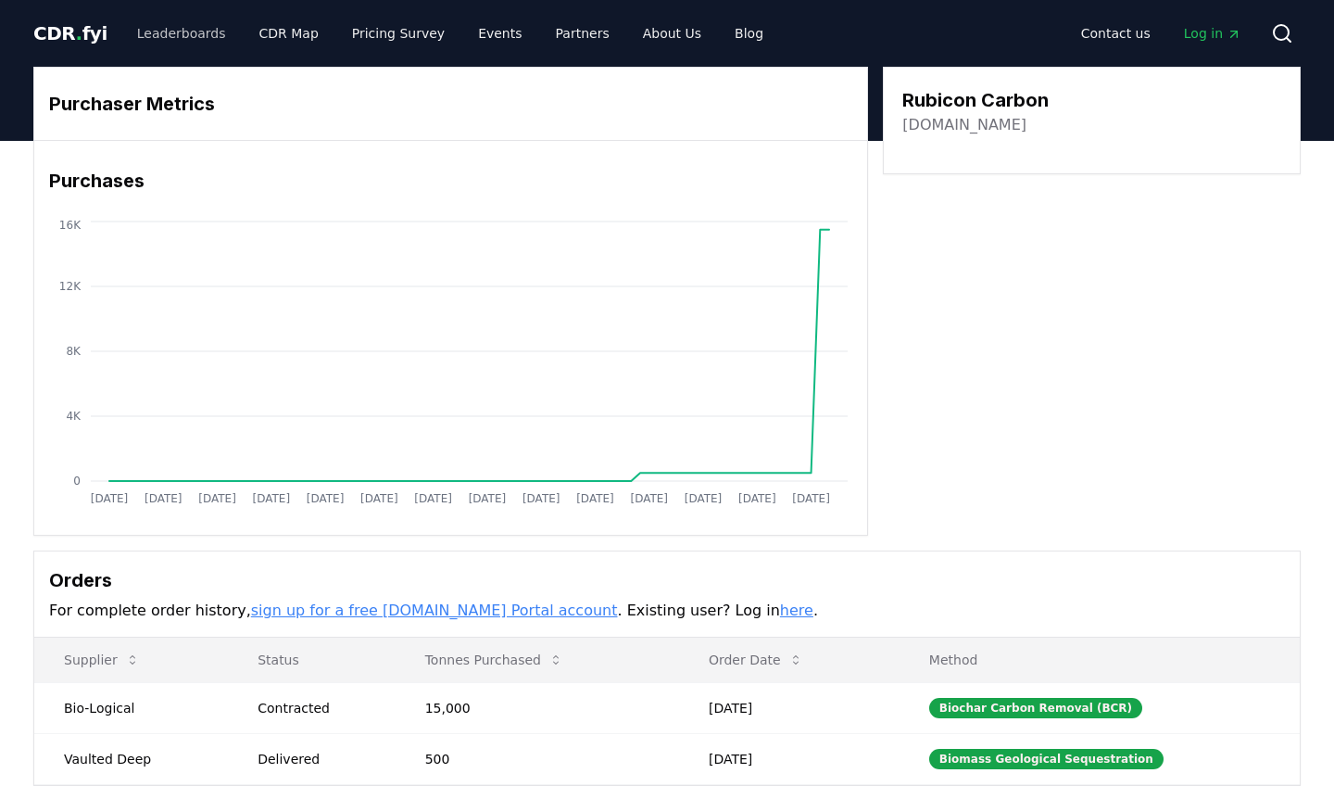
click at [184, 32] on link "Leaderboards" at bounding box center [181, 33] width 119 height 33
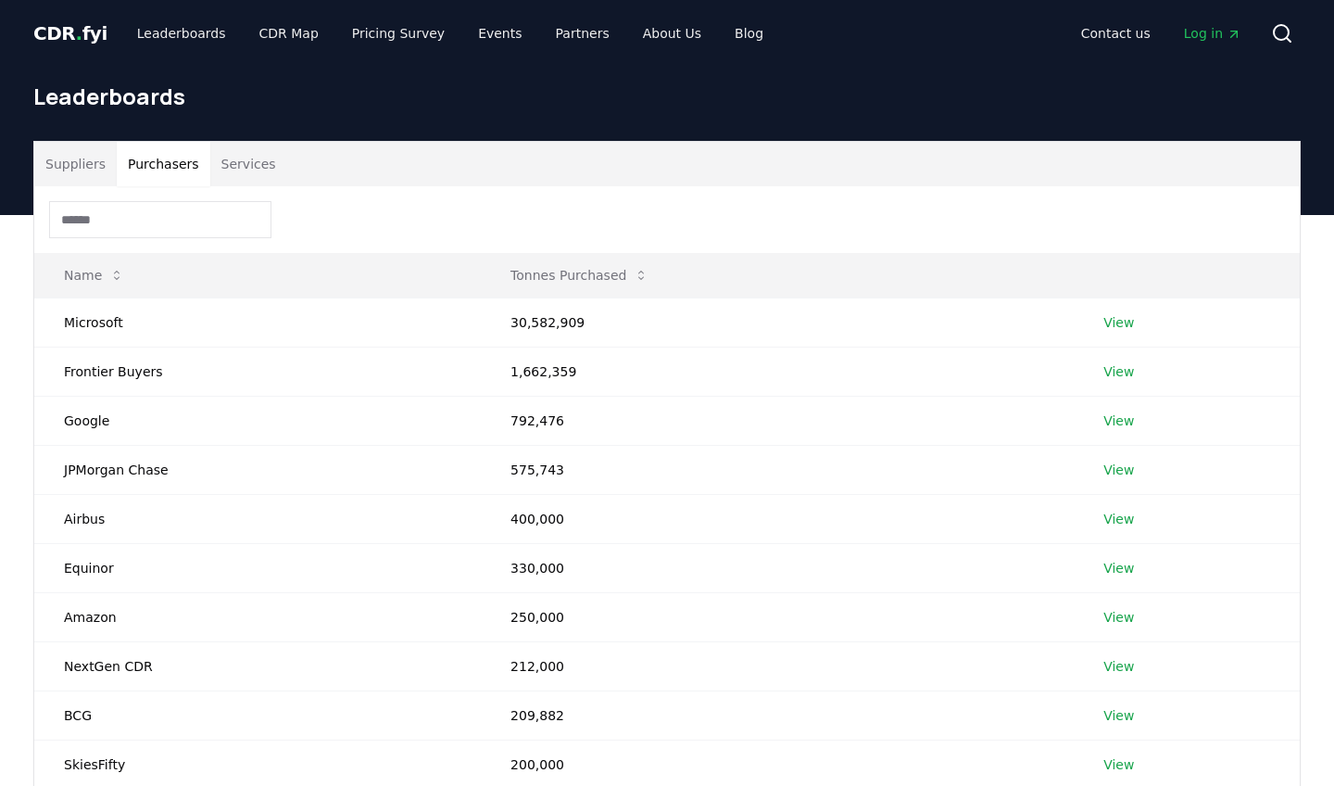
click at [171, 157] on button "Purchasers" at bounding box center [164, 164] width 94 height 44
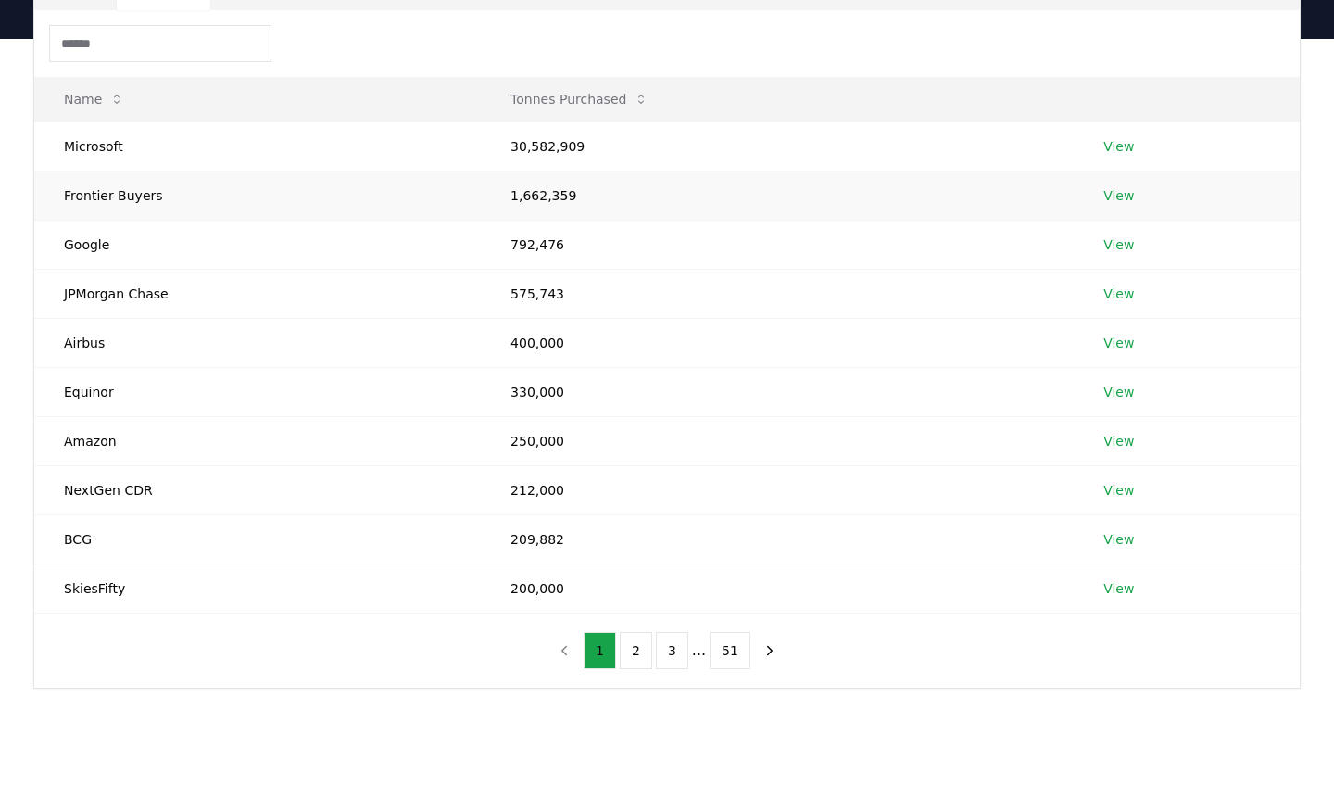
scroll to position [464, 0]
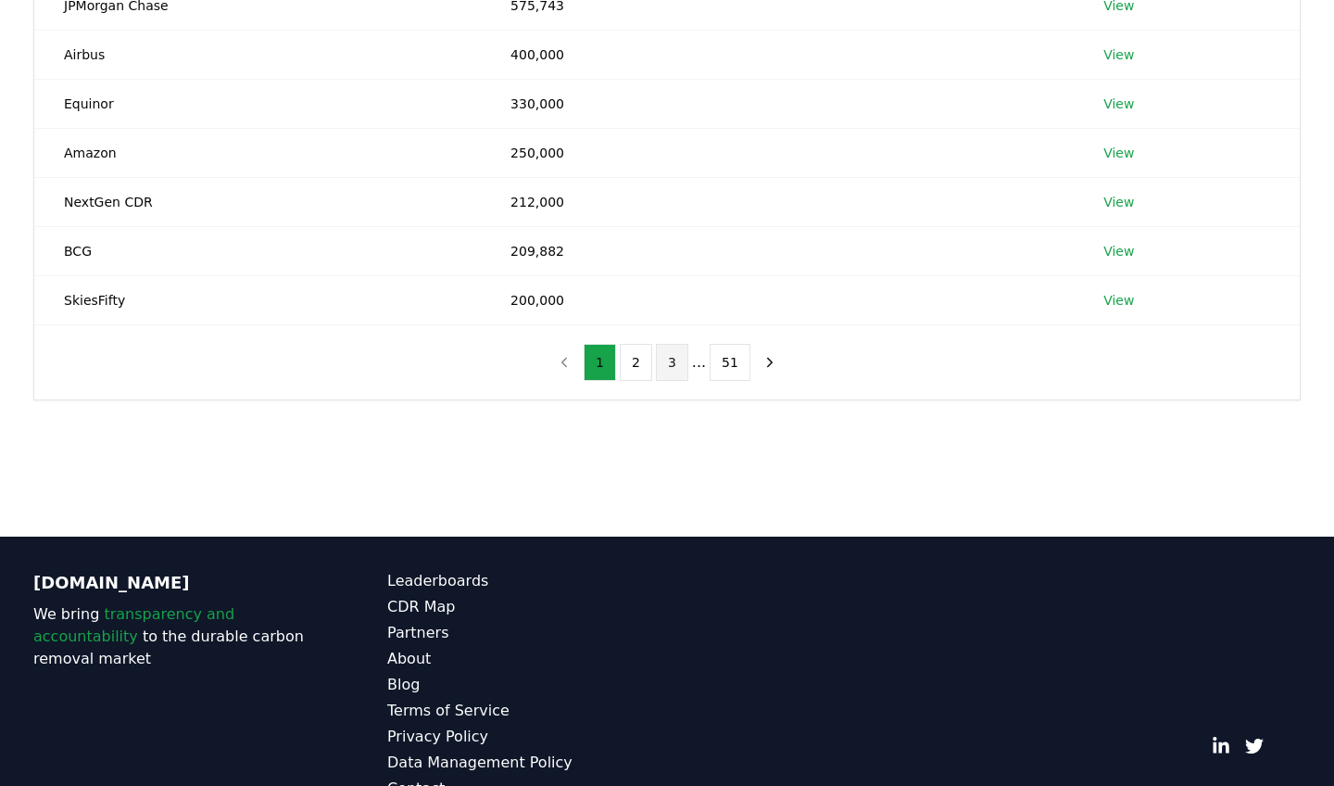
click at [677, 365] on button "3" at bounding box center [672, 362] width 32 height 37
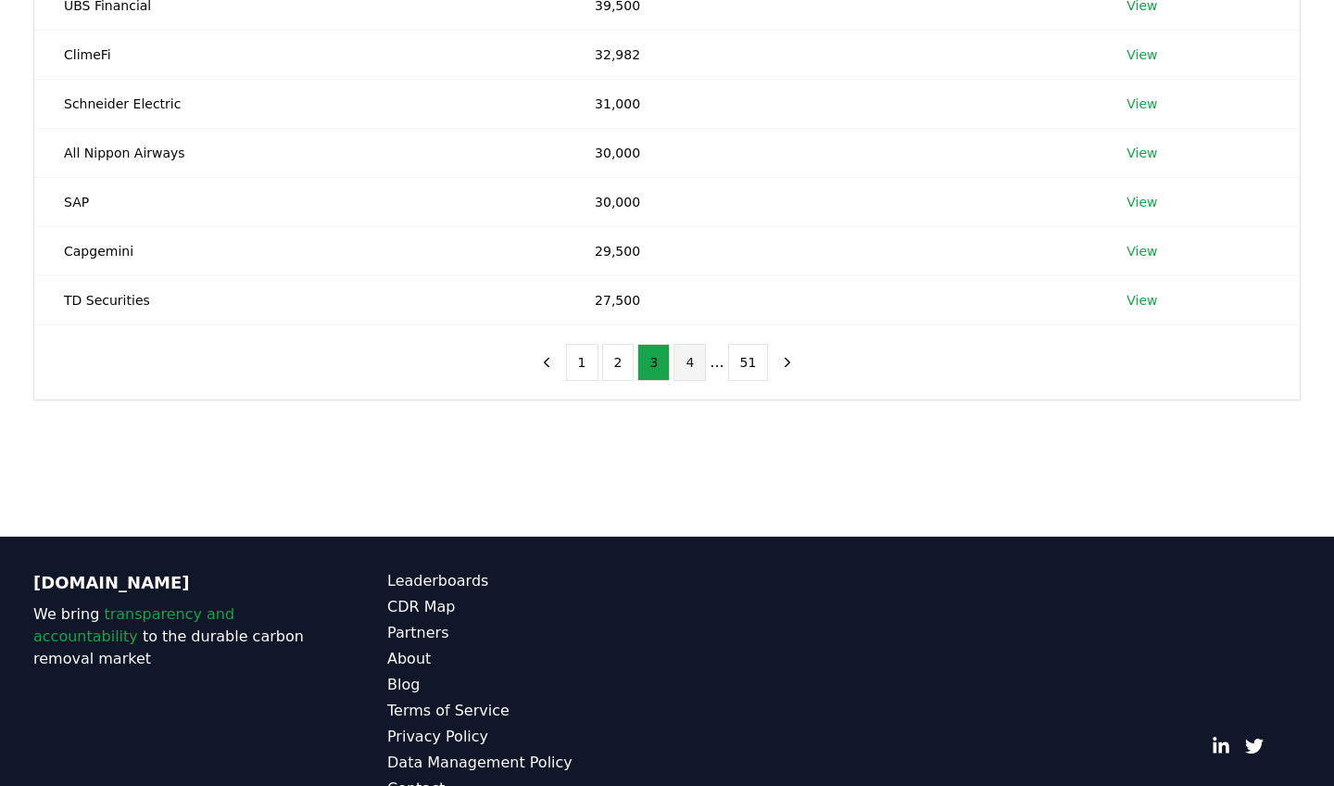
click at [689, 366] on button "4" at bounding box center [690, 362] width 32 height 37
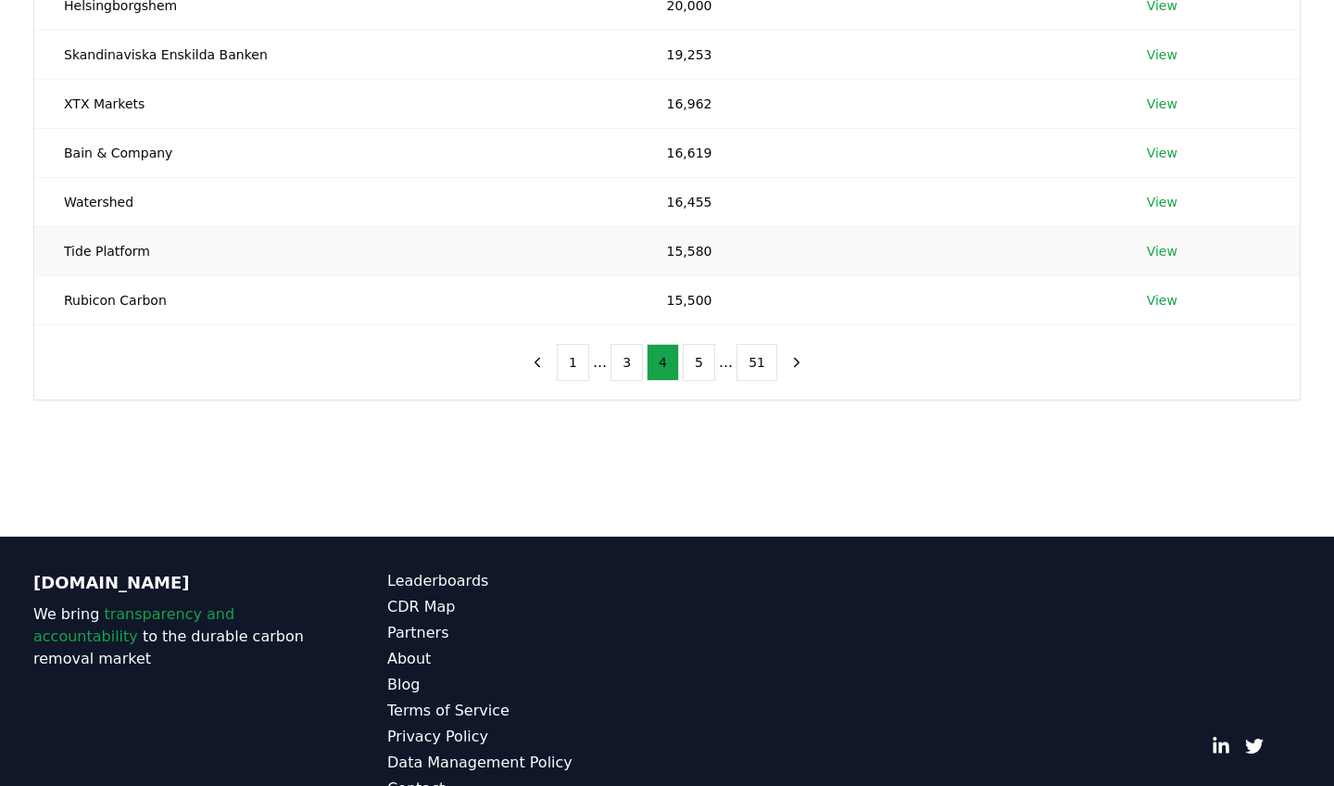
click at [1152, 249] on link "View" at bounding box center [1162, 251] width 31 height 19
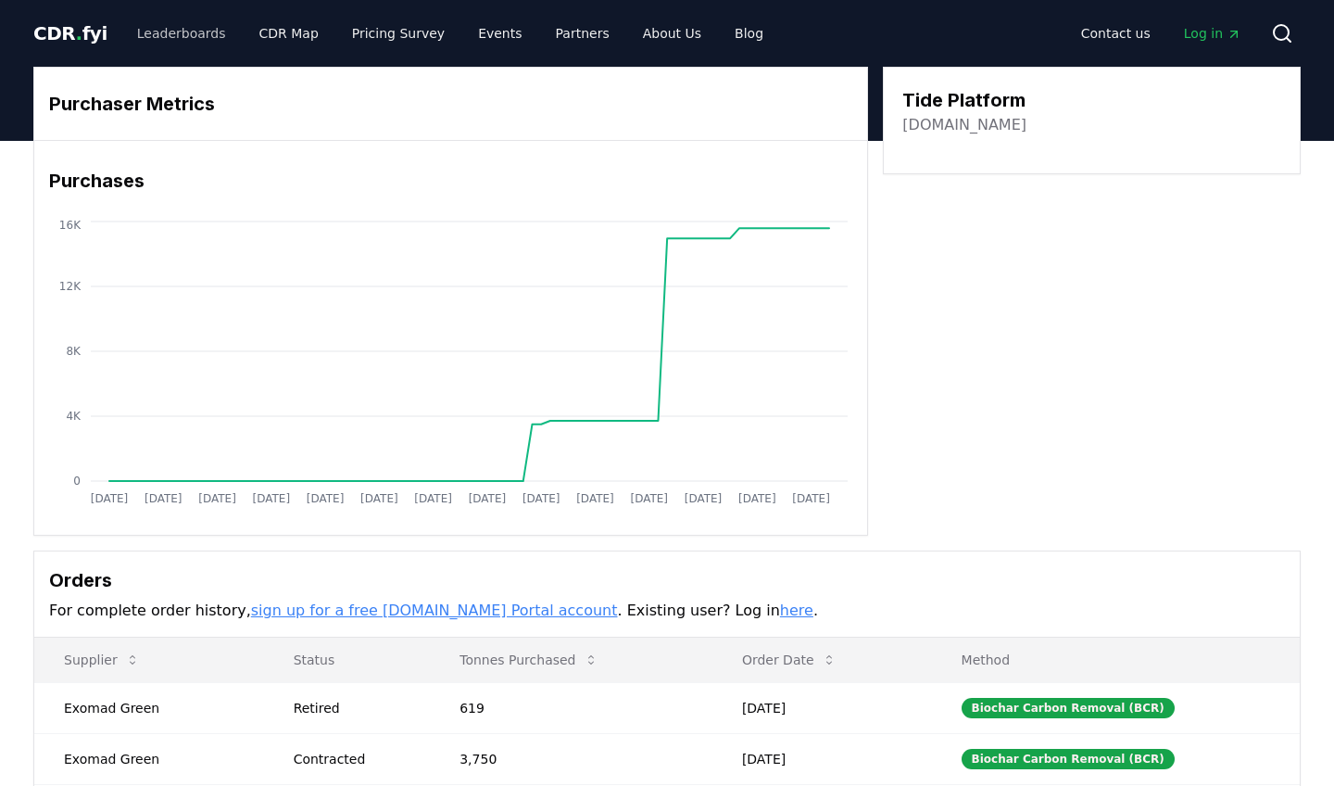
click at [187, 38] on link "Leaderboards" at bounding box center [181, 33] width 119 height 33
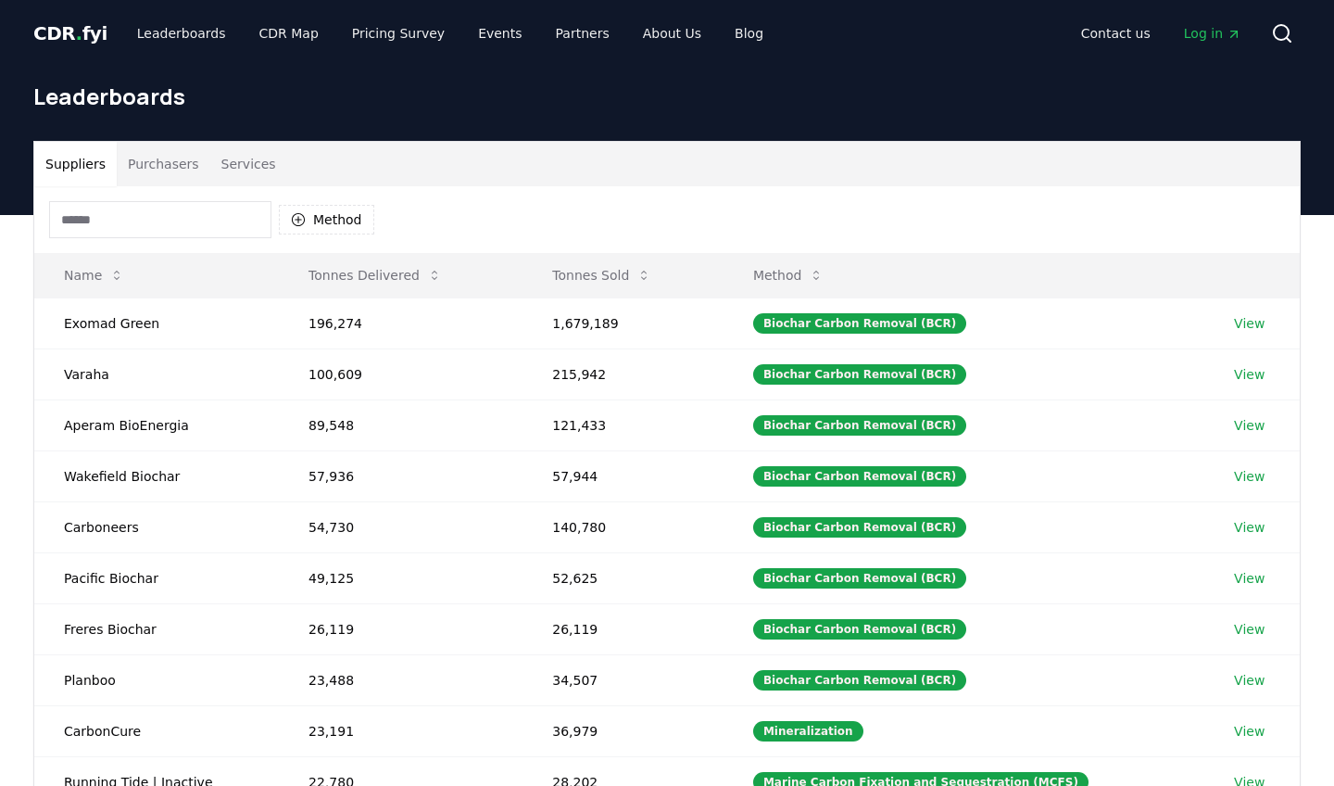
click at [187, 177] on button "Purchasers" at bounding box center [164, 164] width 94 height 44
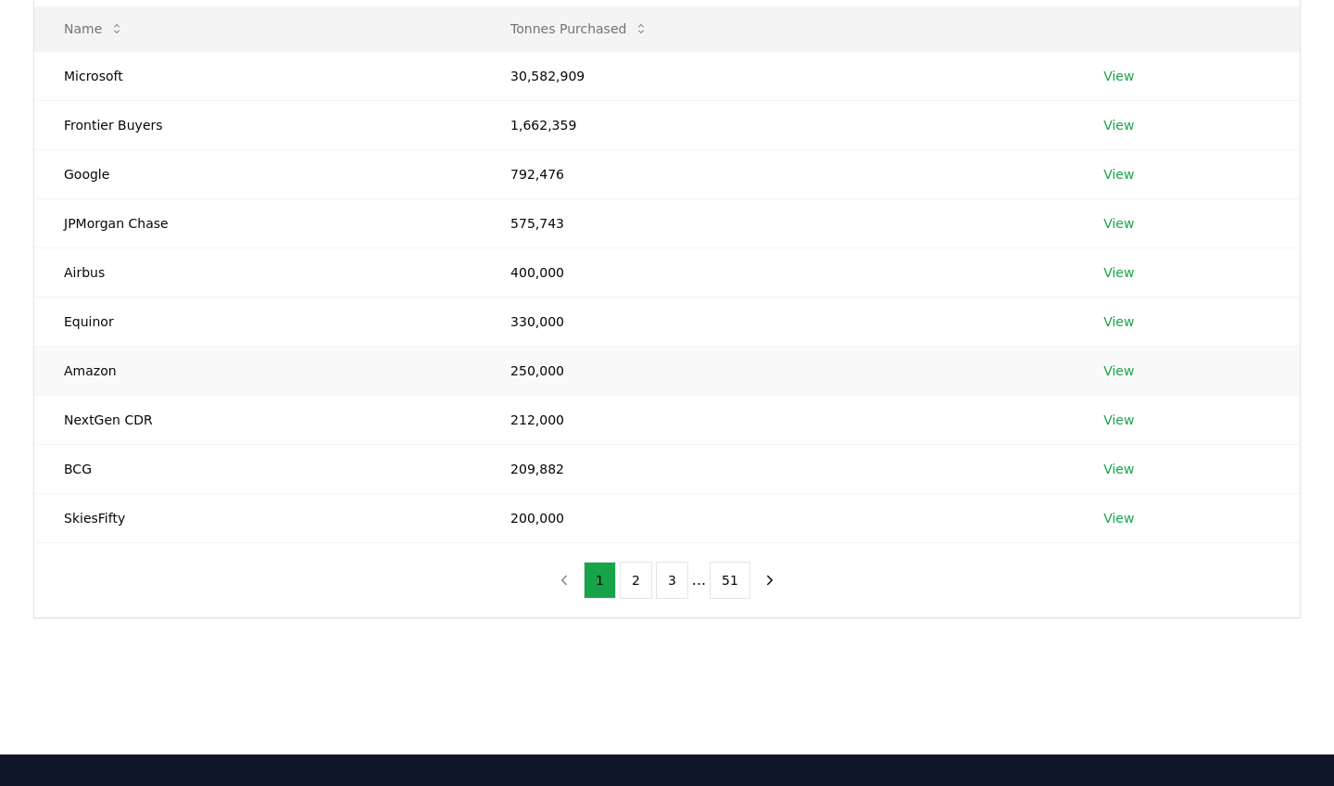
scroll to position [361, 0]
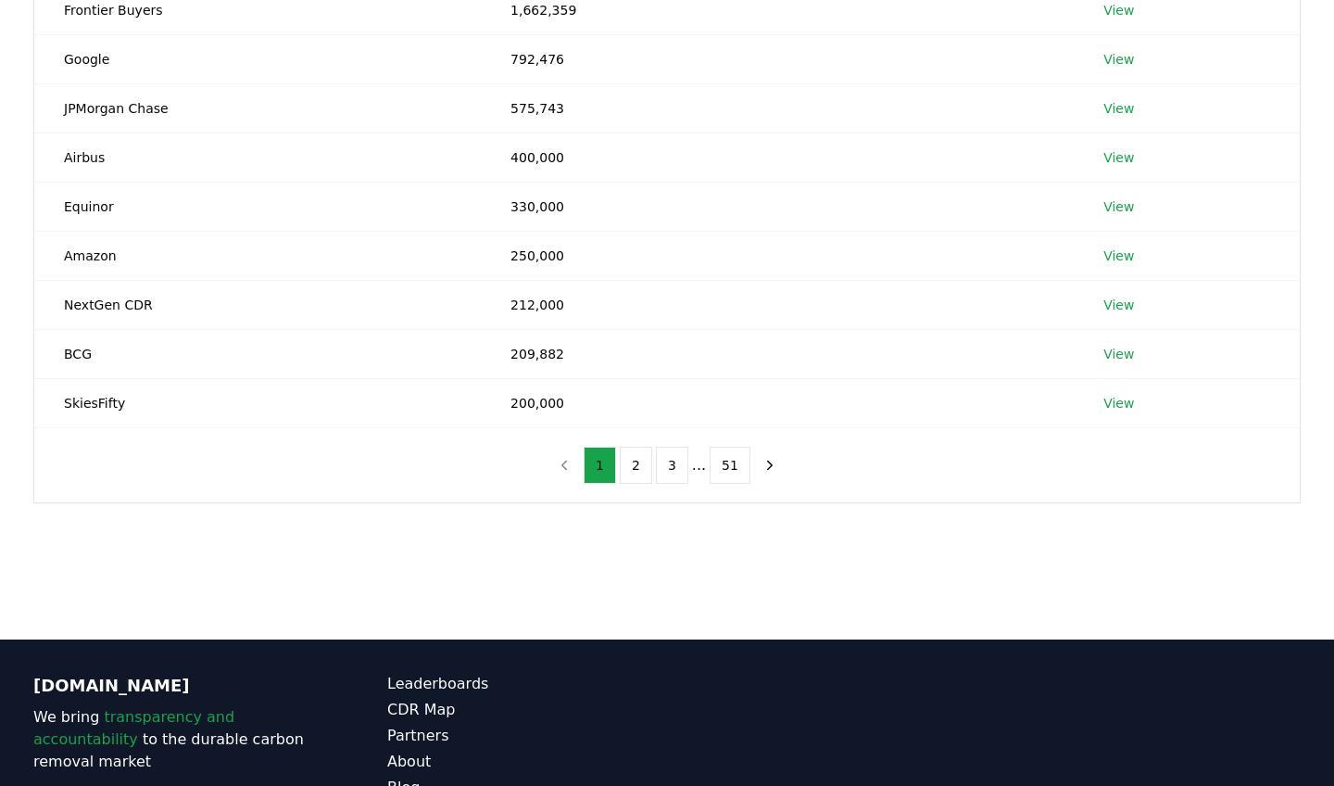
click at [670, 488] on div "1 2 3 ... 51" at bounding box center [667, 465] width 274 height 74
click at [670, 472] on button "3" at bounding box center [672, 465] width 32 height 37
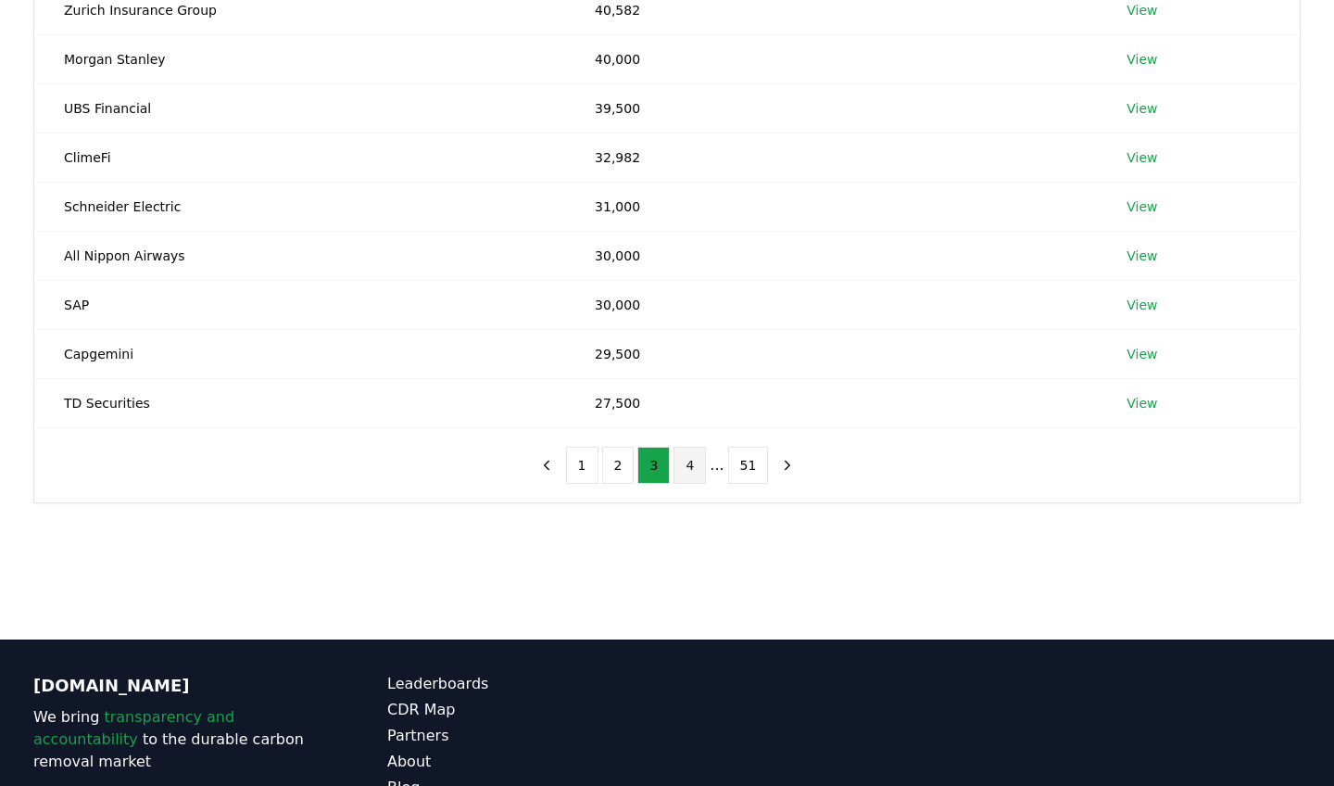
click at [698, 472] on button "4" at bounding box center [690, 465] width 32 height 37
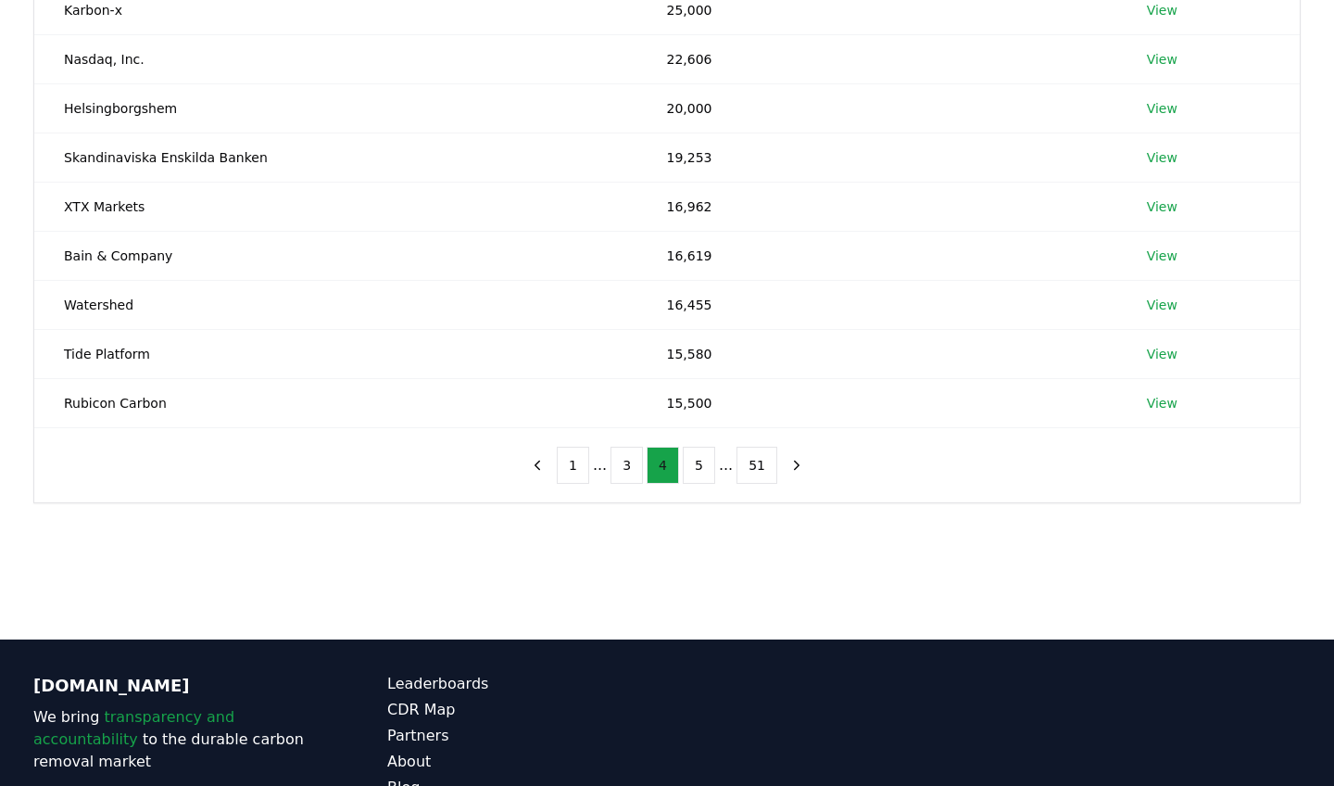
click at [698, 472] on button "5" at bounding box center [699, 465] width 32 height 37
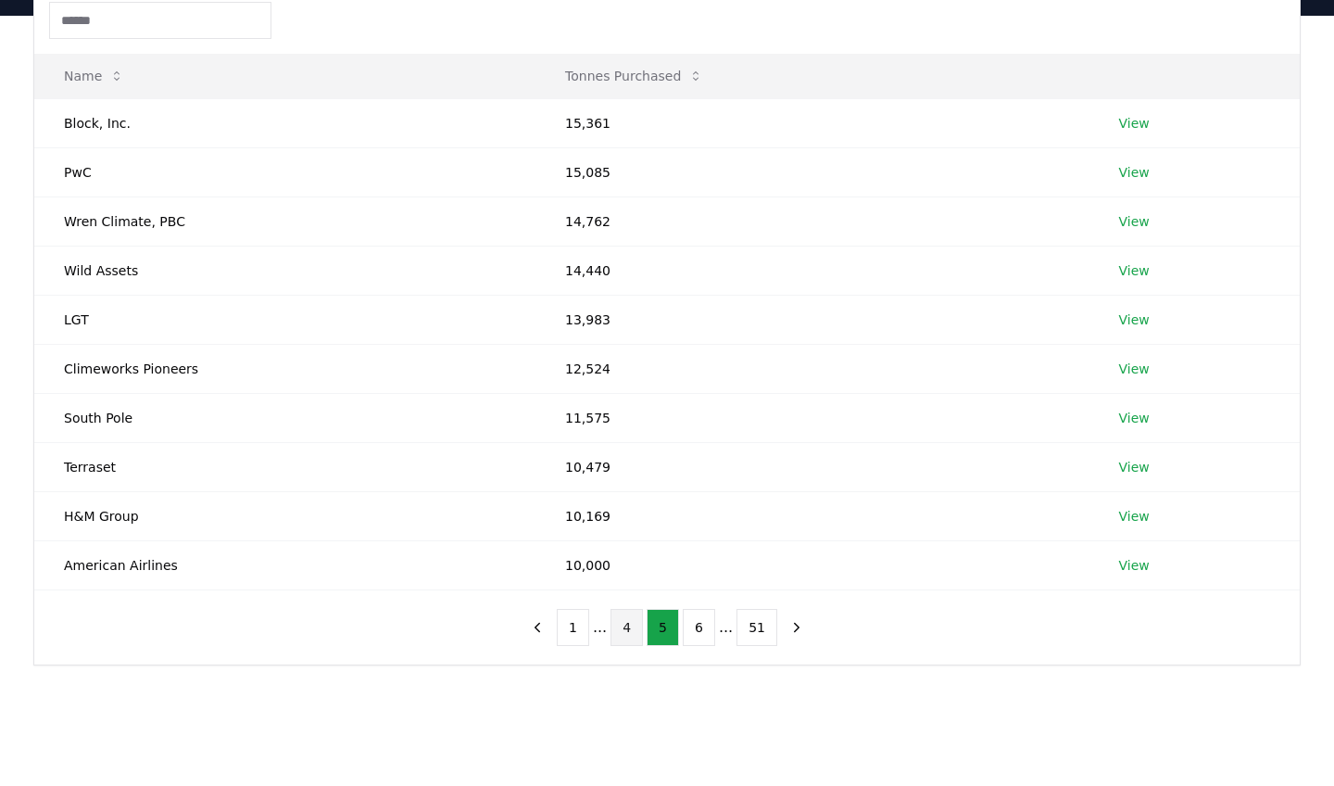
scroll to position [190, 0]
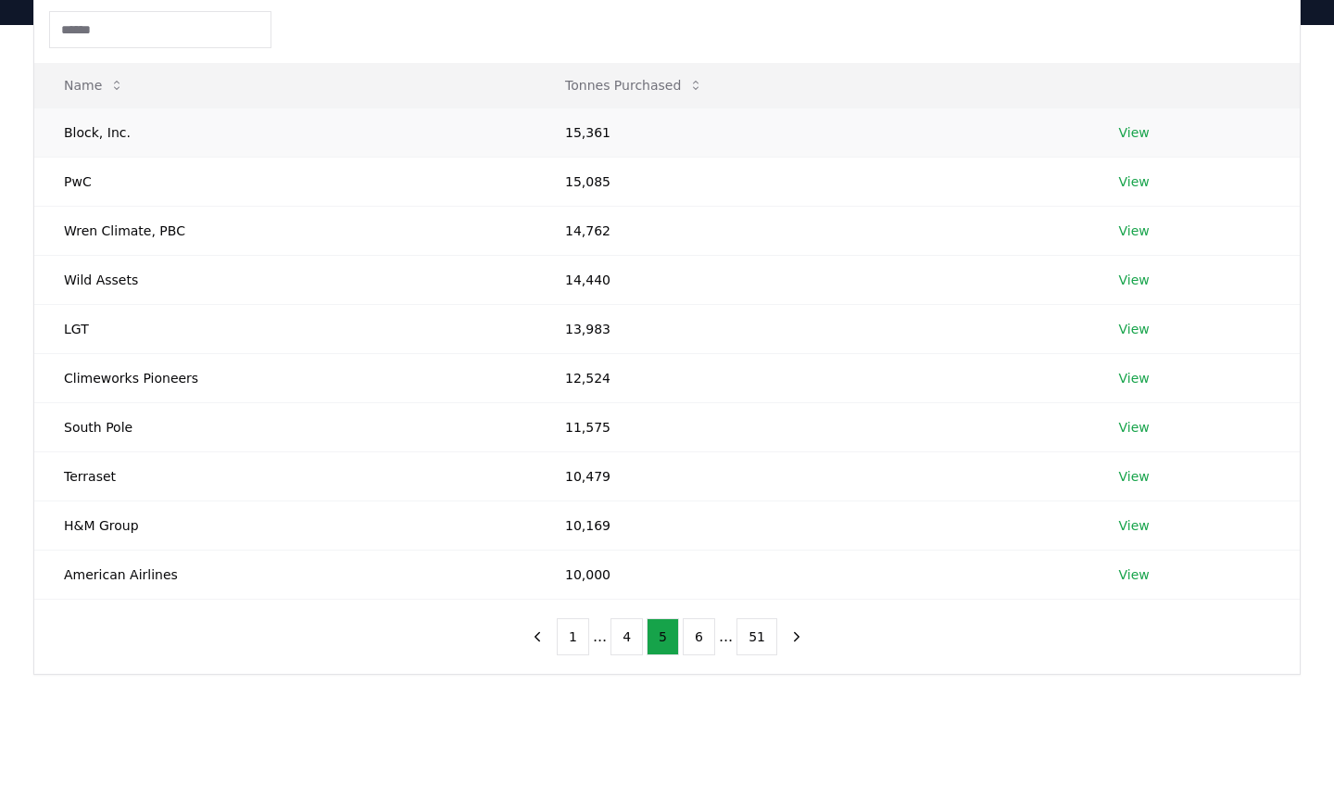
click at [1137, 137] on link "View" at bounding box center [1134, 132] width 31 height 19
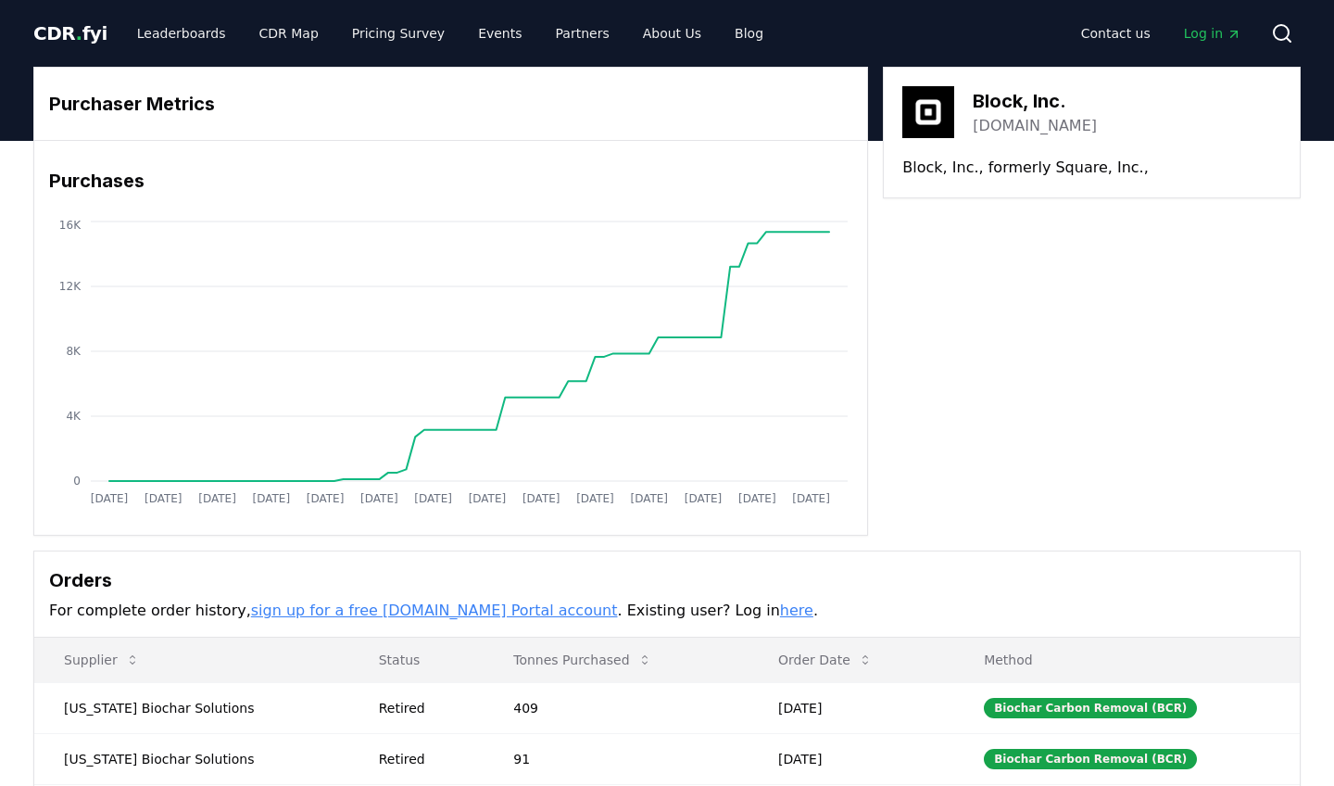
scroll to position [111, 0]
